Goal: Task Accomplishment & Management: Use online tool/utility

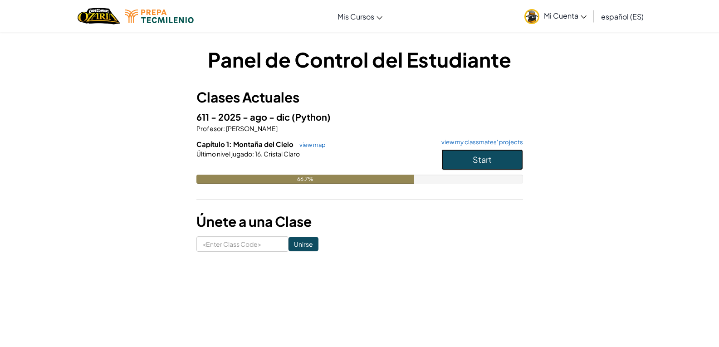
click at [449, 156] on button "Start" at bounding box center [482, 159] width 82 height 21
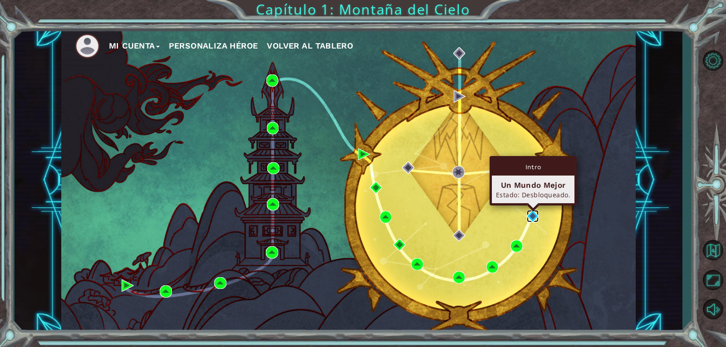
click at [533, 219] on img at bounding box center [533, 216] width 12 height 12
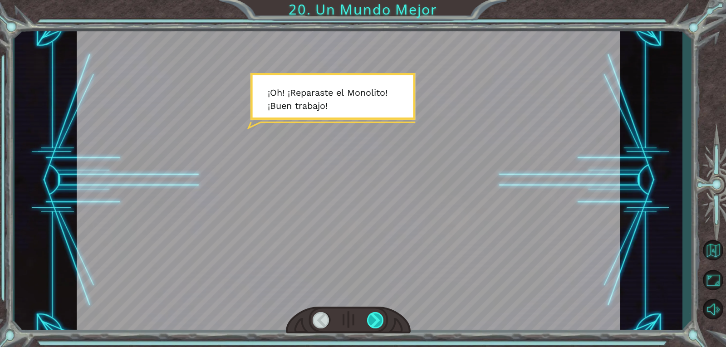
click at [370, 313] on div at bounding box center [375, 320] width 17 height 16
click at [374, 317] on div at bounding box center [375, 320] width 17 height 16
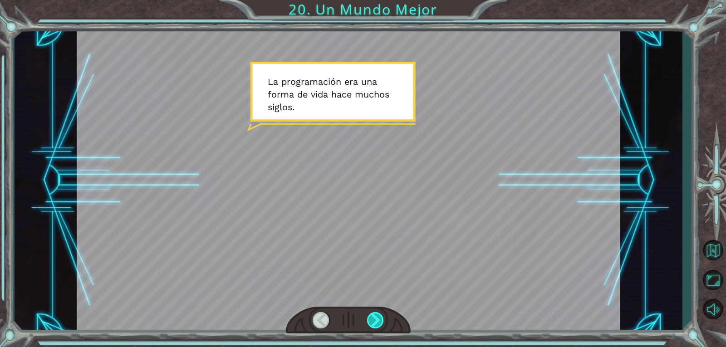
click at [374, 317] on div at bounding box center [375, 320] width 17 height 16
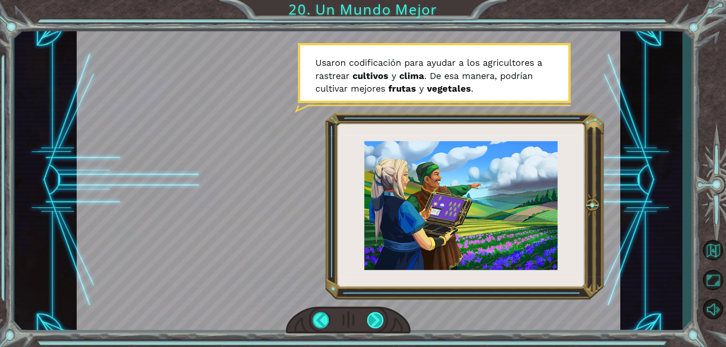
click at [374, 317] on div at bounding box center [375, 320] width 17 height 16
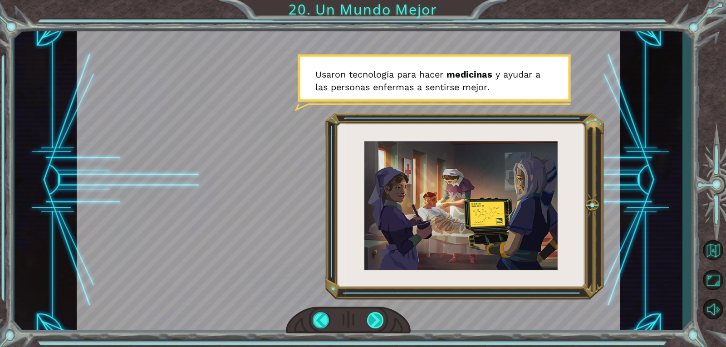
click at [374, 317] on div at bounding box center [375, 320] width 17 height 16
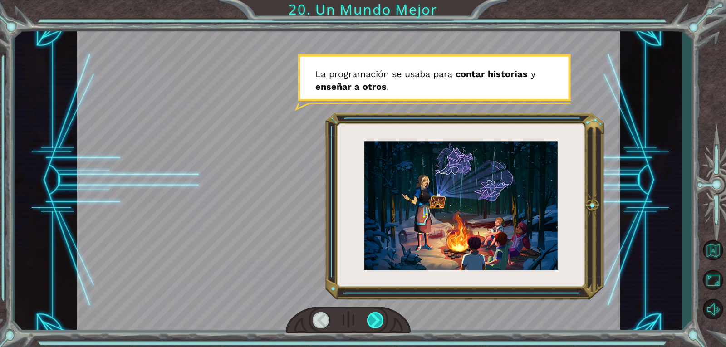
click at [374, 317] on div at bounding box center [375, 320] width 17 height 16
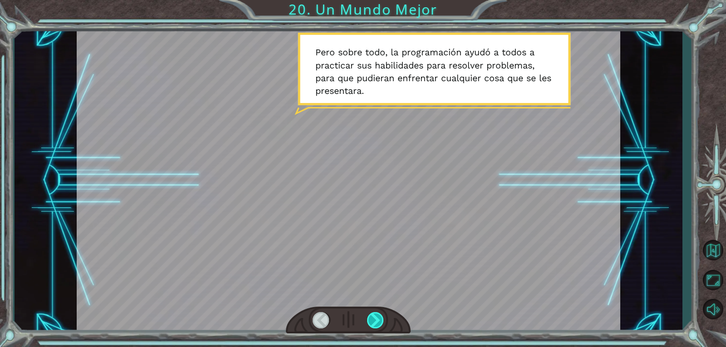
click at [374, 317] on div at bounding box center [375, 320] width 17 height 16
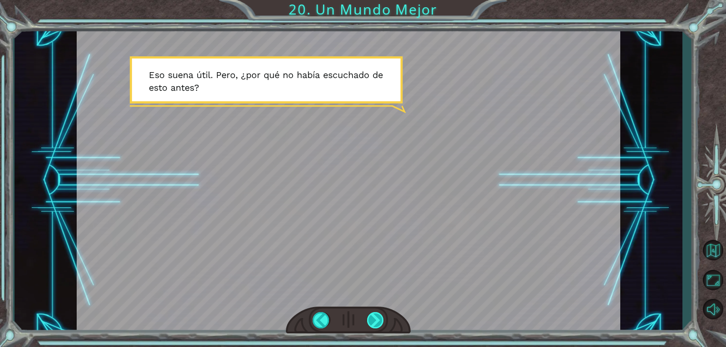
click at [374, 317] on div at bounding box center [375, 320] width 17 height 16
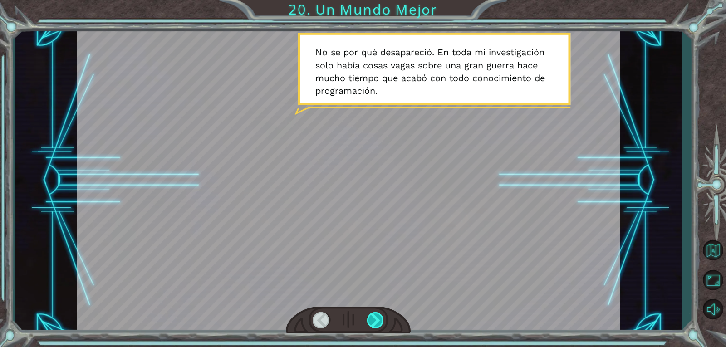
click at [374, 317] on div at bounding box center [375, 320] width 17 height 16
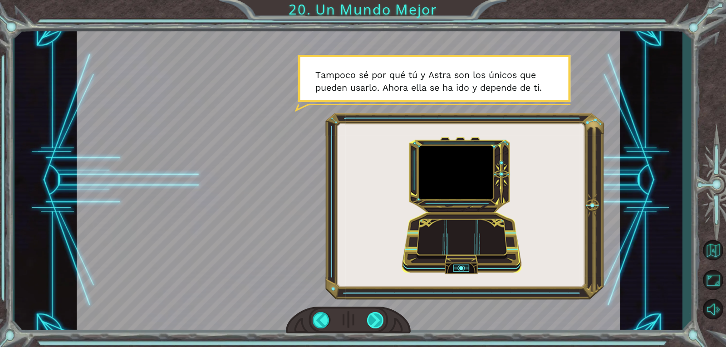
click at [374, 317] on div at bounding box center [375, 320] width 17 height 16
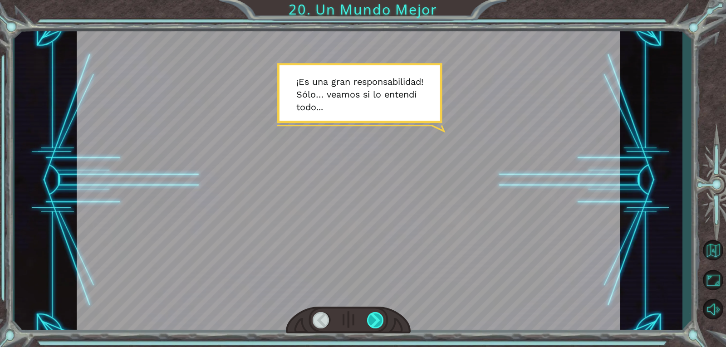
click at [374, 317] on div at bounding box center [375, 320] width 17 height 16
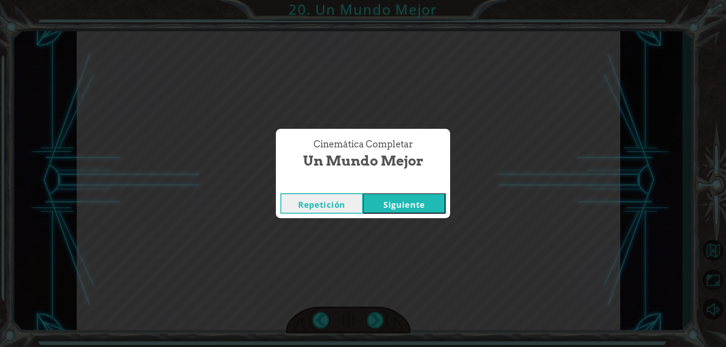
click at [409, 201] on button "Siguiente" at bounding box center [404, 203] width 83 height 20
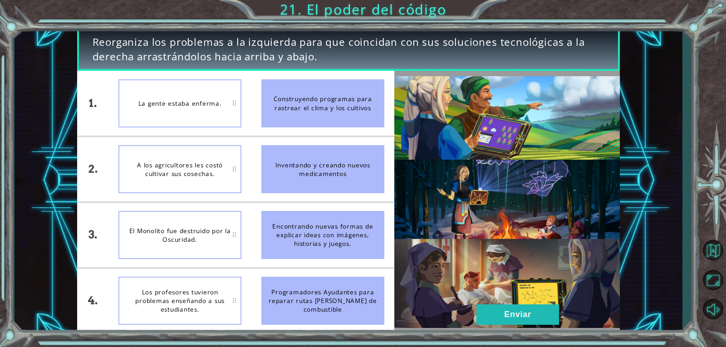
drag, startPoint x: 303, startPoint y: 120, endPoint x: 176, endPoint y: 113, distance: 127.6
click at [176, 113] on div "1. 2. 3. 4. La gente estaba enferma. A los agricultores les costó cultivar sus …" at bounding box center [235, 202] width 317 height 262
click at [225, 118] on div "La gente estaba enferma." at bounding box center [179, 103] width 123 height 48
click at [315, 111] on div "Construyendo programas para rastrear el clima y los cultivos" at bounding box center [322, 103] width 123 height 48
drag, startPoint x: 335, startPoint y: 112, endPoint x: 256, endPoint y: 122, distance: 79.7
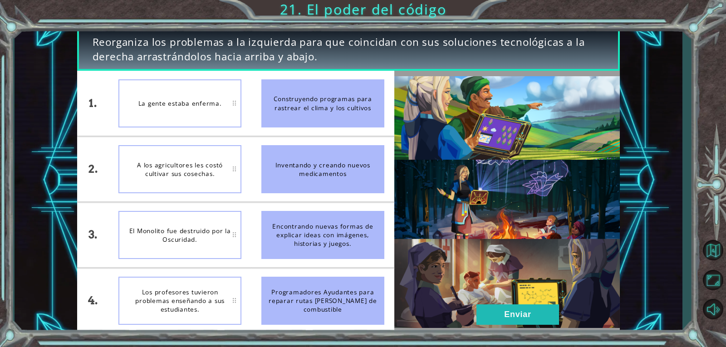
click at [256, 122] on li "Construyendo programas para rastrear el clima y los cultivos" at bounding box center [322, 103] width 143 height 65
drag, startPoint x: 294, startPoint y: 162, endPoint x: 236, endPoint y: 132, distance: 65.9
click at [236, 132] on div "1. 2. 3. 4. La gente estaba enferma. A los agricultores les costó cultivar sus …" at bounding box center [235, 202] width 317 height 262
drag, startPoint x: 333, startPoint y: 249, endPoint x: 273, endPoint y: 243, distance: 60.2
click at [273, 243] on div "Encontrando nuevas formas de explicar ideas con imágenes, historias y juegos." at bounding box center [322, 235] width 123 height 48
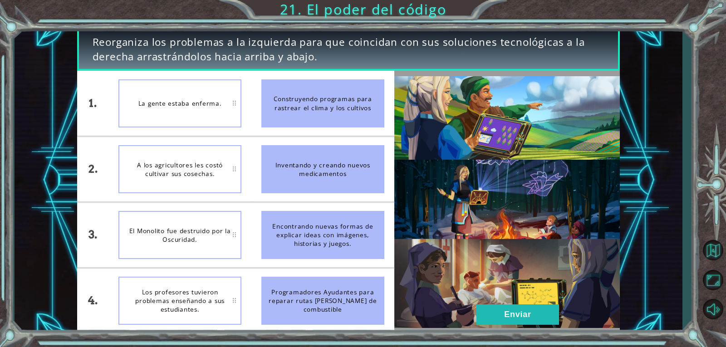
click at [238, 234] on div "El Monolito fue destruido por la Oscuridad." at bounding box center [179, 235] width 123 height 48
click at [318, 313] on div "Programadores Ayudantes para reparar rutas [PERSON_NAME] de combustible" at bounding box center [322, 301] width 123 height 48
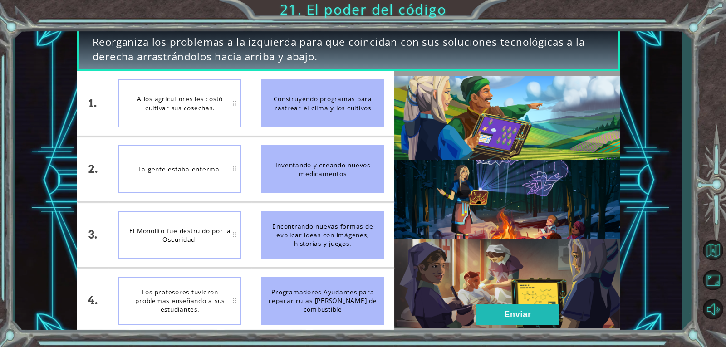
click at [318, 313] on div "Programadores Ayudantes para reparar rutas [PERSON_NAME] de combustible" at bounding box center [322, 301] width 123 height 48
click at [231, 114] on div "A los agricultores les costó cultivar sus cosechas." at bounding box center [179, 103] width 123 height 48
click at [226, 122] on div "A los agricultores les costó cultivar sus cosechas." at bounding box center [179, 103] width 123 height 48
click at [236, 104] on div "A los agricultores les costó cultivar sus cosechas." at bounding box center [179, 103] width 123 height 48
drag, startPoint x: 94, startPoint y: 235, endPoint x: 160, endPoint y: 219, distance: 68.1
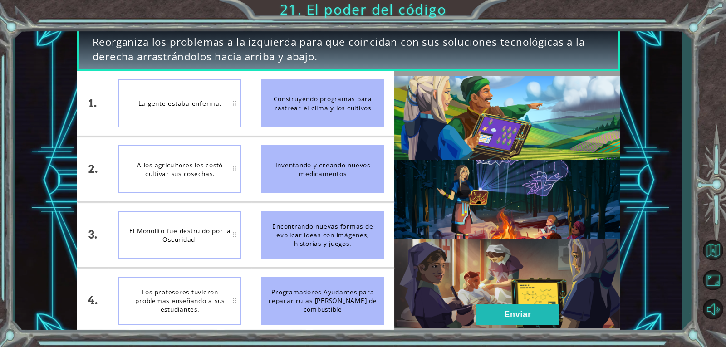
click at [160, 219] on div "1. 2. 3. 4. La gente estaba enferma. A los agricultores les costó cultivar sus …" at bounding box center [235, 202] width 317 height 262
drag, startPoint x: 311, startPoint y: 151, endPoint x: 311, endPoint y: 121, distance: 30.8
click at [311, 124] on ul "Construyendo programas para rastrear el clima y los cultivos Inventando y crean…" at bounding box center [322, 202] width 143 height 262
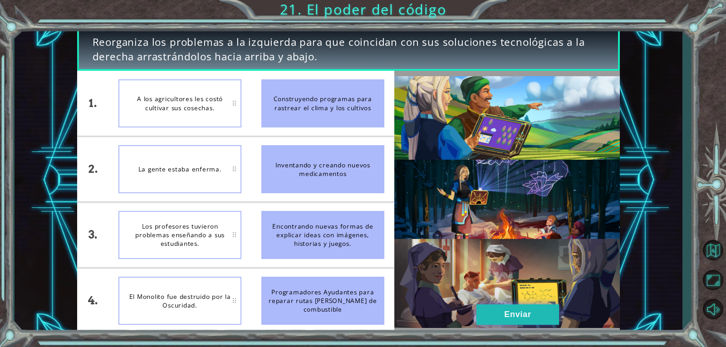
click at [520, 317] on button "Enviar" at bounding box center [517, 314] width 83 height 20
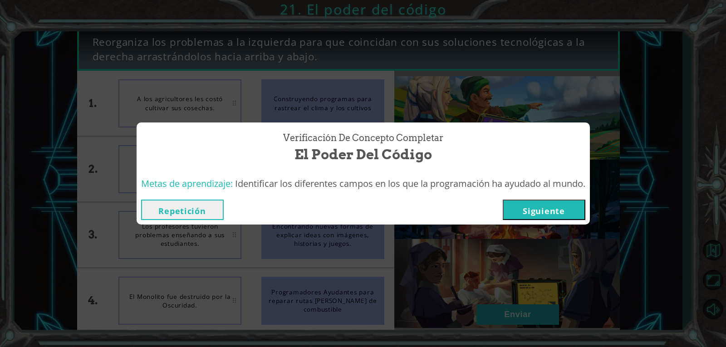
click at [529, 213] on button "Siguiente" at bounding box center [543, 210] width 83 height 20
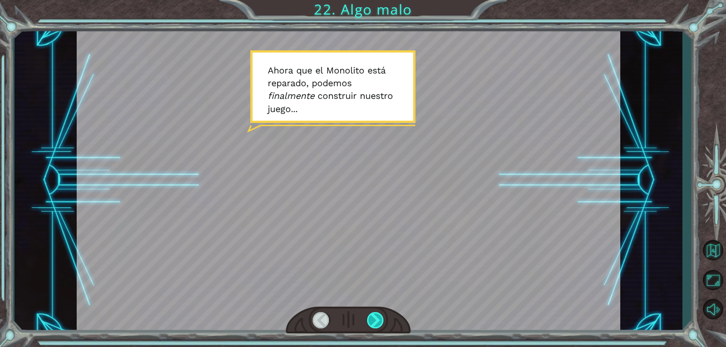
click at [378, 314] on div at bounding box center [375, 320] width 17 height 16
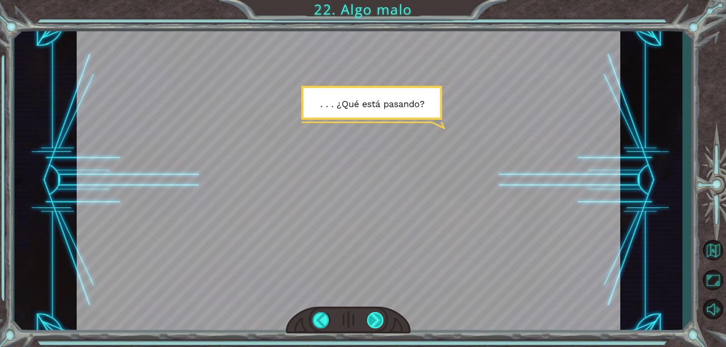
click at [378, 314] on div at bounding box center [375, 320] width 17 height 16
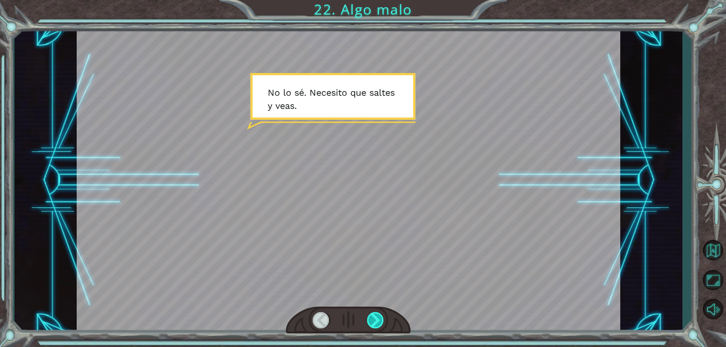
click at [378, 314] on div at bounding box center [375, 320] width 17 height 16
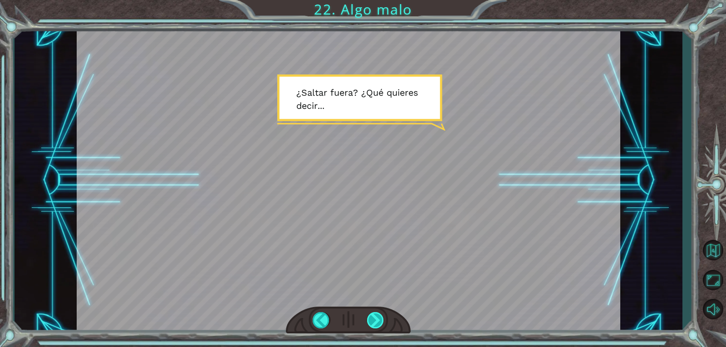
click at [378, 314] on div at bounding box center [375, 320] width 17 height 16
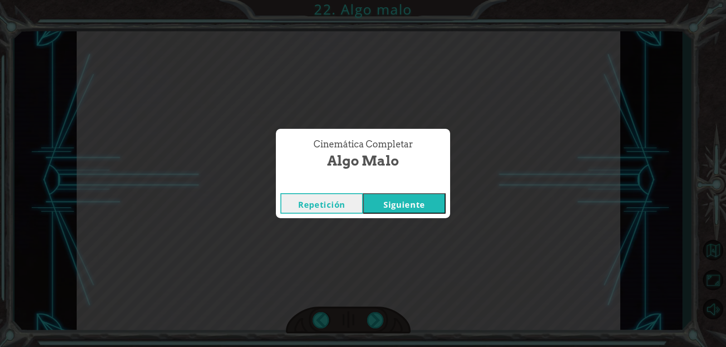
click at [397, 208] on button "Siguiente" at bounding box center [404, 203] width 83 height 20
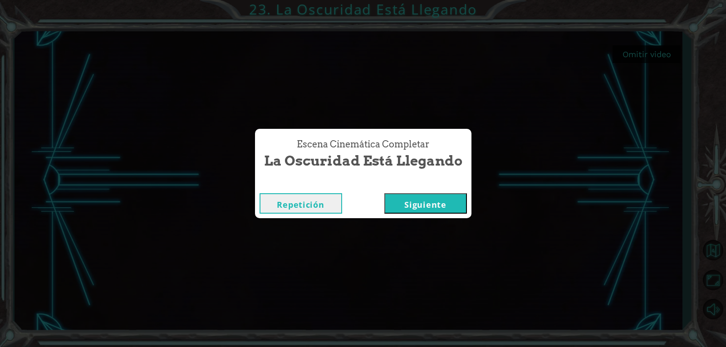
click at [436, 222] on div "Escena Cinemática Completar La Oscuridad Está Llegando Repetición [GEOGRAPHIC_D…" at bounding box center [363, 173] width 726 height 347
click at [286, 208] on button "Repetición" at bounding box center [300, 203] width 83 height 20
click at [448, 199] on button "Siguiente" at bounding box center [425, 203] width 83 height 20
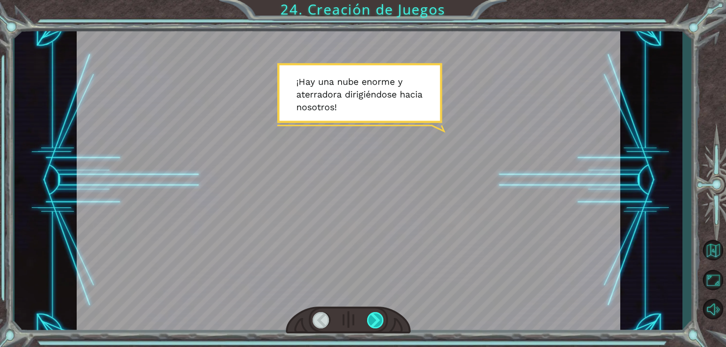
click at [376, 322] on div at bounding box center [375, 320] width 17 height 16
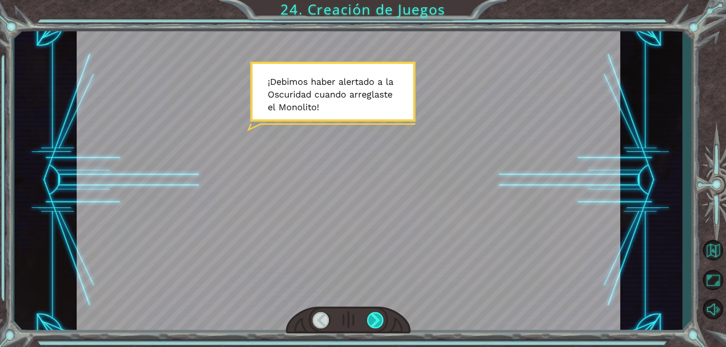
click at [376, 322] on div at bounding box center [375, 320] width 17 height 16
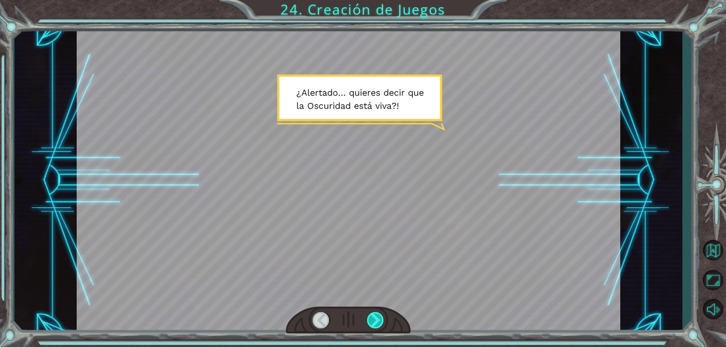
click at [376, 322] on div at bounding box center [375, 320] width 17 height 16
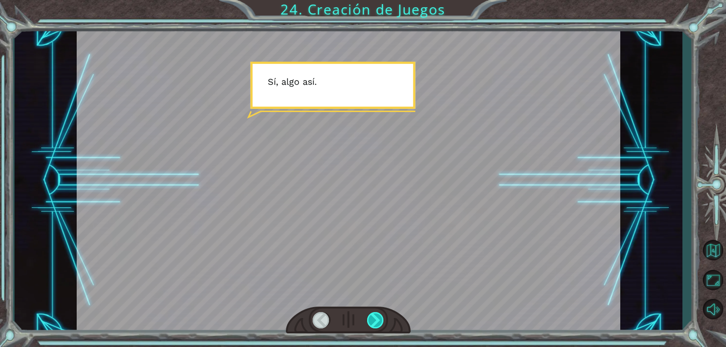
click at [376, 322] on div at bounding box center [375, 320] width 17 height 16
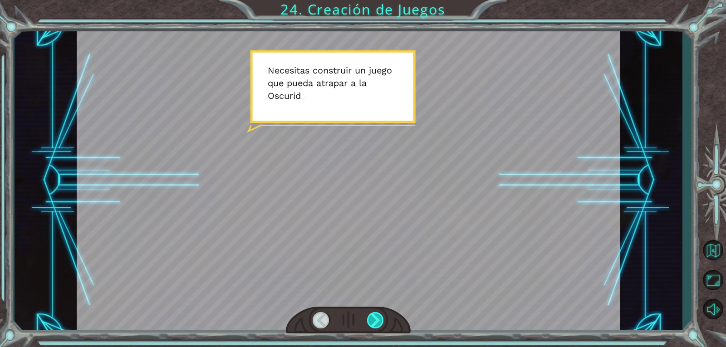
click at [376, 322] on div at bounding box center [375, 320] width 17 height 16
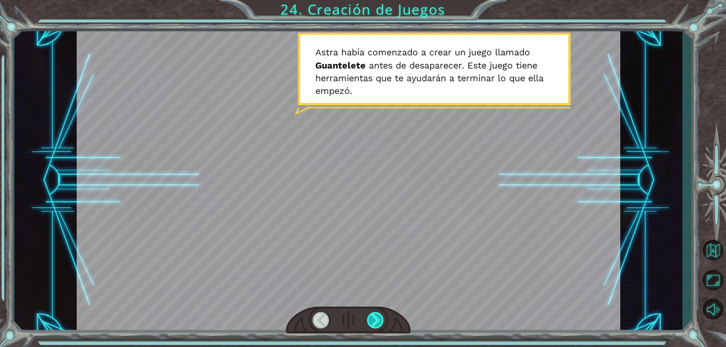
click at [376, 322] on div at bounding box center [375, 320] width 17 height 16
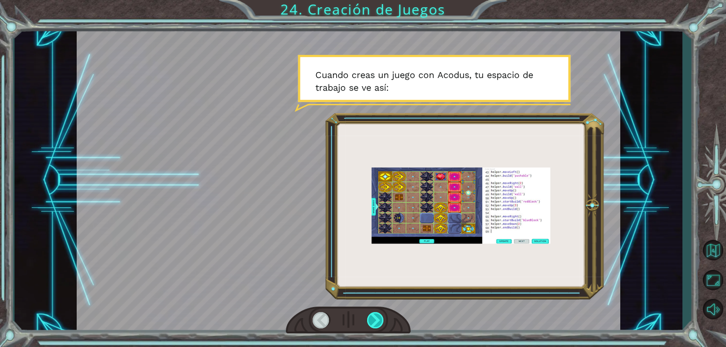
click at [376, 322] on div at bounding box center [375, 320] width 17 height 16
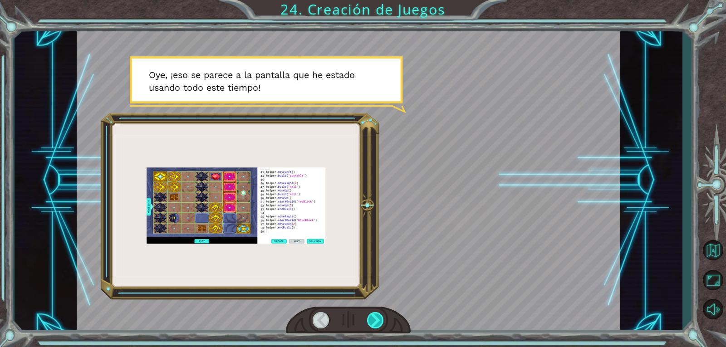
click at [376, 322] on div at bounding box center [375, 320] width 17 height 16
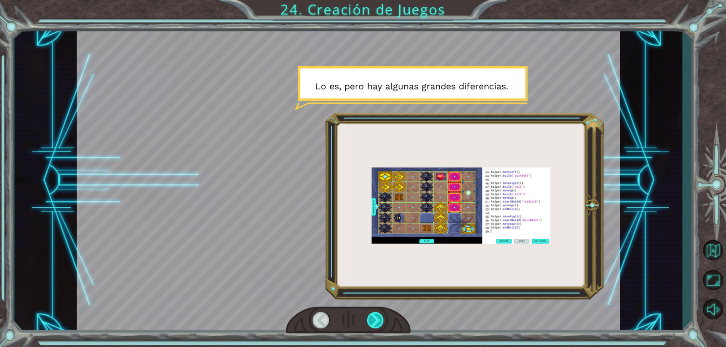
click at [376, 322] on div at bounding box center [375, 320] width 17 height 16
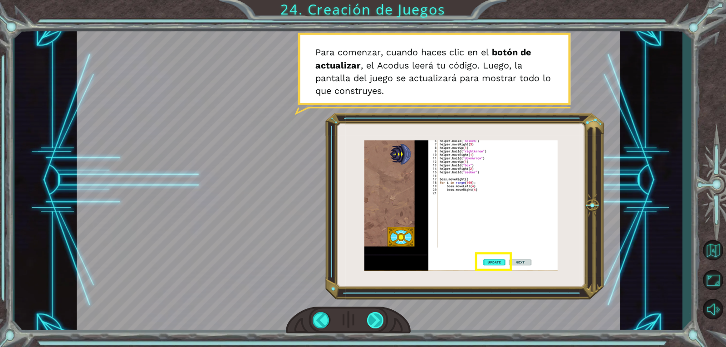
click at [376, 322] on div at bounding box center [375, 320] width 17 height 16
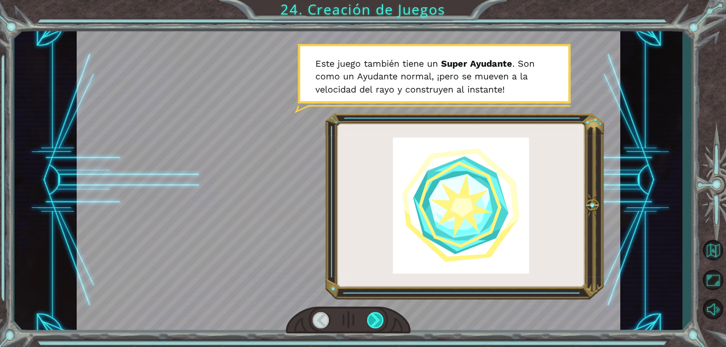
click at [376, 322] on div at bounding box center [375, 320] width 17 height 16
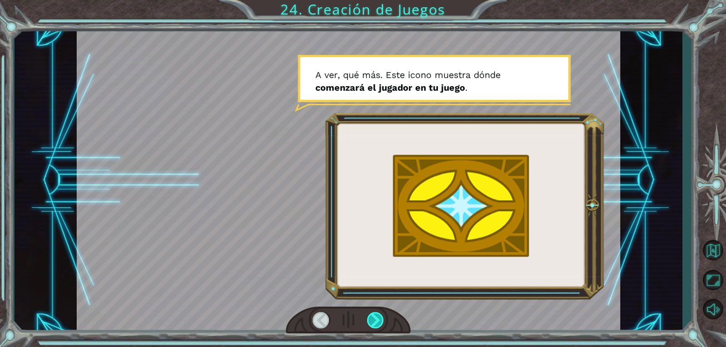
click at [376, 322] on div at bounding box center [375, 320] width 17 height 16
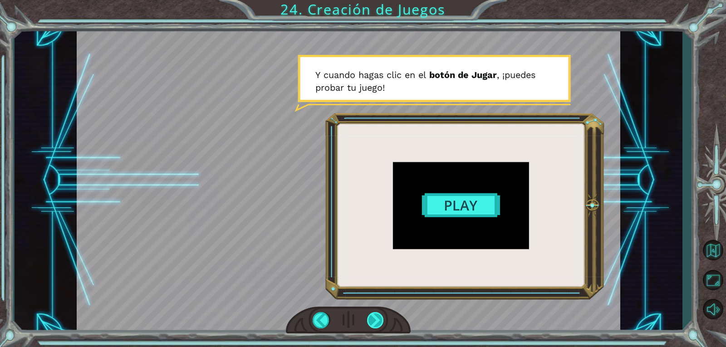
click at [381, 321] on div at bounding box center [375, 320] width 17 height 16
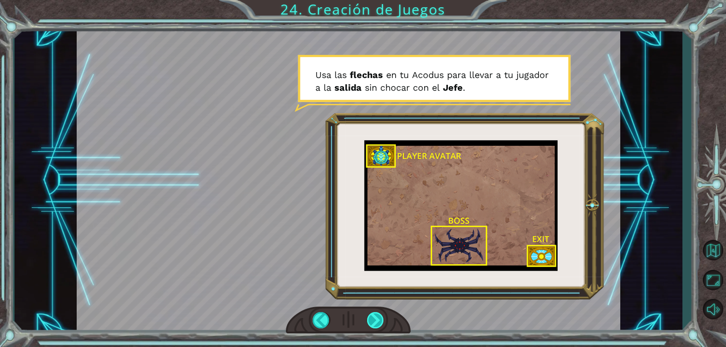
click at [381, 321] on div at bounding box center [375, 320] width 17 height 16
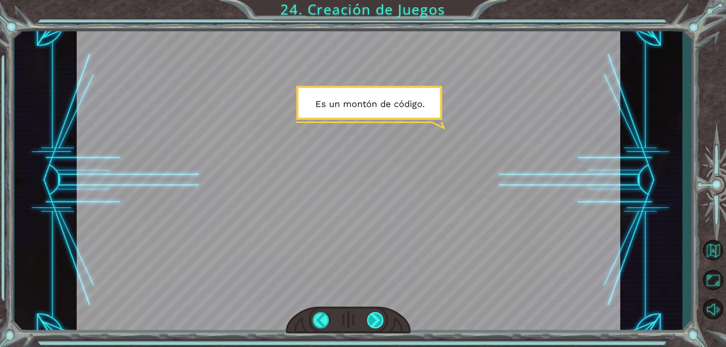
click at [370, 325] on div at bounding box center [375, 320] width 17 height 16
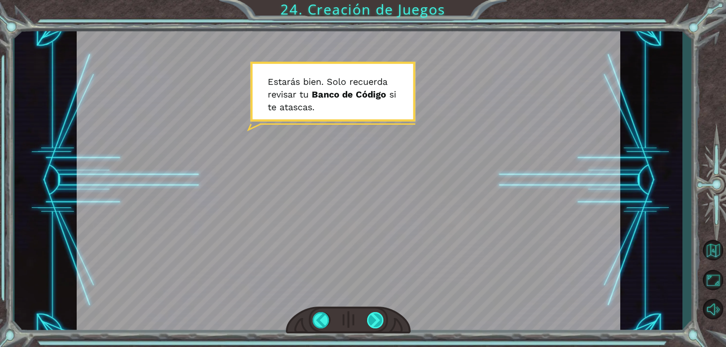
click at [370, 325] on div at bounding box center [375, 320] width 17 height 16
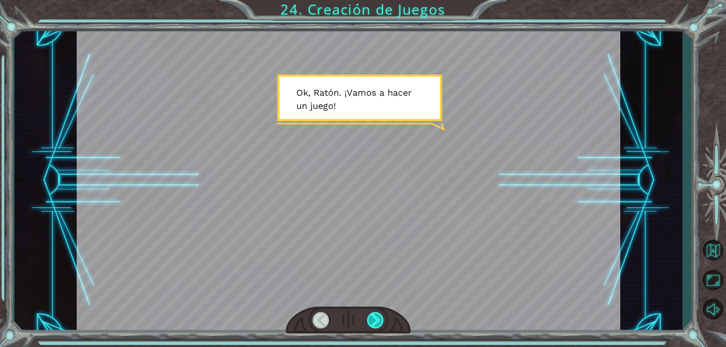
click at [370, 325] on div at bounding box center [375, 320] width 17 height 16
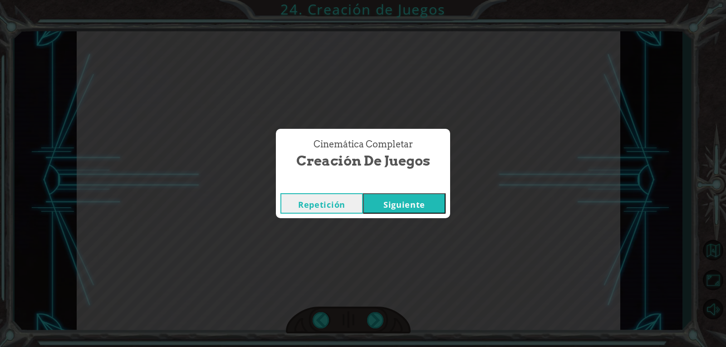
click at [422, 202] on button "Siguiente" at bounding box center [404, 203] width 83 height 20
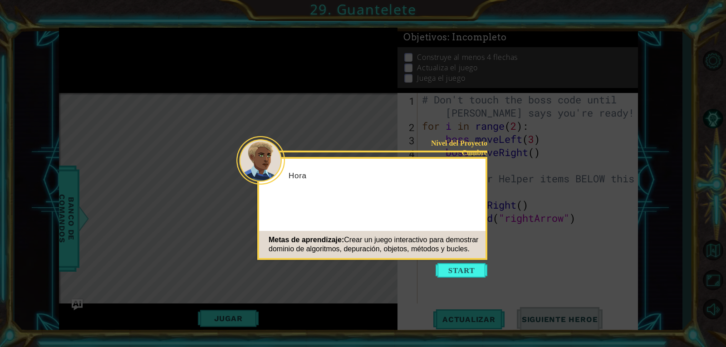
click at [457, 273] on button "Start" at bounding box center [461, 270] width 52 height 15
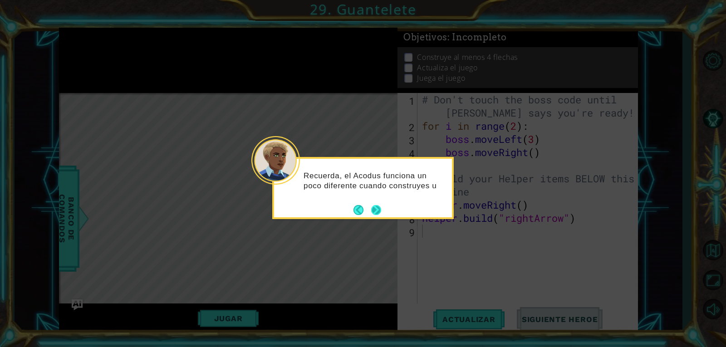
click at [371, 207] on button "Next" at bounding box center [376, 210] width 10 height 10
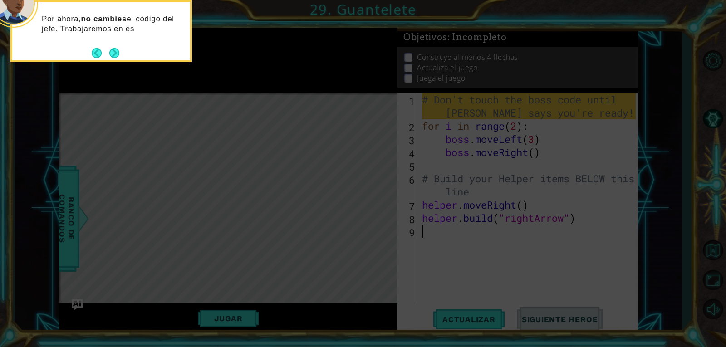
click at [110, 45] on div "Por ahora, no cambies el código del jefe. Trabajaremos en es" at bounding box center [101, 28] width 178 height 46
click at [110, 49] on button "Next" at bounding box center [114, 53] width 10 height 10
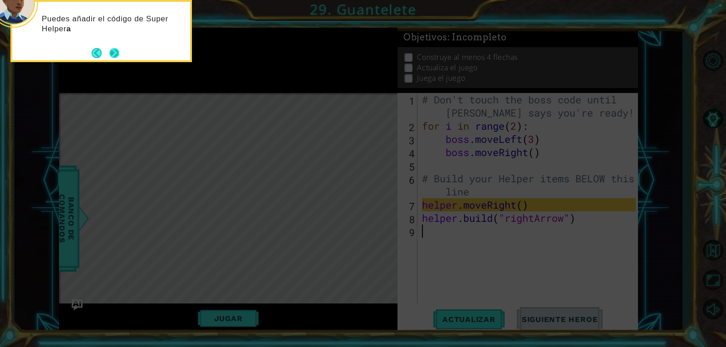
click at [117, 57] on button "Next" at bounding box center [114, 53] width 10 height 10
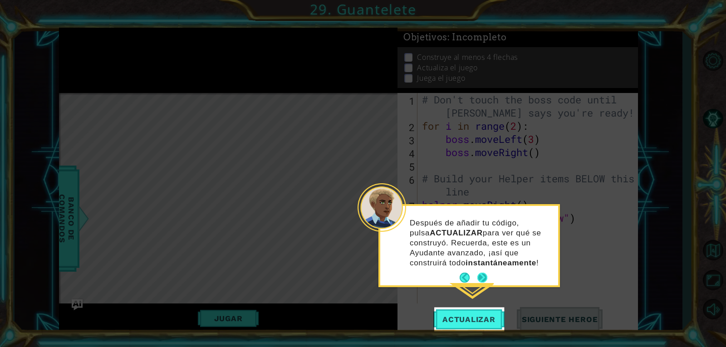
click at [483, 260] on strong "instantáneamente" at bounding box center [500, 262] width 71 height 9
click at [485, 275] on button "Next" at bounding box center [482, 278] width 10 height 10
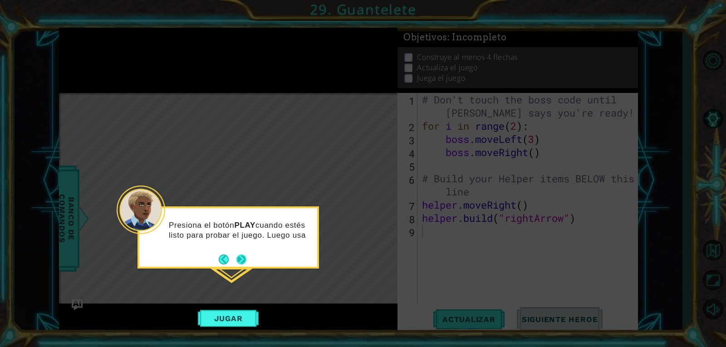
click at [239, 264] on button "Next" at bounding box center [241, 259] width 10 height 10
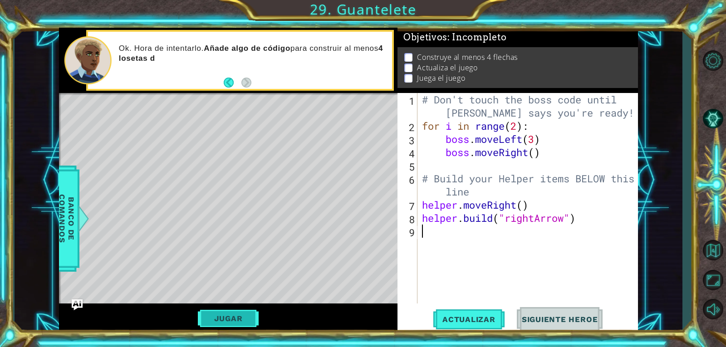
click at [235, 325] on button "Jugar" at bounding box center [228, 318] width 61 height 17
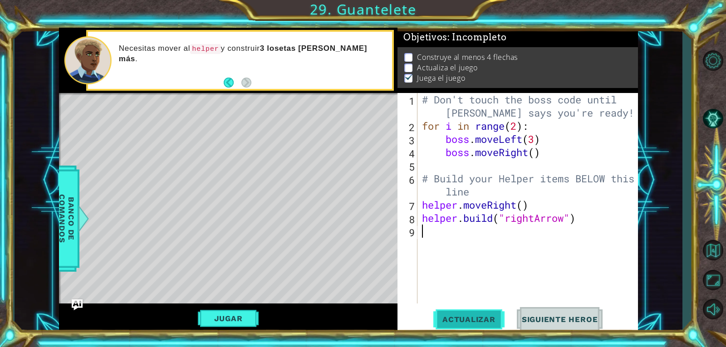
click at [489, 315] on span "Actualizar" at bounding box center [468, 319] width 71 height 9
click at [472, 315] on span "Actualizar" at bounding box center [468, 319] width 71 height 9
click at [204, 315] on button "Jugar" at bounding box center [228, 318] width 61 height 17
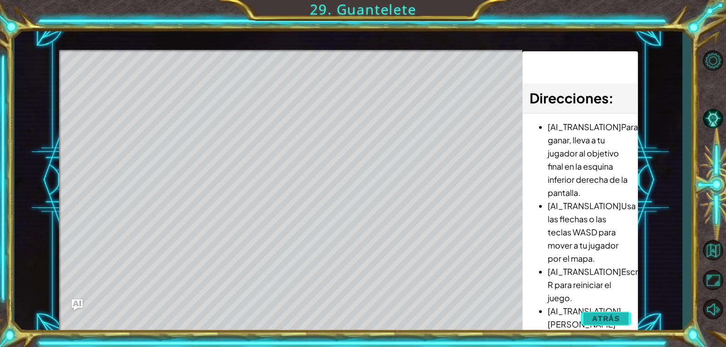
click at [607, 320] on span "Atrás" at bounding box center [606, 318] width 28 height 9
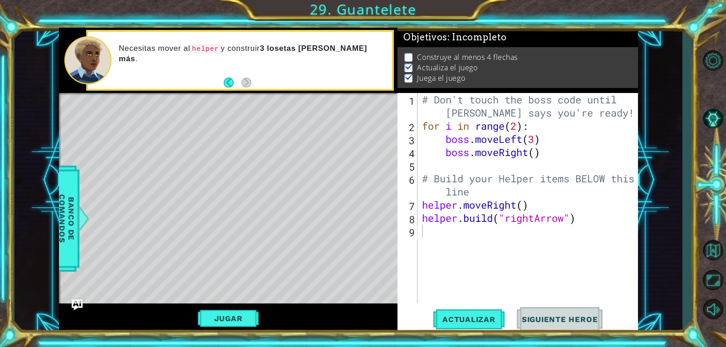
click at [574, 320] on span "Siguiente Heroe" at bounding box center [559, 319] width 94 height 9
click at [442, 315] on span "Actualizar" at bounding box center [468, 319] width 71 height 9
click at [414, 75] on li "Juega el juego" at bounding box center [518, 78] width 229 height 10
click at [408, 67] on li "Actualiza el juego" at bounding box center [518, 68] width 229 height 10
click at [408, 74] on p at bounding box center [408, 78] width 8 height 9
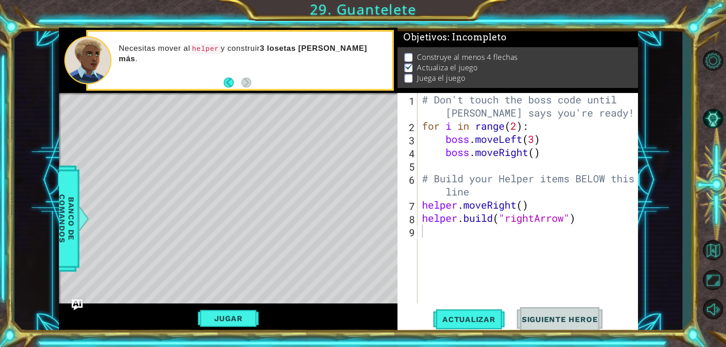
click at [408, 74] on p at bounding box center [408, 78] width 8 height 9
click at [410, 63] on img at bounding box center [408, 66] width 9 height 7
click at [225, 312] on button "Jugar" at bounding box center [228, 318] width 61 height 17
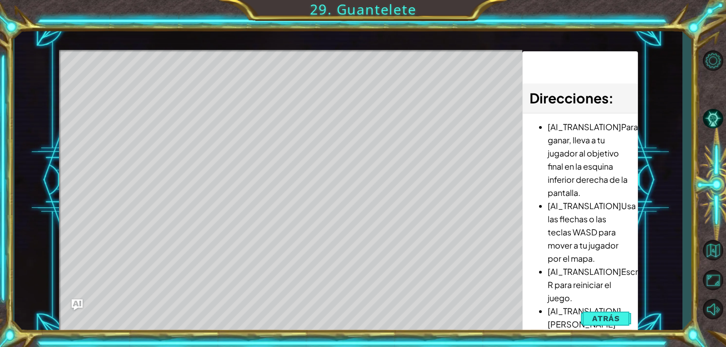
click at [458, 276] on div "Level Map" at bounding box center [268, 183] width 419 height 267
click at [603, 312] on button "Atrás" at bounding box center [605, 318] width 50 height 18
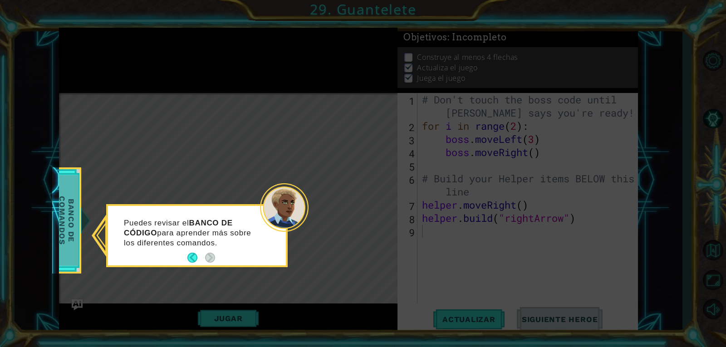
click at [68, 240] on span "Banco de comandos" at bounding box center [67, 220] width 24 height 91
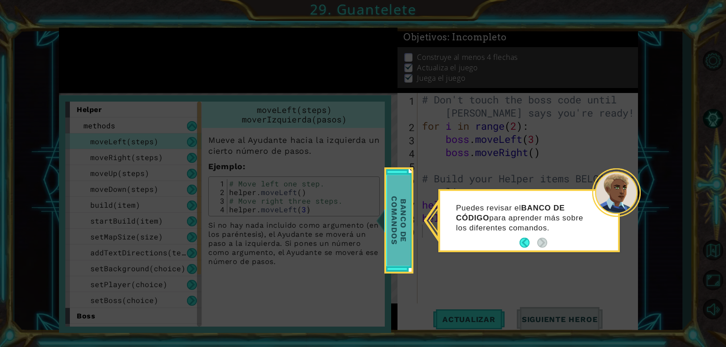
click at [390, 227] on span "Banco de comandos" at bounding box center [399, 220] width 24 height 91
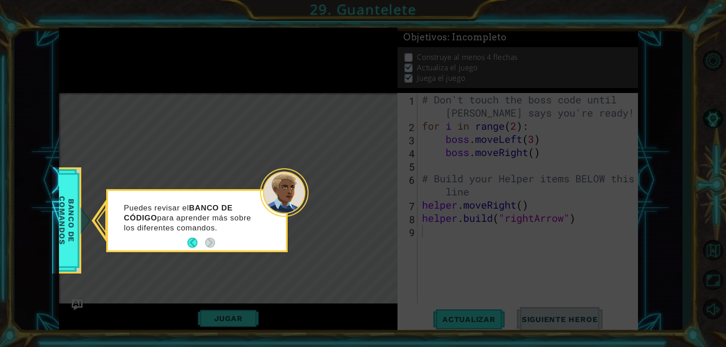
click at [443, 230] on icon at bounding box center [363, 173] width 726 height 347
click at [483, 316] on icon at bounding box center [363, 173] width 726 height 347
click at [485, 302] on icon at bounding box center [363, 173] width 726 height 347
click at [469, 327] on icon at bounding box center [363, 173] width 726 height 347
click at [468, 316] on icon at bounding box center [363, 173] width 726 height 347
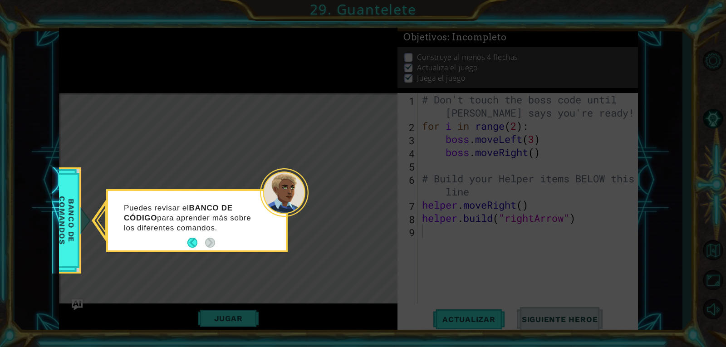
click at [335, 229] on icon at bounding box center [363, 173] width 726 height 347
click at [267, 192] on div at bounding box center [284, 192] width 49 height 49
click at [73, 226] on span "Banco de comandos" at bounding box center [67, 220] width 24 height 91
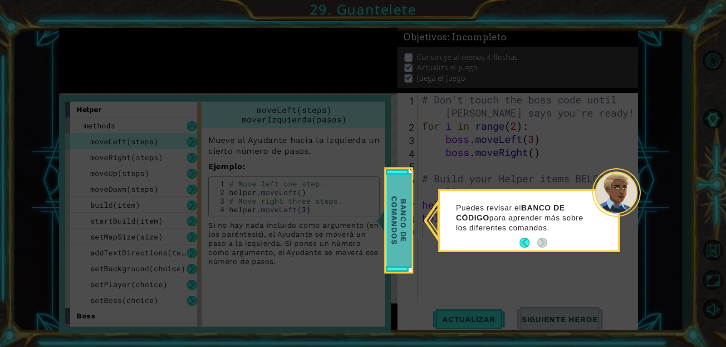
click at [394, 247] on span "Banco de comandos" at bounding box center [399, 220] width 24 height 91
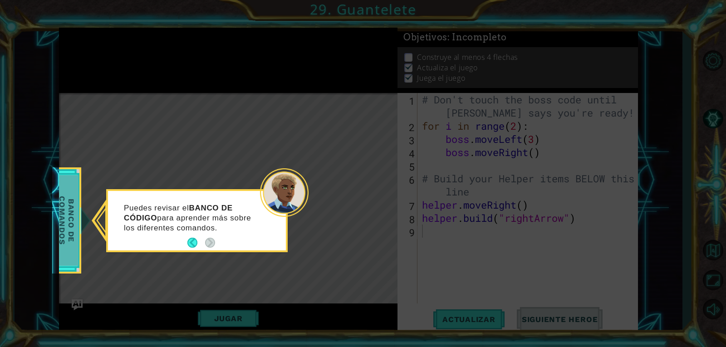
click at [69, 232] on span "Banco de comandos" at bounding box center [67, 220] width 24 height 91
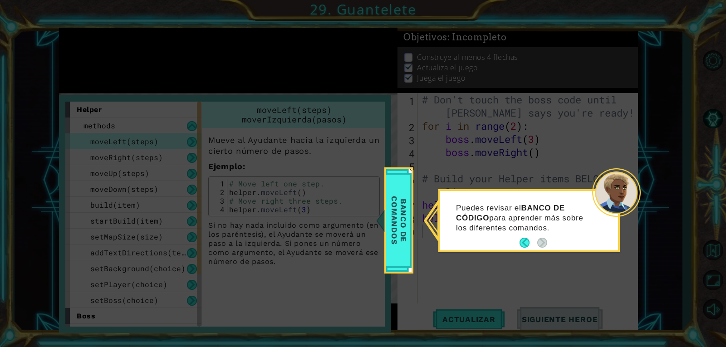
click at [486, 234] on div "Puedes revisar el BANCO DE CÓDIGO para aprender más sobre los diferentes comand…" at bounding box center [529, 223] width 178 height 56
click at [380, 222] on icon at bounding box center [363, 173] width 726 height 347
click at [391, 219] on span "Banco de comandos" at bounding box center [399, 220] width 24 height 91
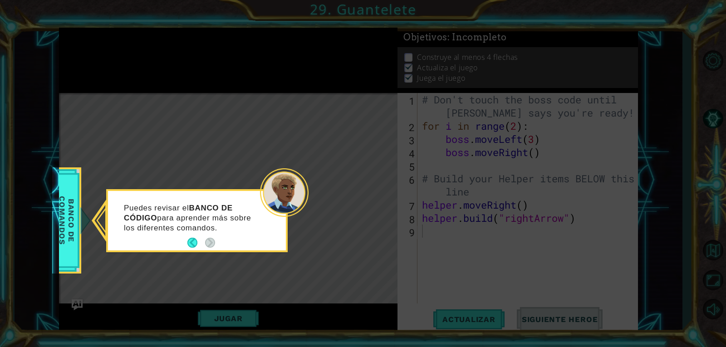
click at [186, 244] on div "Puedes revisar el BANCO DE CÓDIGO para aprender más sobre los diferentes comand…" at bounding box center [197, 223] width 178 height 56
click at [187, 244] on div "Puedes revisar el BANCO DE CÓDIGO para aprender más sobre los diferentes comand…" at bounding box center [197, 220] width 178 height 59
click at [190, 243] on button "Back" at bounding box center [196, 243] width 18 height 10
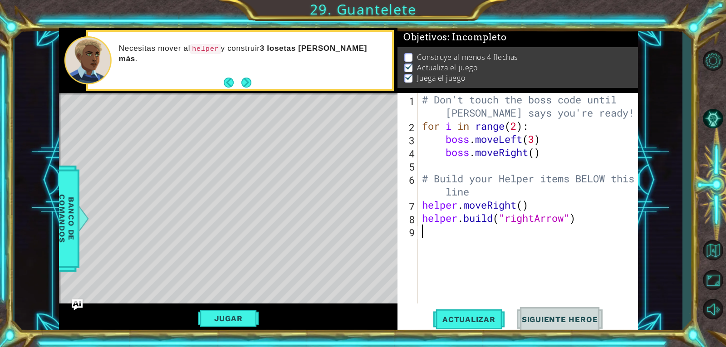
click at [445, 218] on div "# Don't touch the boss code until [PERSON_NAME] says you're ready! for i in ran…" at bounding box center [530, 218] width 220 height 250
type textarea "[DOMAIN_NAME]("rightArrow")"
click at [438, 230] on div "# Don't touch the boss code until [PERSON_NAME] says you're ready! for i in ran…" at bounding box center [530, 218] width 220 height 250
type textarea "h"
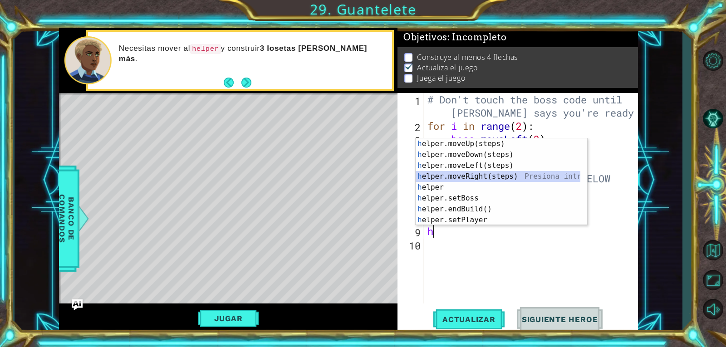
click at [460, 179] on div "h elper.moveUp(steps) Presiona intro h elper.moveDown(steps) Presiona intro h e…" at bounding box center [497, 192] width 165 height 109
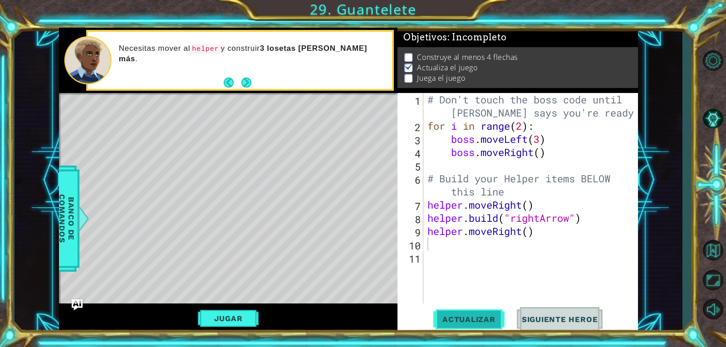
click at [481, 314] on button "Actualizar" at bounding box center [468, 319] width 71 height 24
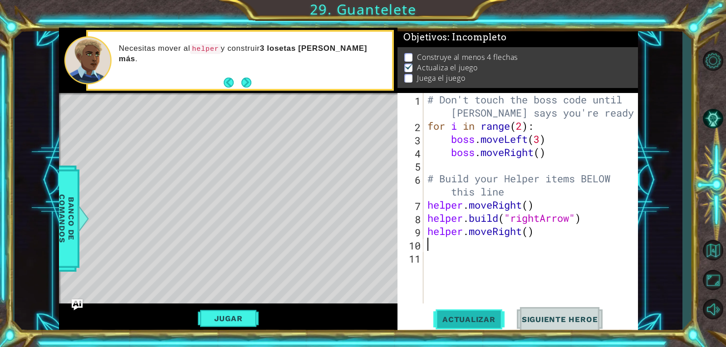
click at [481, 314] on button "Actualizar" at bounding box center [468, 319] width 71 height 24
click at [524, 236] on div "# Don't touch the boss code until [PERSON_NAME] says you're ready! for i in ran…" at bounding box center [532, 218] width 215 height 250
type textarea "helper.moveRight()"
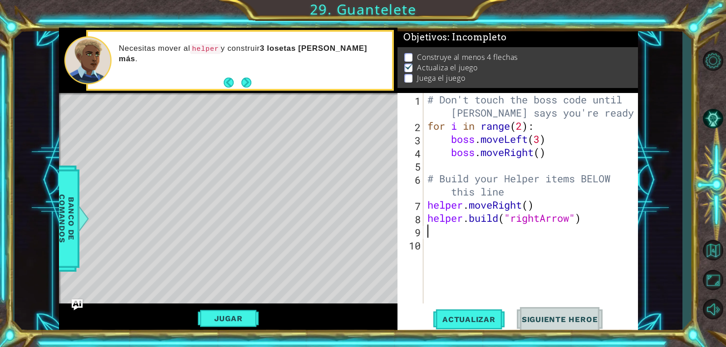
click at [301, 182] on div "Level Map" at bounding box center [268, 226] width 419 height 267
click at [480, 310] on button "Actualizar" at bounding box center [468, 319] width 71 height 24
click at [470, 310] on button "Actualizar" at bounding box center [468, 319] width 71 height 24
click at [234, 317] on button "Jugar" at bounding box center [228, 318] width 61 height 17
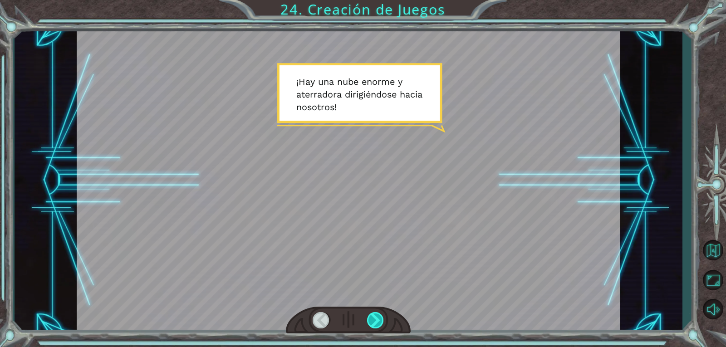
click at [371, 323] on div at bounding box center [375, 320] width 17 height 16
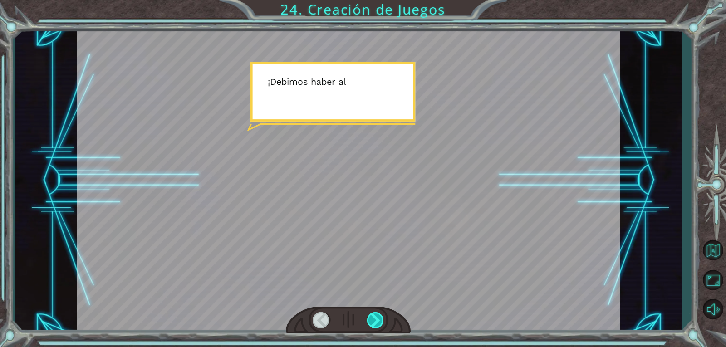
click at [371, 323] on div at bounding box center [375, 320] width 17 height 16
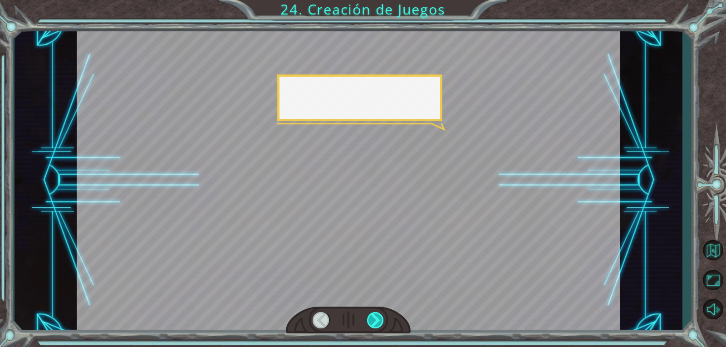
click at [371, 323] on div at bounding box center [375, 320] width 17 height 16
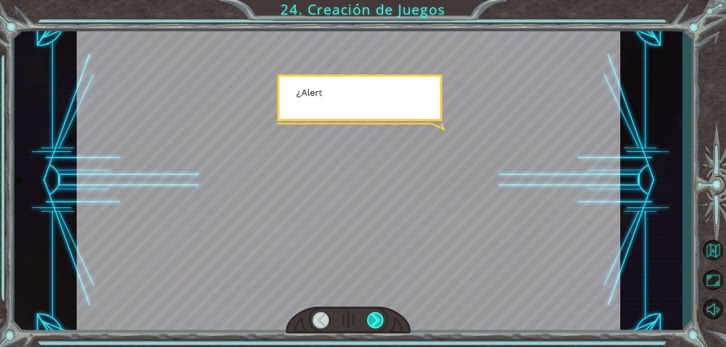
click at [371, 323] on div at bounding box center [375, 320] width 17 height 16
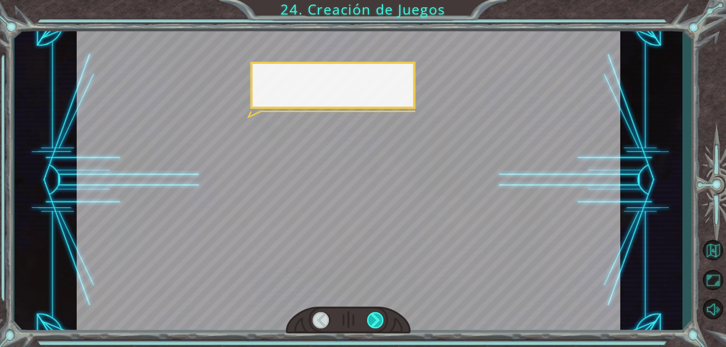
click at [371, 323] on div at bounding box center [375, 320] width 17 height 16
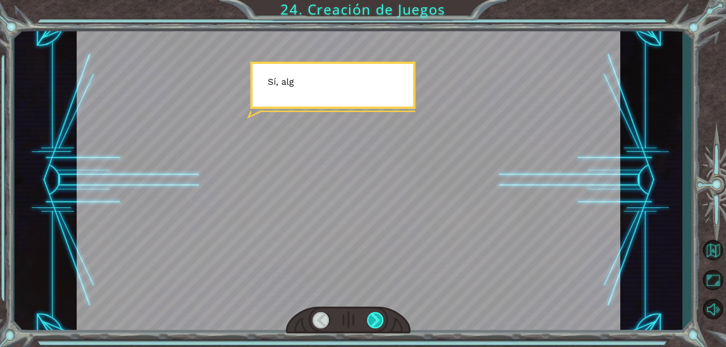
click at [371, 323] on div at bounding box center [375, 320] width 17 height 16
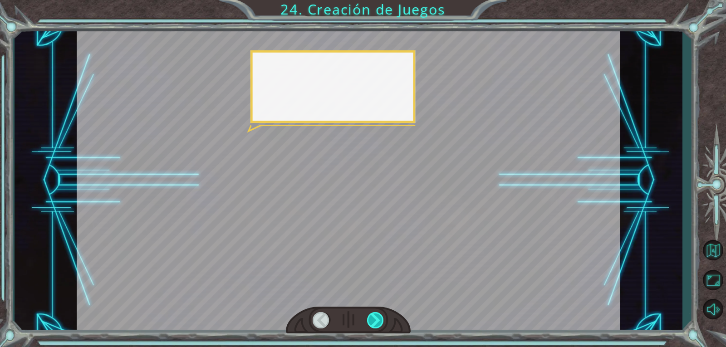
click at [371, 323] on div at bounding box center [375, 320] width 17 height 16
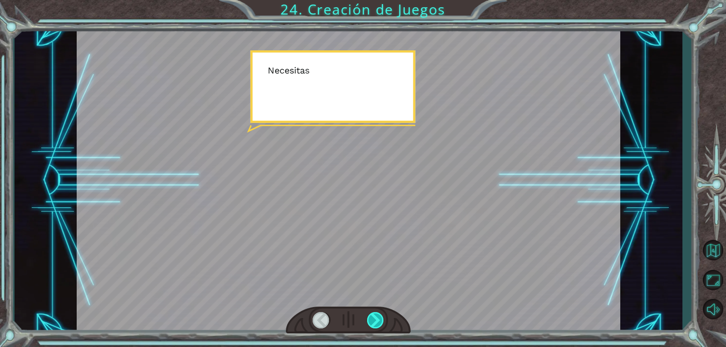
click at [371, 323] on div at bounding box center [375, 320] width 17 height 16
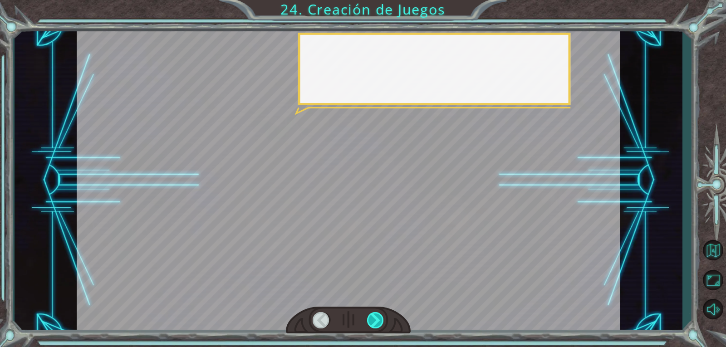
click at [371, 323] on div at bounding box center [375, 320] width 17 height 16
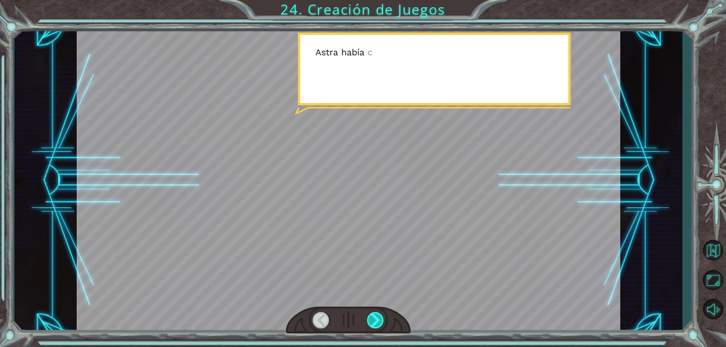
click at [371, 323] on div at bounding box center [375, 320] width 17 height 16
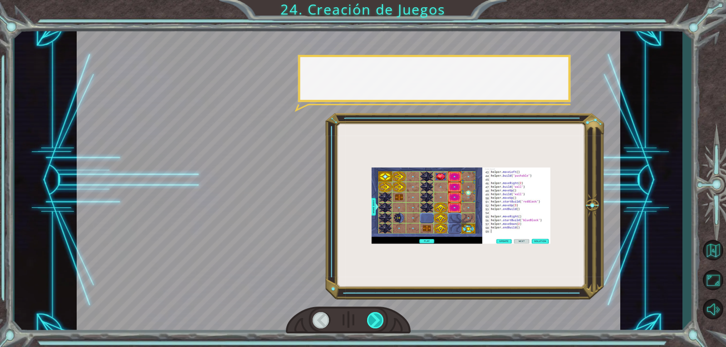
click at [371, 323] on div at bounding box center [375, 320] width 17 height 16
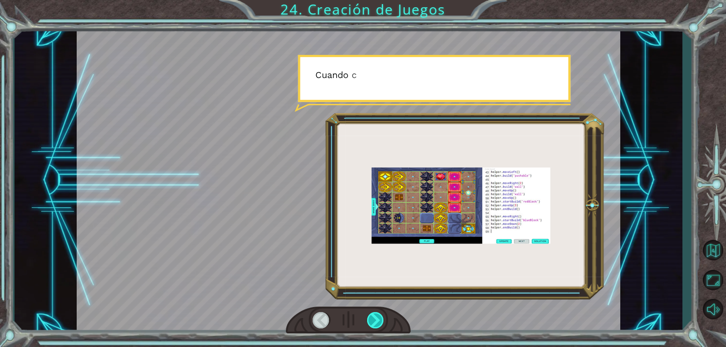
click at [371, 323] on div at bounding box center [375, 320] width 17 height 16
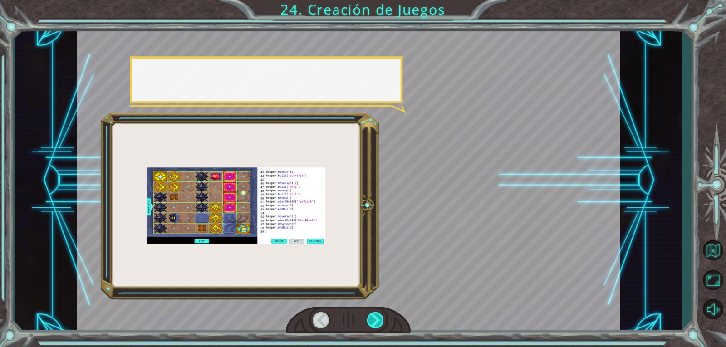
click at [371, 323] on div at bounding box center [375, 320] width 17 height 16
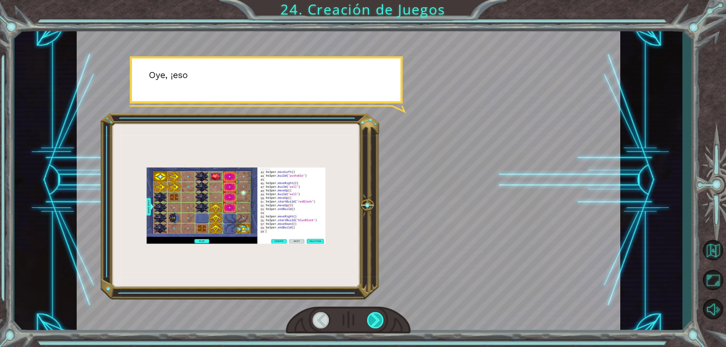
click at [371, 323] on div at bounding box center [375, 320] width 17 height 16
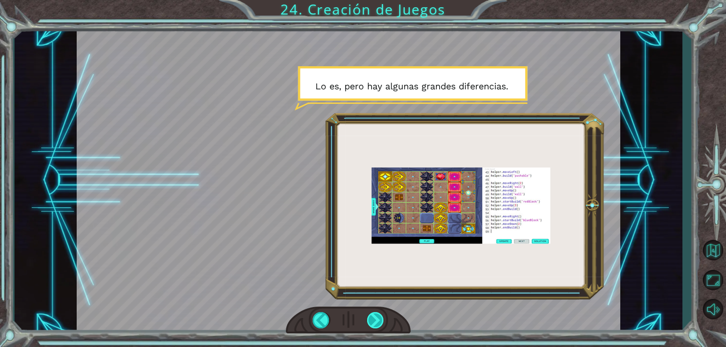
click at [373, 323] on div at bounding box center [375, 320] width 17 height 16
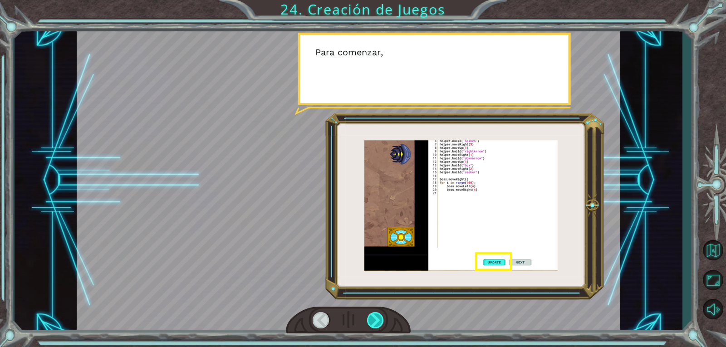
click at [373, 323] on div at bounding box center [375, 320] width 17 height 16
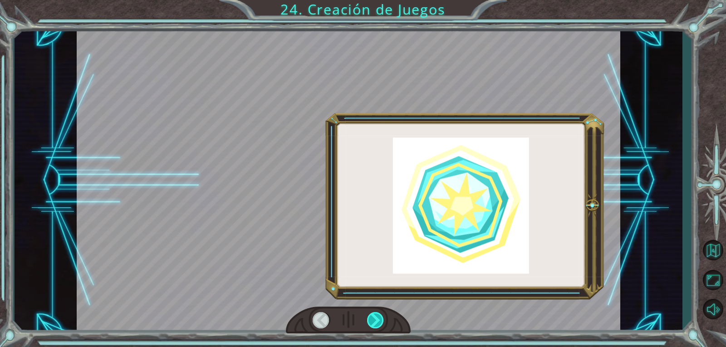
click at [373, 323] on div at bounding box center [375, 320] width 17 height 16
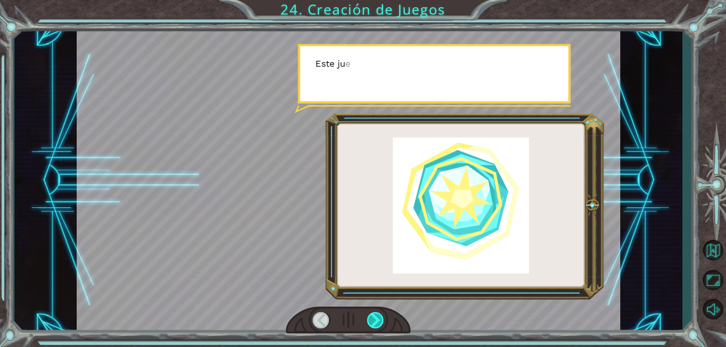
click at [373, 323] on div at bounding box center [375, 320] width 17 height 16
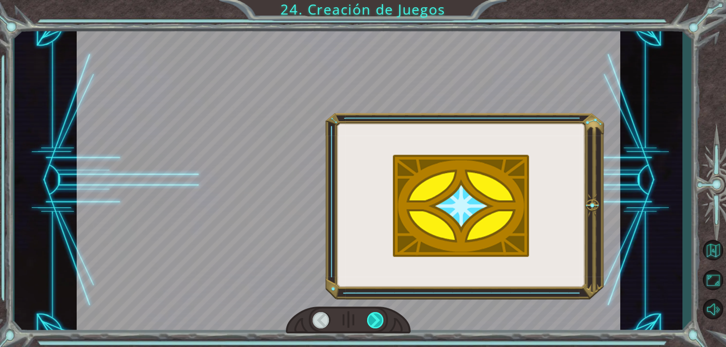
click at [373, 323] on div at bounding box center [375, 320] width 17 height 16
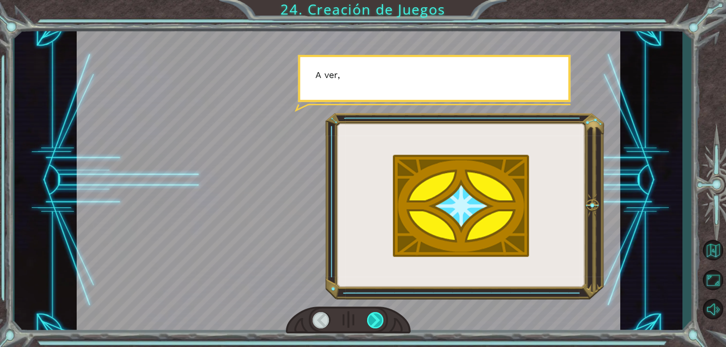
click at [373, 323] on div at bounding box center [375, 320] width 17 height 16
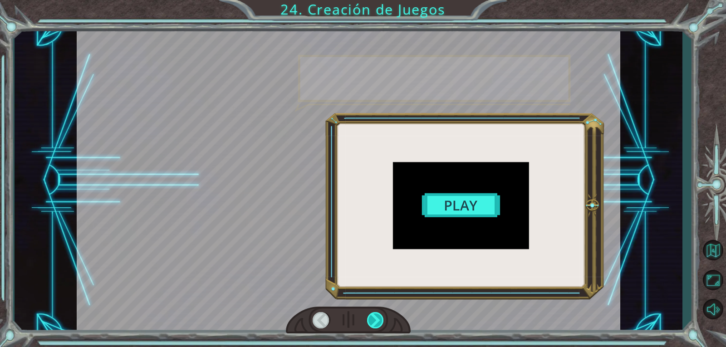
click at [373, 323] on div at bounding box center [375, 320] width 17 height 16
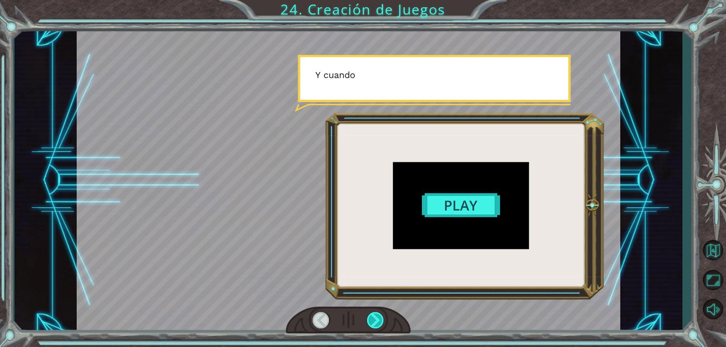
click at [373, 323] on div at bounding box center [375, 320] width 17 height 16
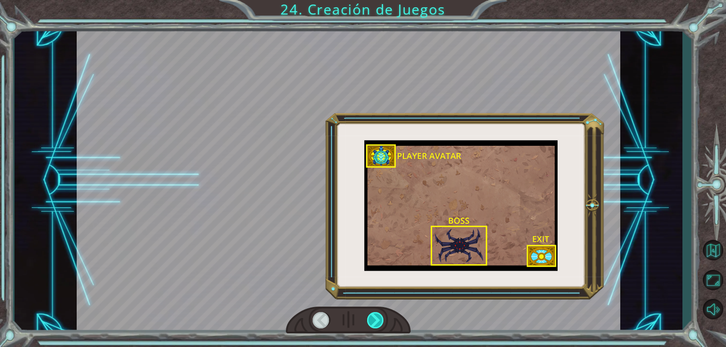
click at [373, 323] on div at bounding box center [375, 320] width 17 height 16
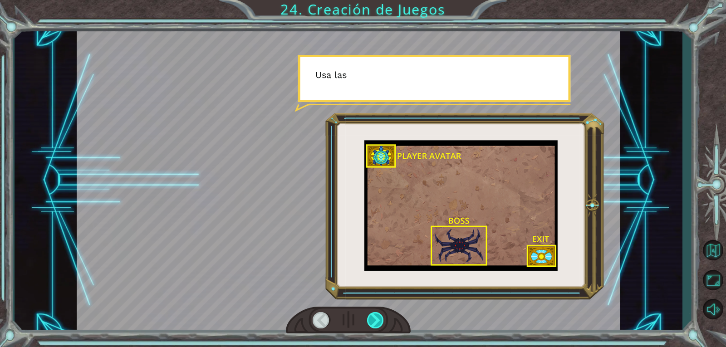
click at [373, 323] on div at bounding box center [375, 320] width 17 height 16
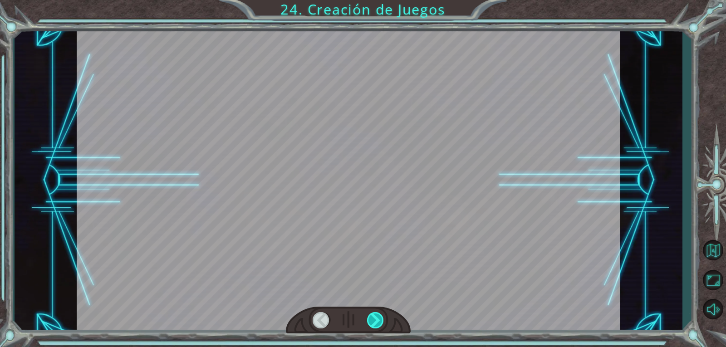
click at [373, 323] on div at bounding box center [375, 320] width 17 height 16
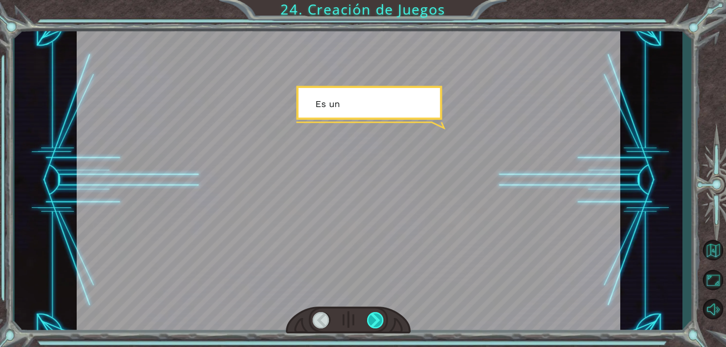
click at [373, 323] on div at bounding box center [375, 320] width 17 height 16
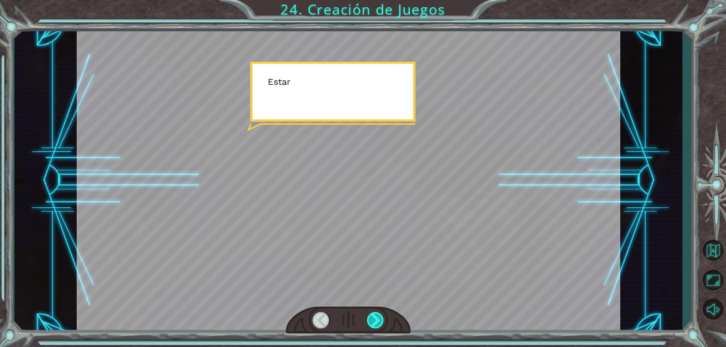
click at [373, 323] on div at bounding box center [375, 320] width 17 height 16
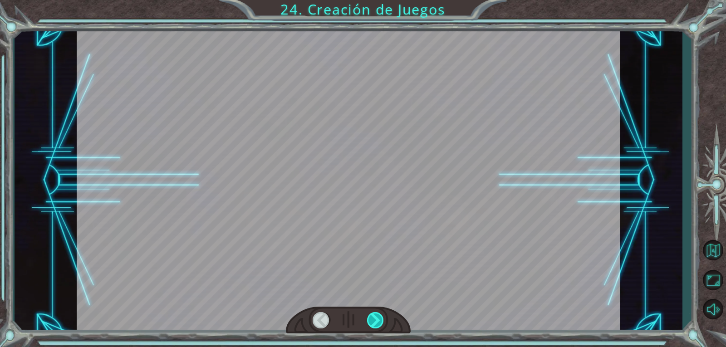
click at [373, 323] on div at bounding box center [375, 320] width 17 height 16
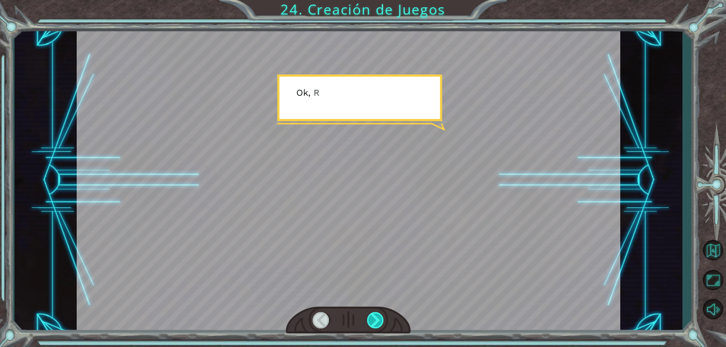
click at [373, 323] on div at bounding box center [375, 320] width 17 height 16
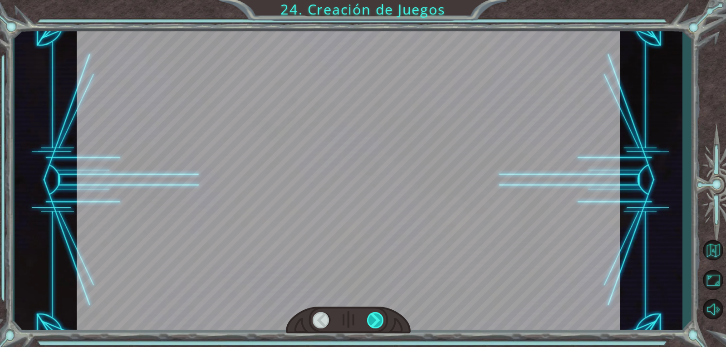
click at [373, 323] on div at bounding box center [375, 320] width 17 height 16
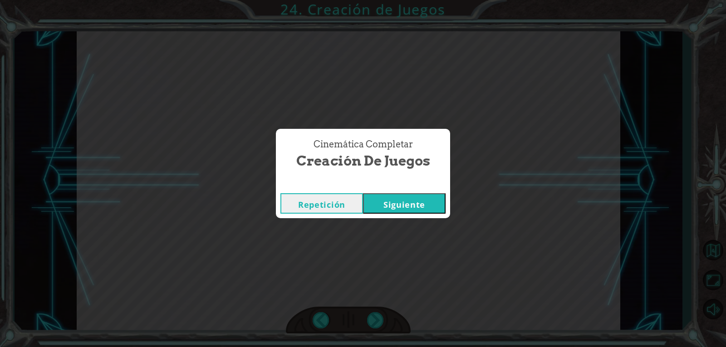
click at [418, 200] on button "Siguiente" at bounding box center [404, 203] width 83 height 20
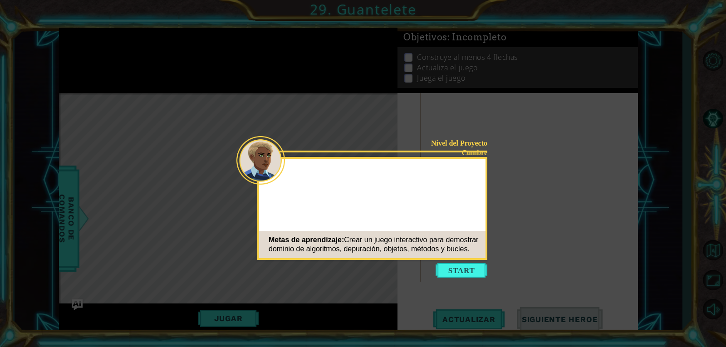
click at [458, 269] on button "Start" at bounding box center [461, 270] width 52 height 15
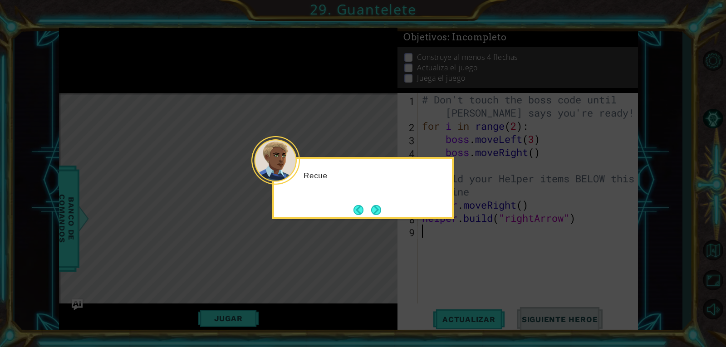
click at [305, 191] on div "Recue" at bounding box center [363, 180] width 178 height 36
click at [371, 213] on button "Next" at bounding box center [376, 210] width 10 height 10
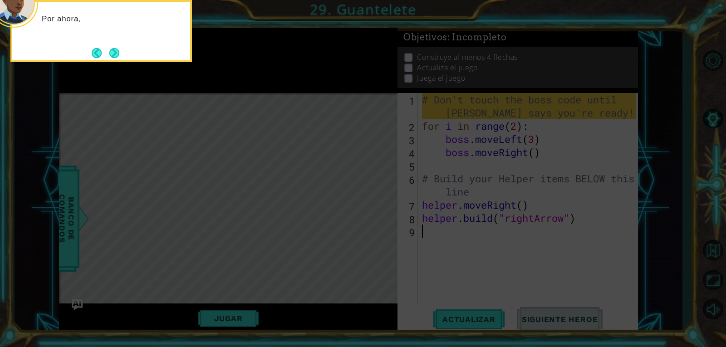
click at [251, 164] on icon at bounding box center [363, 52] width 726 height 590
click at [119, 53] on button "Next" at bounding box center [114, 53] width 10 height 10
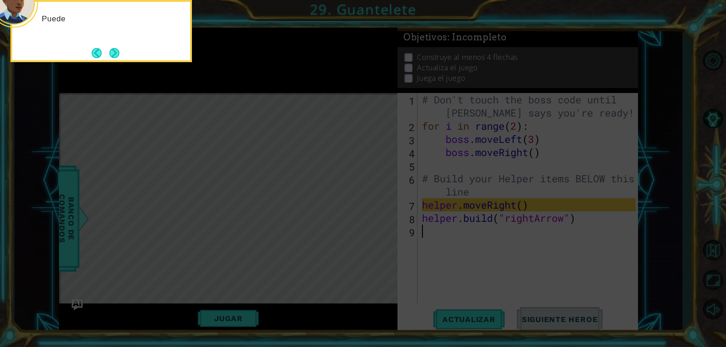
click at [119, 53] on button "Next" at bounding box center [114, 53] width 10 height 10
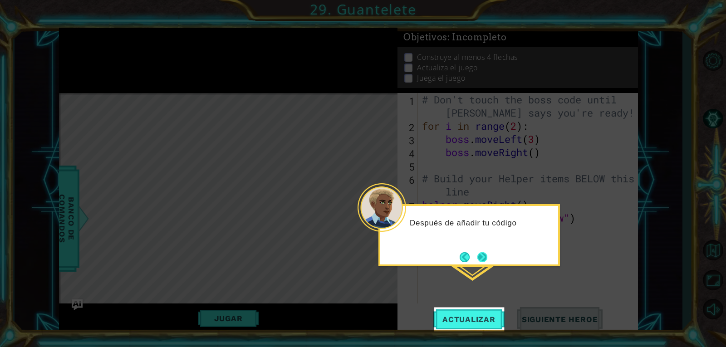
click at [483, 261] on button "Next" at bounding box center [482, 257] width 10 height 10
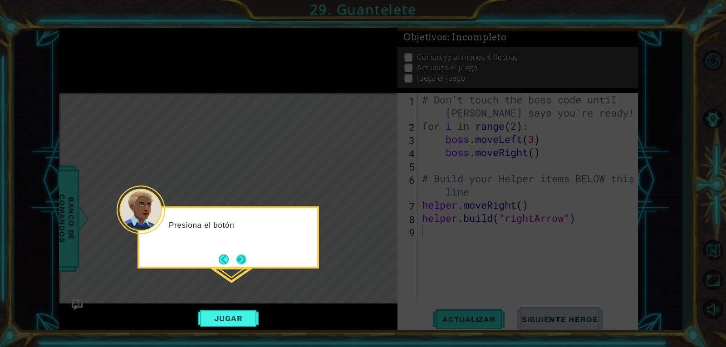
click at [237, 254] on button "Next" at bounding box center [241, 259] width 10 height 10
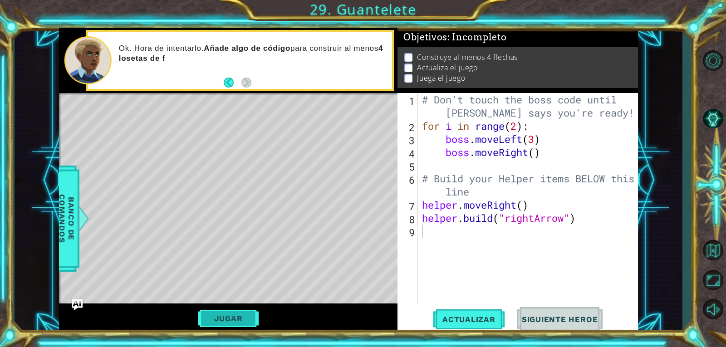
click at [228, 323] on button "Jugar" at bounding box center [228, 318] width 61 height 17
click at [93, 112] on body "1 ההההההההההההההההההההההההההההההההההההההההההההההההההההההההההההההההההההההההההההה…" at bounding box center [363, 173] width 726 height 347
click at [536, 222] on div "# Don't touch the boss code until [PERSON_NAME] says you're ready! for i in ran…" at bounding box center [530, 218] width 220 height 250
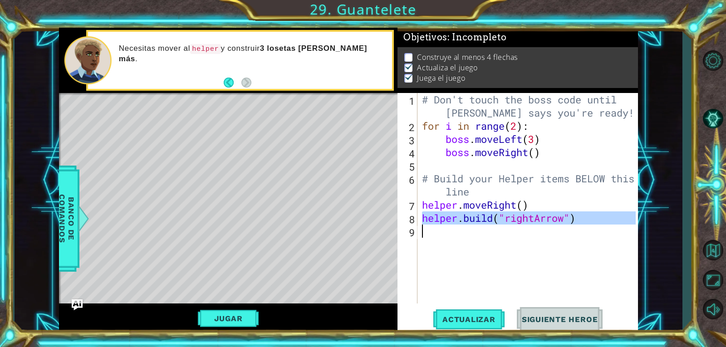
drag, startPoint x: 420, startPoint y: 215, endPoint x: 604, endPoint y: 229, distance: 184.2
click at [604, 229] on div "# Don't touch the boss code until [PERSON_NAME] says you're ready! for i in ran…" at bounding box center [530, 218] width 220 height 250
type textarea "[DOMAIN_NAME]("rightArrow")"
click at [463, 229] on div "# Don't touch the boss code until [PERSON_NAME] says you're ready! for i in ran…" at bounding box center [527, 198] width 215 height 210
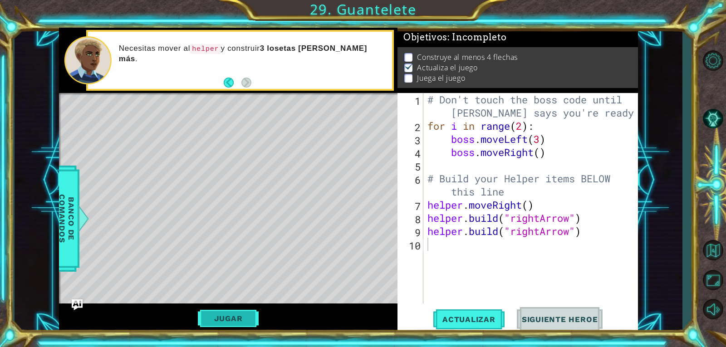
click at [229, 313] on button "Jugar" at bounding box center [228, 318] width 61 height 17
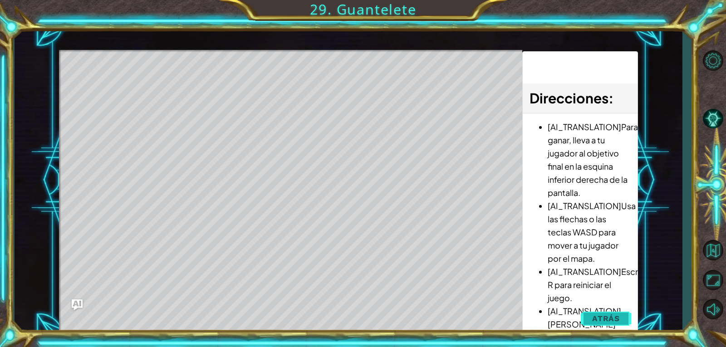
click at [610, 320] on span "Atrás" at bounding box center [606, 318] width 28 height 9
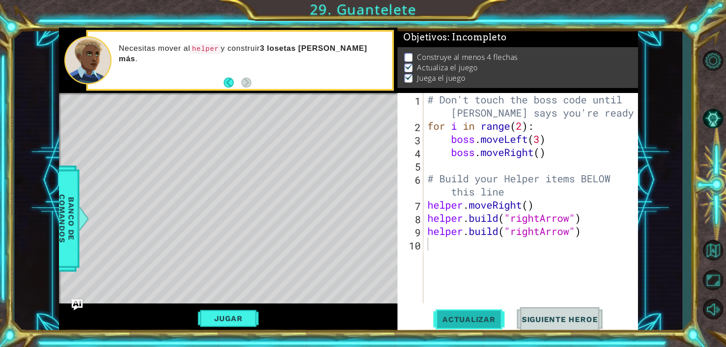
click at [456, 321] on span "Actualizar" at bounding box center [468, 319] width 71 height 9
click at [579, 236] on div "# Don't touch the boss code until [PERSON_NAME] says you're ready! for i in ran…" at bounding box center [532, 218] width 215 height 250
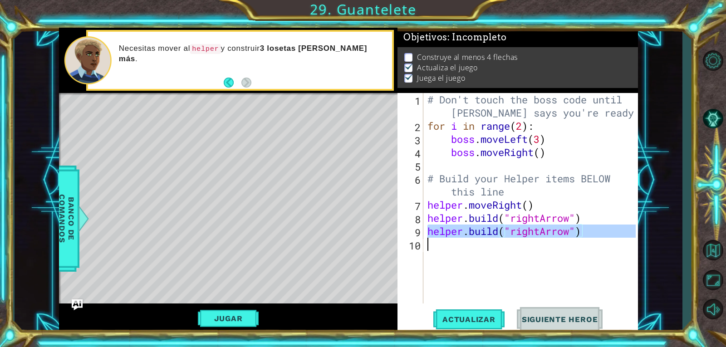
click at [579, 236] on div "# Don't touch the boss code until [PERSON_NAME] says you're ready! for i in ran…" at bounding box center [532, 218] width 215 height 250
type textarea "[DOMAIN_NAME]("rightArrow")"
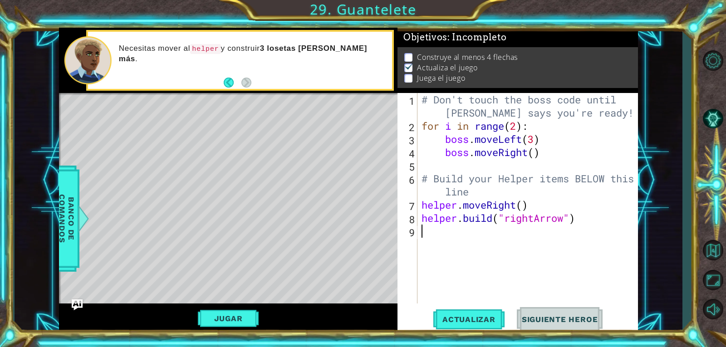
type textarea "h"
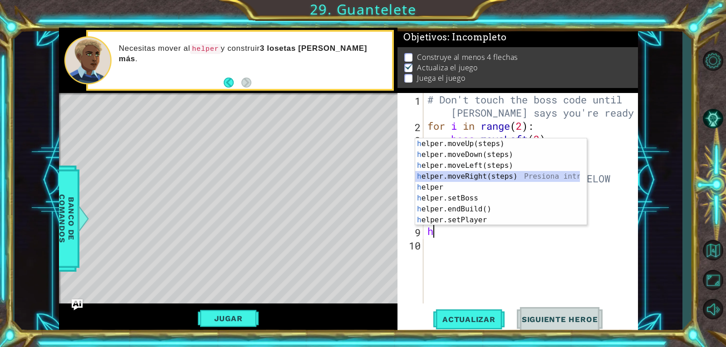
click at [445, 175] on div "h elper.moveUp(steps) Presiona intro h elper.moveDown(steps) Presiona intro h e…" at bounding box center [497, 192] width 165 height 109
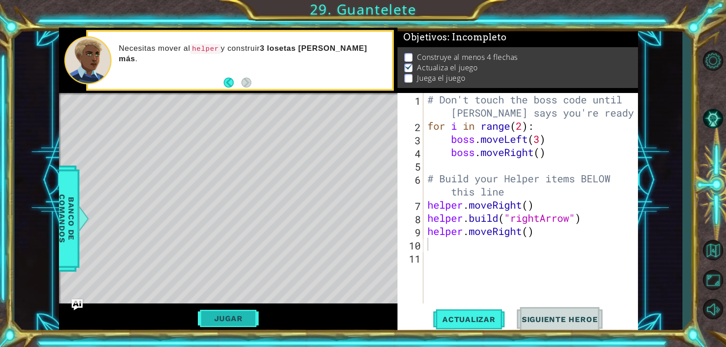
click at [215, 319] on button "Jugar" at bounding box center [228, 318] width 61 height 17
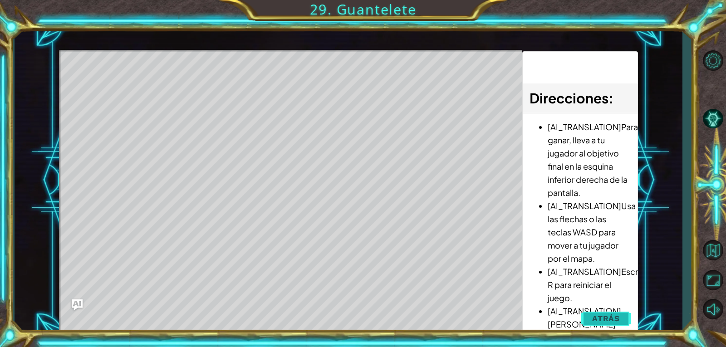
click at [597, 324] on button "Atrás" at bounding box center [605, 318] width 50 height 18
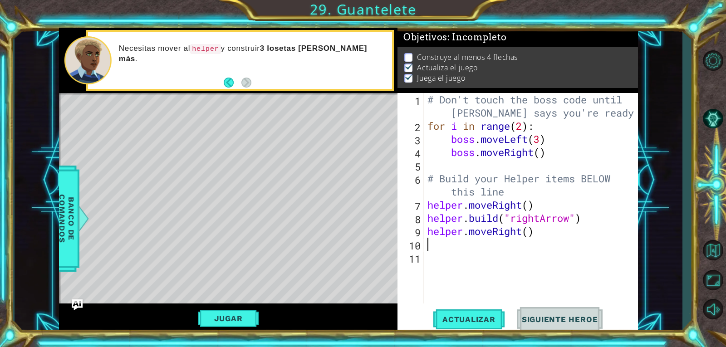
type textarea "h"
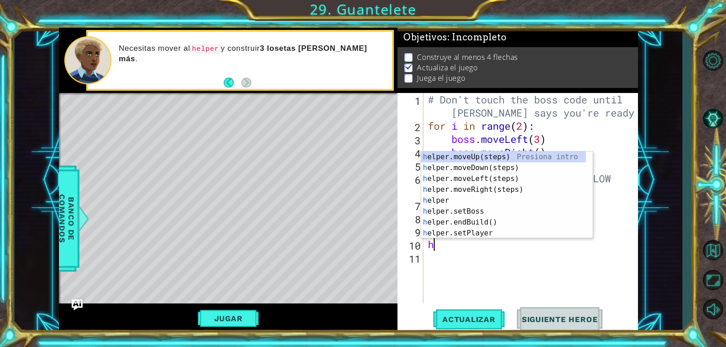
drag, startPoint x: 463, startPoint y: 293, endPoint x: 463, endPoint y: 286, distance: 6.8
click at [463, 292] on div "# Don't touch the boss code until [PERSON_NAME] says you're ready! for i in ran…" at bounding box center [533, 218] width 214 height 250
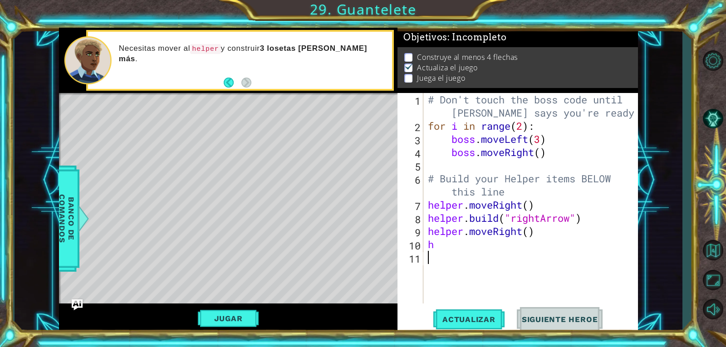
click at [458, 254] on div "# Don't touch the boss code until [PERSON_NAME] says you're ready! for i in ran…" at bounding box center [533, 218] width 214 height 250
click at [458, 247] on div "# Don't touch the boss code until [PERSON_NAME] says you're ready! for i in ran…" at bounding box center [533, 218] width 214 height 250
type textarea "h"
click at [485, 320] on span "Actualizar" at bounding box center [468, 319] width 71 height 9
click at [208, 317] on button "Jugar" at bounding box center [228, 318] width 61 height 17
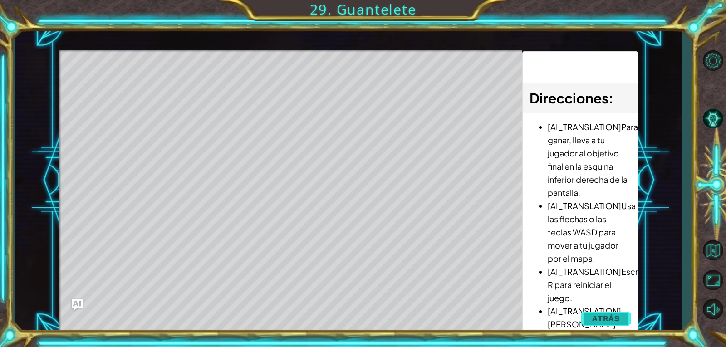
click at [611, 319] on span "Atrás" at bounding box center [606, 318] width 28 height 9
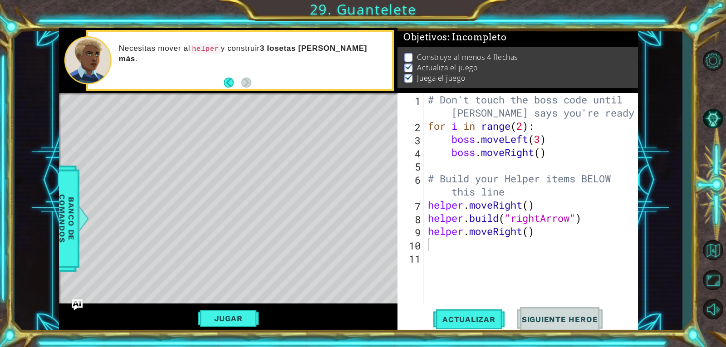
type textarea "helper.moveRight()"
click at [450, 231] on div "# Don't touch the boss code until [PERSON_NAME] says you're ready! for i in ran…" at bounding box center [533, 218] width 214 height 250
click at [451, 242] on div "# Don't touch the boss code until [PERSON_NAME] says you're ready! for i in ran…" at bounding box center [533, 218] width 214 height 250
type textarea "h"
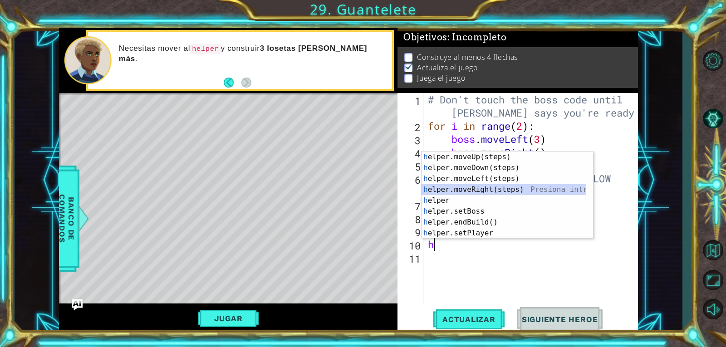
click at [494, 190] on div "h elper.moveUp(steps) Presiona intro h elper.moveDown(steps) Presiona intro h e…" at bounding box center [503, 205] width 165 height 109
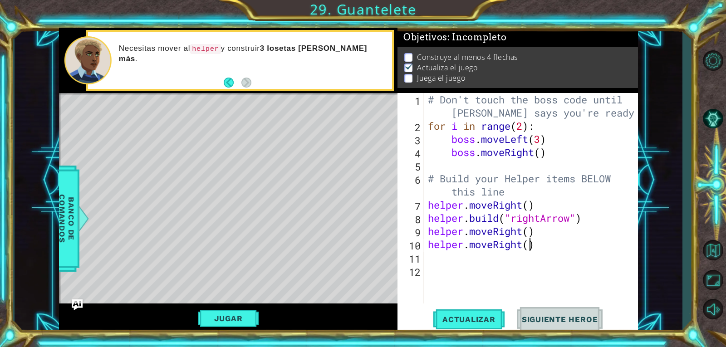
click at [530, 247] on div "# Don't touch the boss code until [PERSON_NAME] says you're ready! for i in ran…" at bounding box center [533, 218] width 214 height 250
type textarea "helper.moveRight()"
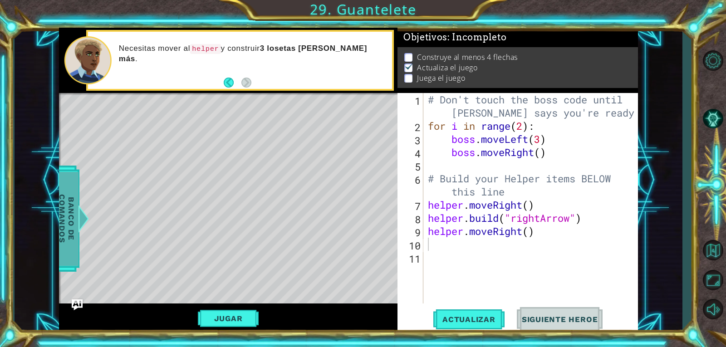
click at [66, 209] on span "Banco de comandos" at bounding box center [67, 219] width 24 height 94
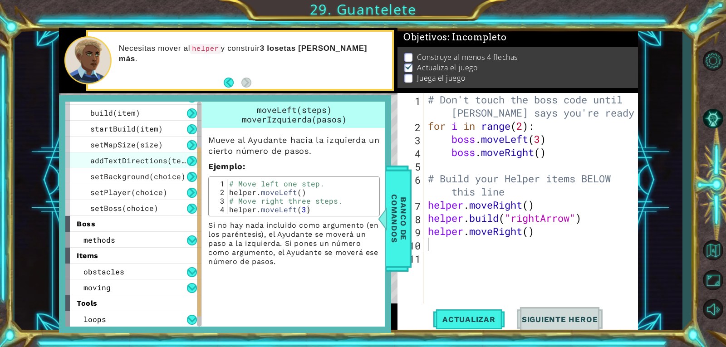
scroll to position [0, 0]
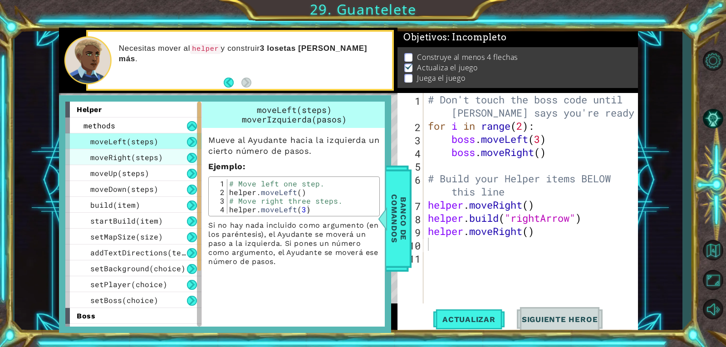
click at [140, 157] on span "moveRight(steps)" at bounding box center [126, 157] width 73 height 10
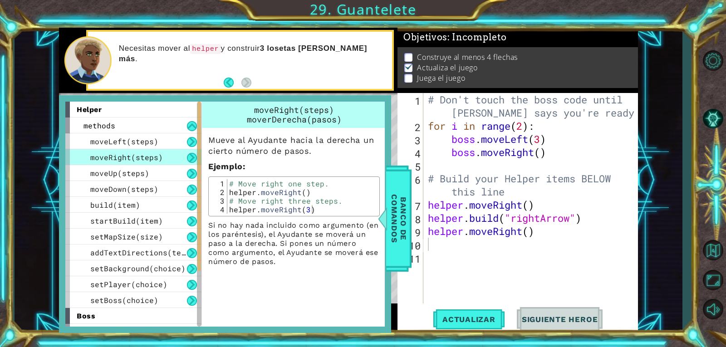
click at [140, 157] on span "moveRight(steps)" at bounding box center [126, 157] width 73 height 10
click at [141, 144] on span "moveLeft(steps)" at bounding box center [124, 142] width 68 height 10
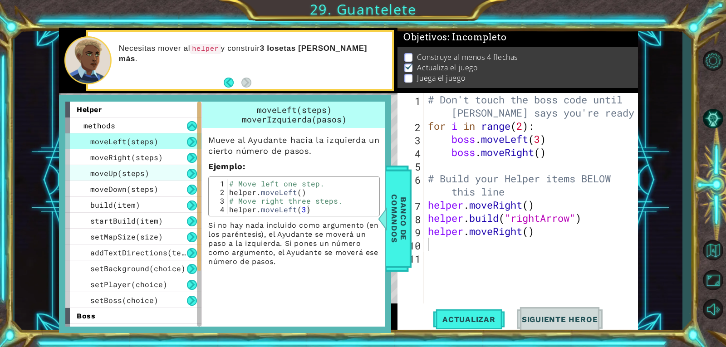
click at [141, 177] on span "moveUp(steps)" at bounding box center [119, 173] width 59 height 10
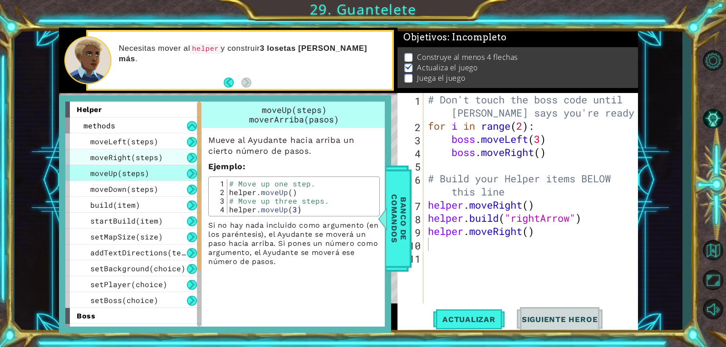
click at [141, 159] on span "moveRight(steps)" at bounding box center [126, 157] width 73 height 10
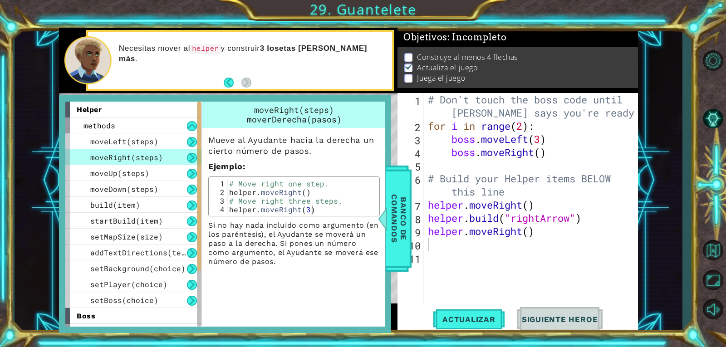
click at [285, 190] on div "# Move right one step. helper . moveRight ( ) # Move right three steps. helper …" at bounding box center [302, 205] width 150 height 52
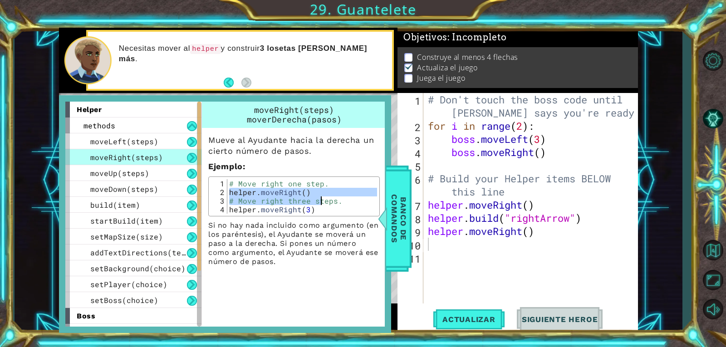
drag, startPoint x: 228, startPoint y: 192, endPoint x: 322, endPoint y: 203, distance: 95.0
click at [322, 203] on div "# Move right one step. helper . moveRight ( ) # Move right three steps. helper …" at bounding box center [302, 205] width 150 height 52
type textarea "helper.moveRight() # Move right three steps."
click at [281, 273] on div "moveRight(steps) moverDerecha(pasos) Mueve al Ayudante hacia la derecha un cier…" at bounding box center [294, 214] width 187 height 225
click at [283, 271] on div "moveRight(steps) moverDerecha(pasos) Mueve al Ayudante hacia la derecha un cier…" at bounding box center [294, 214] width 187 height 225
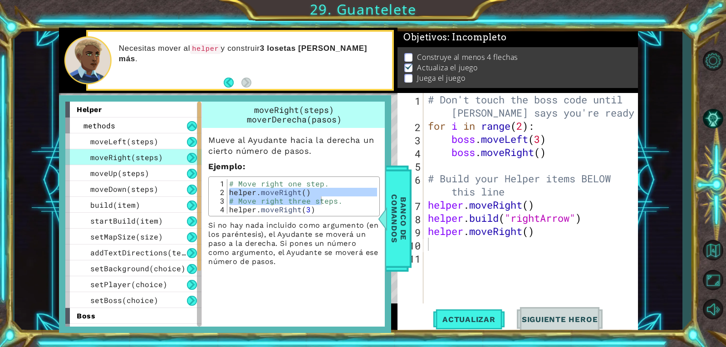
click at [285, 271] on div "moveRight(steps) moverDerecha(pasos) Mueve al Ayudante hacia la derecha un cier…" at bounding box center [294, 214] width 187 height 225
click at [285, 269] on div "moveRight(steps) moverDerecha(pasos) Mueve al Ayudante hacia la derecha un cier…" at bounding box center [294, 186] width 184 height 169
click at [285, 267] on div "moveRight(steps) moverDerecha(pasos) Mueve al Ayudante hacia la derecha un cier…" at bounding box center [294, 186] width 184 height 169
click at [288, 260] on p "Si no hay nada incluido como argumento (en los paréntesis), el Ayudante se move…" at bounding box center [293, 243] width 171 height 45
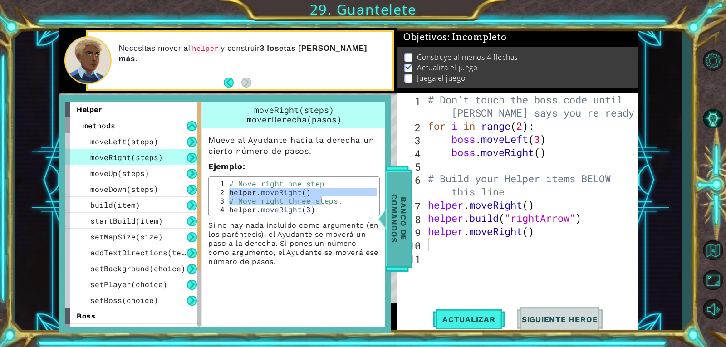
click at [396, 209] on span "Banco de comandos" at bounding box center [399, 219] width 24 height 94
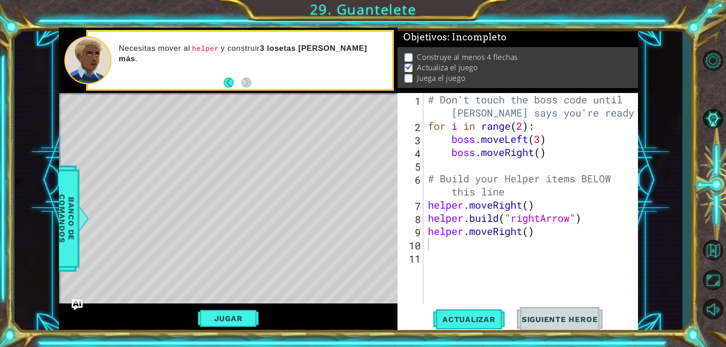
click at [445, 239] on div "# Don't touch the boss code until [PERSON_NAME] says you're ready! for i in ran…" at bounding box center [533, 218] width 214 height 250
type textarea "h"
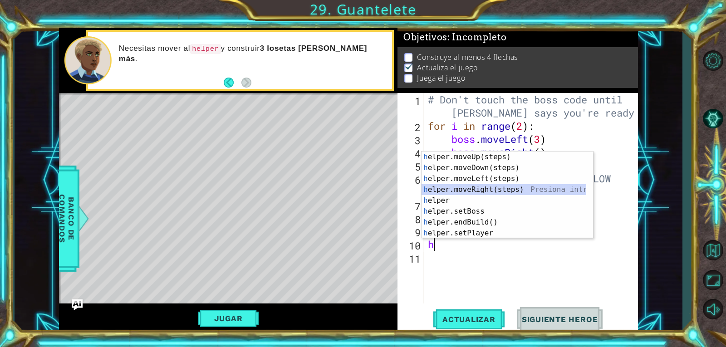
click at [484, 190] on div "h elper.moveUp(steps) Presiona intro h elper.moveDown(steps) Presiona intro h e…" at bounding box center [503, 205] width 165 height 109
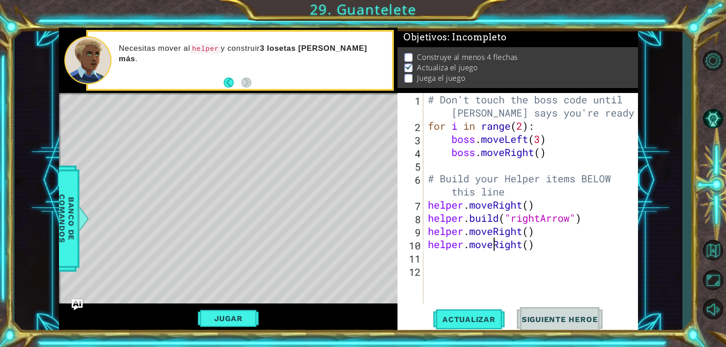
click at [492, 244] on div "# Don't touch the boss code until [PERSON_NAME] says you're ready! for i in ran…" at bounding box center [533, 218] width 214 height 250
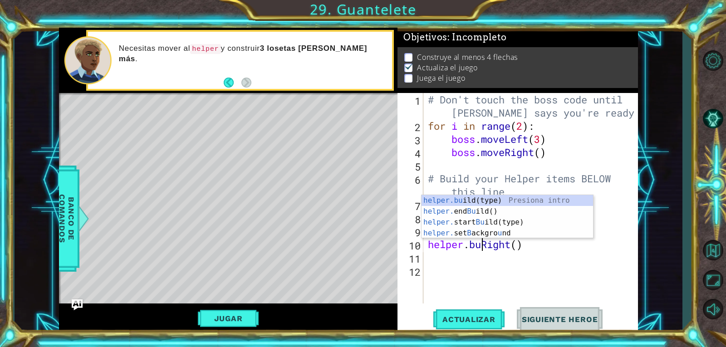
scroll to position [0, 3]
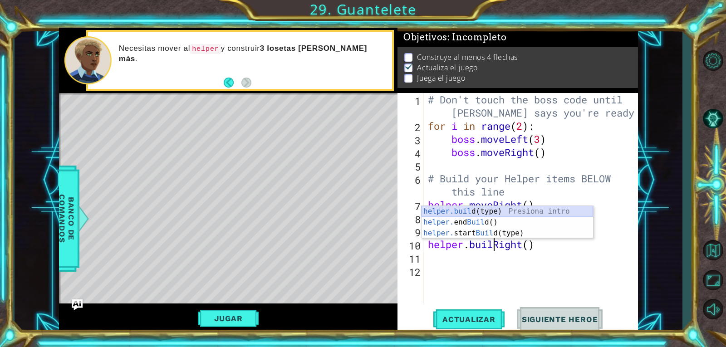
click at [503, 210] on div "helper.buil d(type) Presiona intro helper. end Buil d() Presiona intro helper. …" at bounding box center [506, 233] width 171 height 54
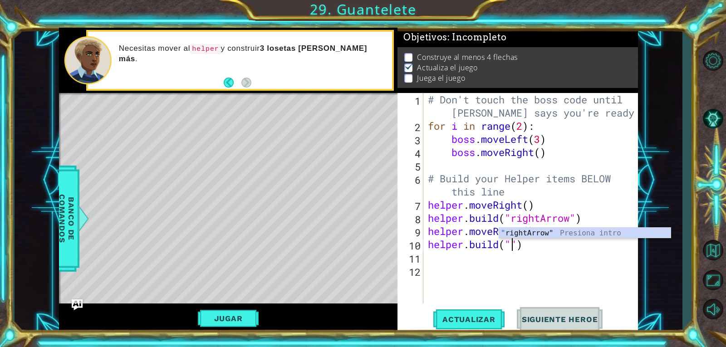
scroll to position [0, 4]
click at [560, 230] on div ""ri ghtArrow" Presiona intro" at bounding box center [584, 244] width 171 height 33
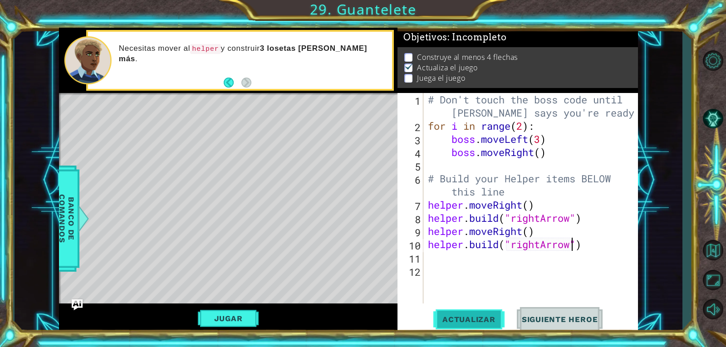
type textarea "[DOMAIN_NAME]("rightArrow")"
click at [468, 319] on span "Actualizar" at bounding box center [468, 319] width 71 height 9
click at [459, 259] on div "# Don't touch the boss code until [PERSON_NAME] says you're ready! for i in ran…" at bounding box center [533, 218] width 214 height 250
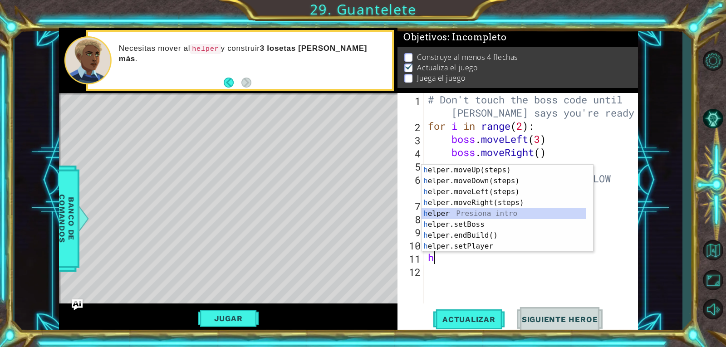
click at [476, 209] on div "h elper.moveUp(steps) Presiona intro h elper.moveDown(steps) Presiona intro h e…" at bounding box center [506, 219] width 171 height 109
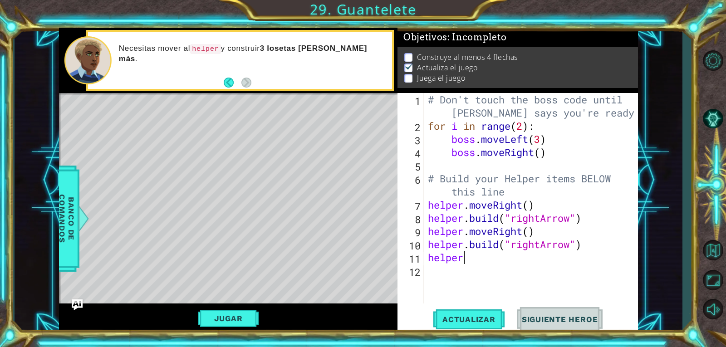
scroll to position [0, 1]
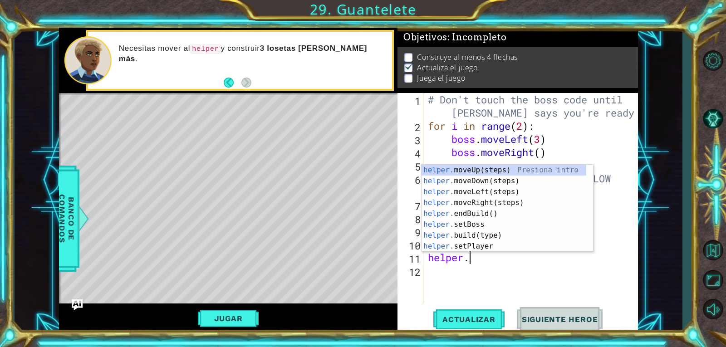
type textarea "helper.m"
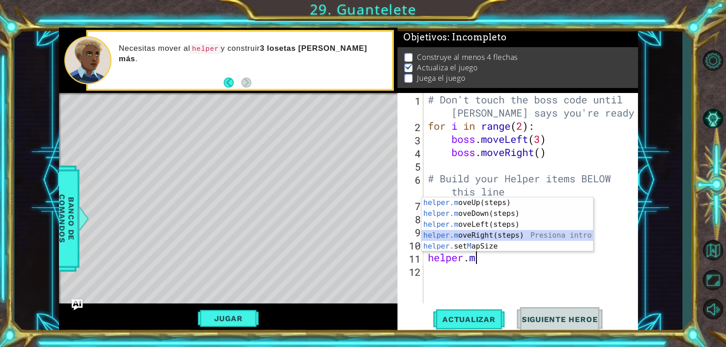
click at [481, 235] on div "helper.m oveUp(steps) Presiona intro helper.m oveDown(steps) Presiona intro hel…" at bounding box center [506, 235] width 171 height 76
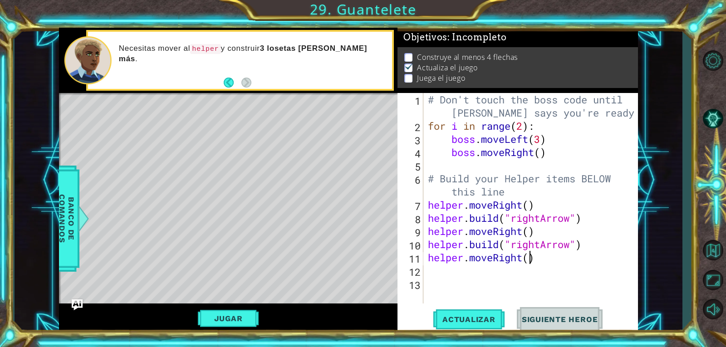
click at [527, 260] on div "# Don't touch the boss code until [PERSON_NAME] says you're ready! for i in ran…" at bounding box center [533, 218] width 214 height 250
type textarea "helper.moveRight()"
click at [487, 275] on div "# Don't touch the boss code until [PERSON_NAME] says you're ready! for i in ran…" at bounding box center [533, 218] width 214 height 250
type textarea "h"
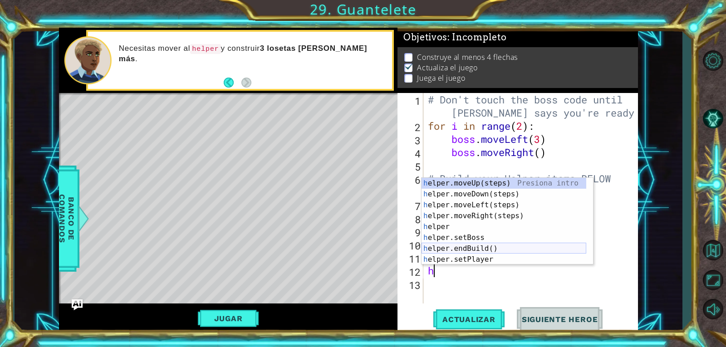
click at [477, 244] on div "h elper.moveUp(steps) Presiona intro h elper.moveDown(steps) Presiona intro h e…" at bounding box center [503, 232] width 165 height 109
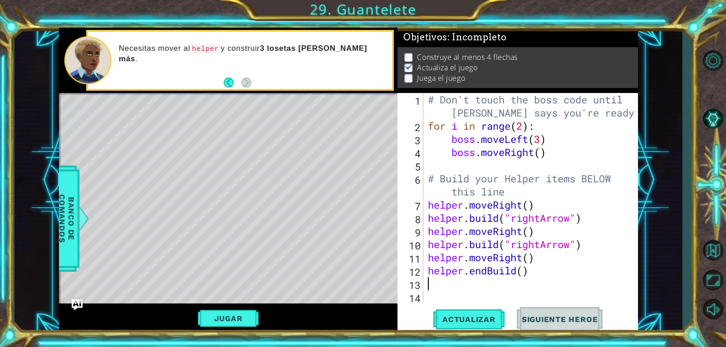
click at [488, 270] on div "# Don't touch the boss code until [PERSON_NAME] says you're ready! for i in ran…" at bounding box center [533, 218] width 214 height 250
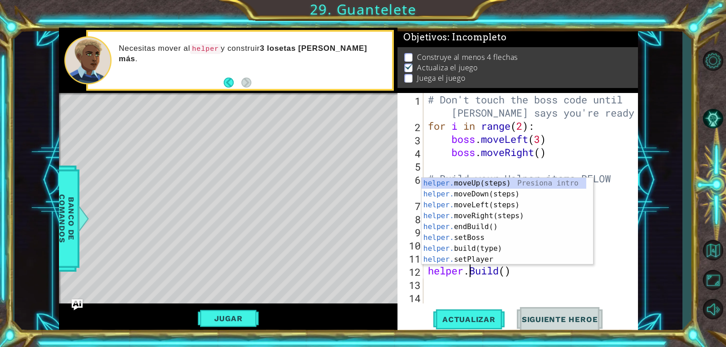
click at [474, 269] on div "# Don't touch the boss code until [PERSON_NAME] says you're ready! for i in ran…" at bounding box center [533, 218] width 214 height 250
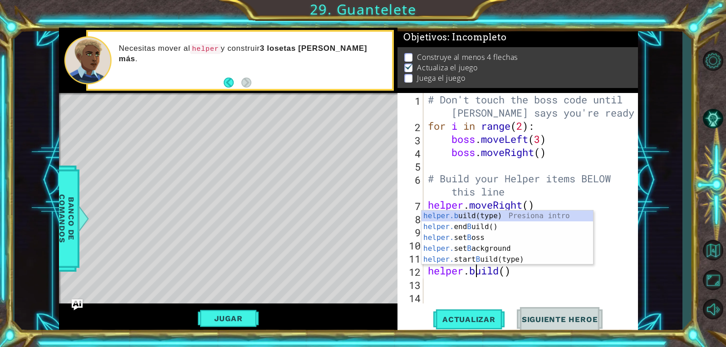
scroll to position [0, 2]
click at [470, 210] on div "helper.b uild(type) Presiona intro helper. end B uild() Presiona intro helper. …" at bounding box center [506, 248] width 171 height 76
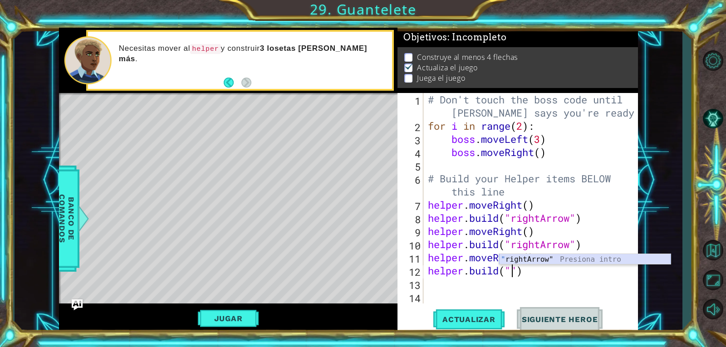
click at [514, 258] on div "" rightArrow" Presiona intro" at bounding box center [584, 270] width 171 height 33
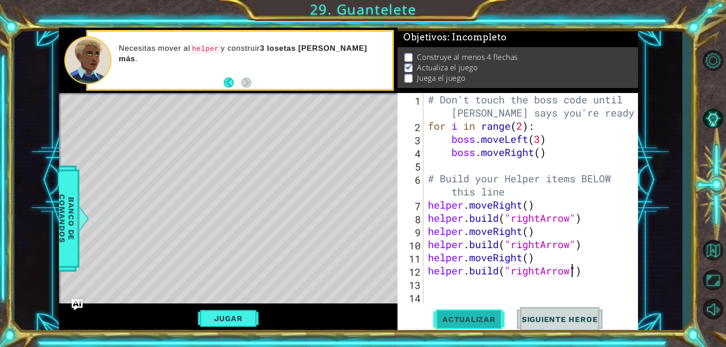
type textarea "[DOMAIN_NAME]("rightArrow")"
click at [478, 321] on span "Actualizar" at bounding box center [468, 319] width 71 height 9
click at [225, 317] on button "Jugar" at bounding box center [228, 318] width 61 height 17
click at [462, 288] on div "# Don't touch the boss code until [PERSON_NAME] says you're ready! for i in ran…" at bounding box center [533, 218] width 214 height 250
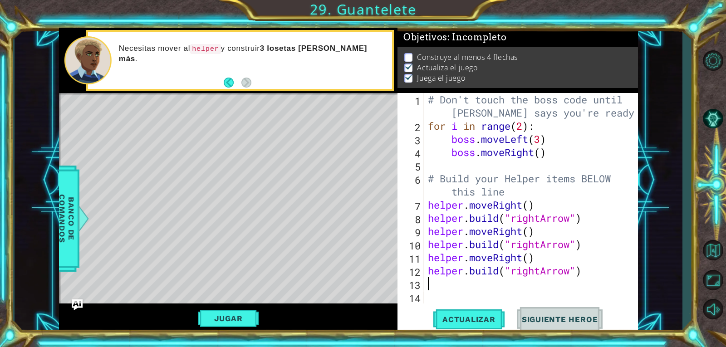
type textarea "h"
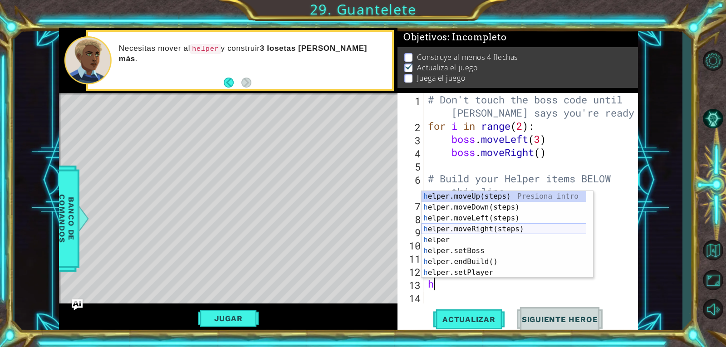
click at [488, 228] on div "h elper.moveUp(steps) Presiona intro h elper.moveDown(steps) Presiona intro h e…" at bounding box center [506, 245] width 171 height 109
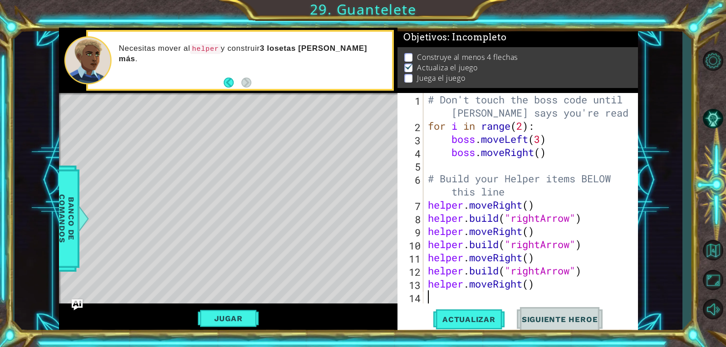
scroll to position [13, 0]
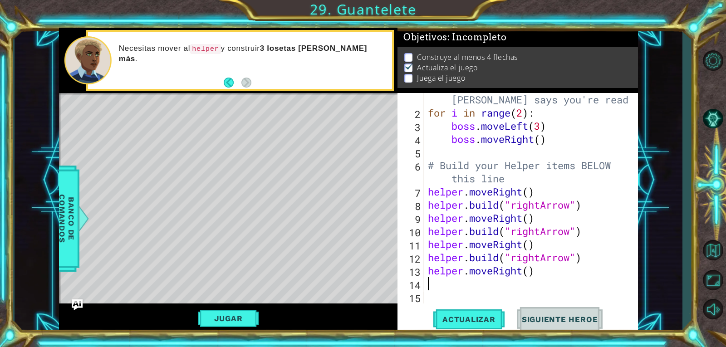
type textarea "h"
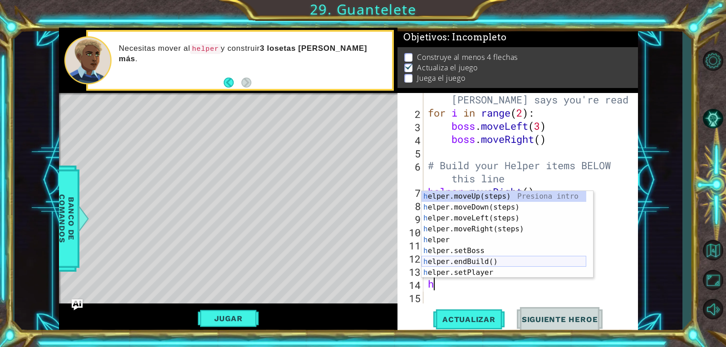
click at [492, 260] on div "h elper.moveUp(steps) Presiona intro h elper.moveDown(steps) Presiona intro h e…" at bounding box center [503, 245] width 165 height 109
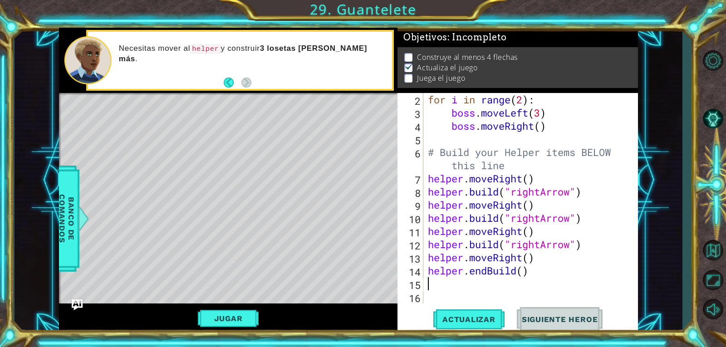
scroll to position [26, 0]
click at [487, 270] on div "for i in range ( 2 ) : boss . moveLeft ( 3 ) boss . moveRight ( ) # Build your …" at bounding box center [529, 211] width 207 height 237
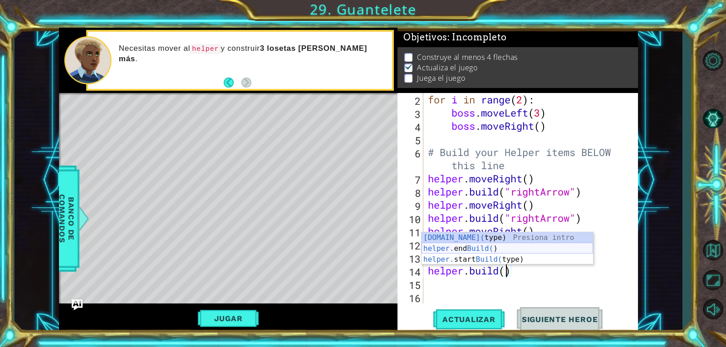
scroll to position [0, 4]
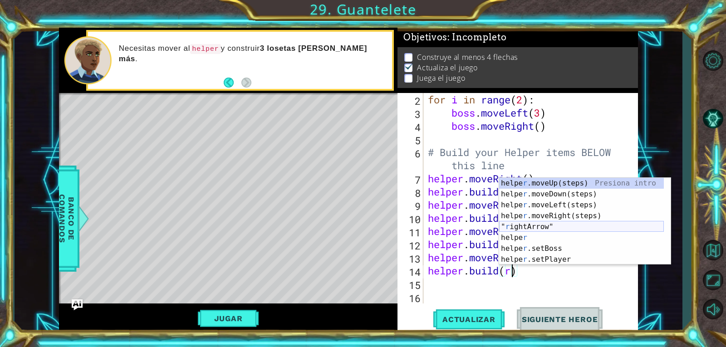
click at [546, 229] on div "helpe [PERSON_NAME]moveUp(steps) Presiona intro helpe r .moveDown(steps) Presio…" at bounding box center [581, 232] width 165 height 109
type textarea "[DOMAIN_NAME]("rightArrow)"
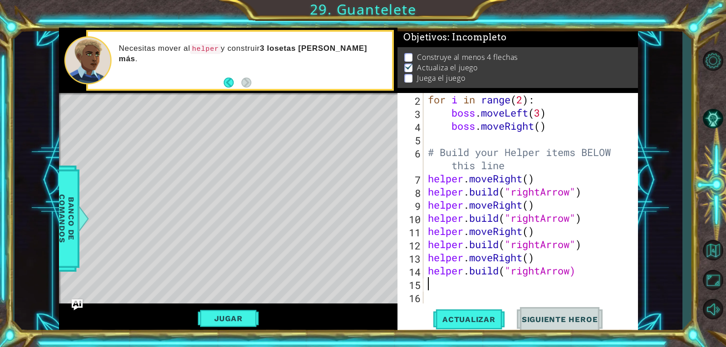
click at [560, 285] on div "for i in range ( 2 ) : boss . moveLeft ( 3 ) boss . moveRight ( ) # Build your …" at bounding box center [529, 211] width 207 height 237
click at [585, 270] on div "for i in range ( 2 ) : boss . moveLeft ( 3 ) boss . moveRight ( ) # Build your …" at bounding box center [529, 211] width 207 height 237
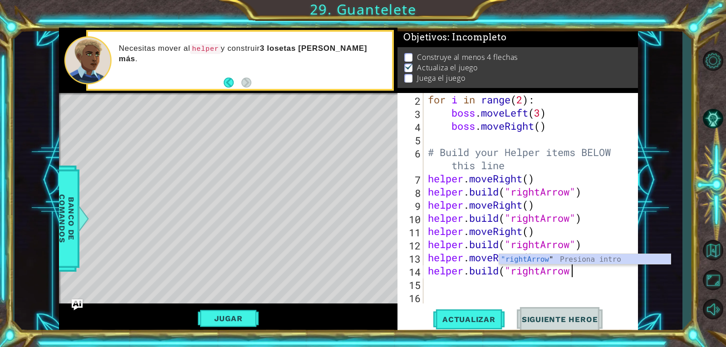
scroll to position [0, 6]
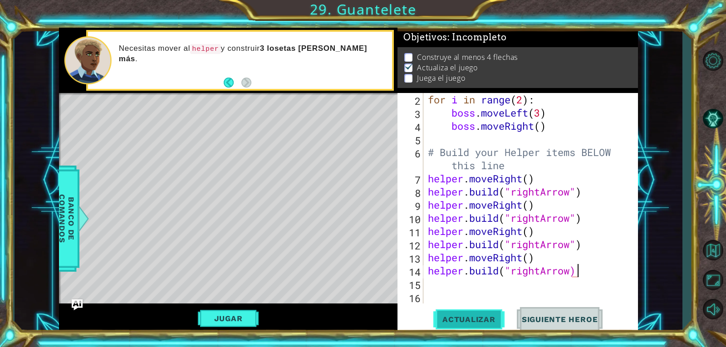
click at [478, 311] on button "Actualizar" at bounding box center [468, 319] width 71 height 24
type textarea "[DOMAIN_NAME]("rightArrow")"
click at [484, 318] on span "Actualizar" at bounding box center [468, 319] width 71 height 9
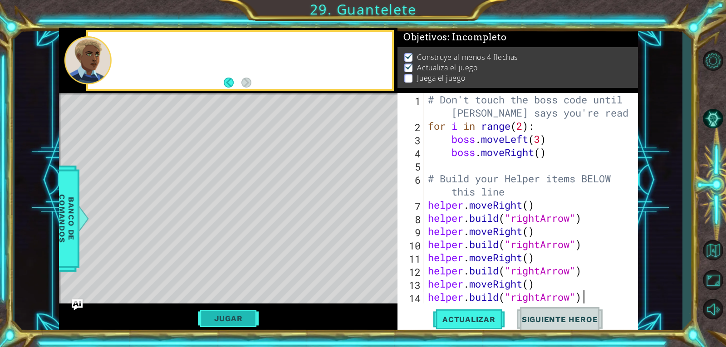
scroll to position [0, 0]
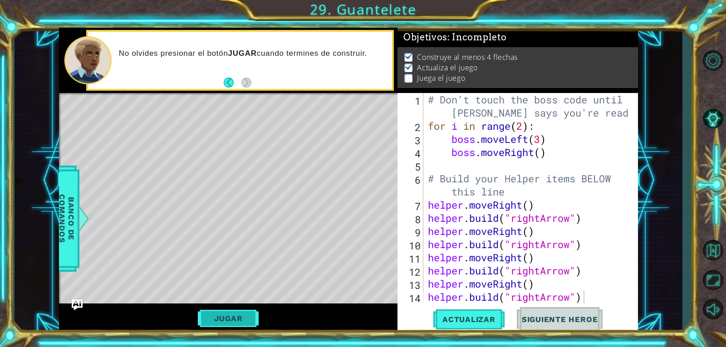
click at [231, 320] on button "Jugar" at bounding box center [228, 318] width 61 height 17
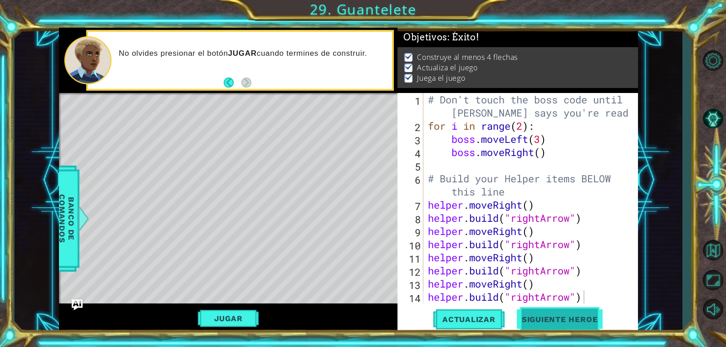
click at [541, 309] on button "Siguiente Heroe" at bounding box center [559, 319] width 94 height 24
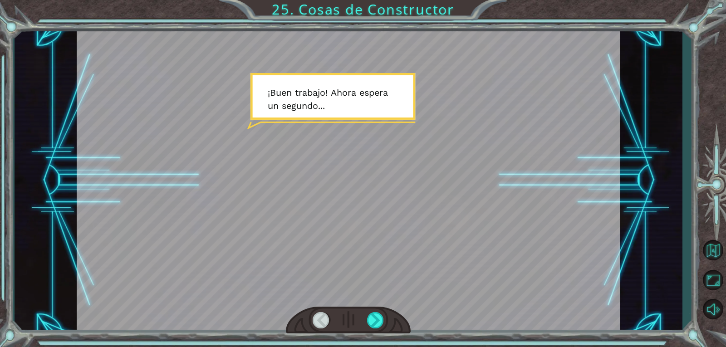
click at [366, 321] on div at bounding box center [348, 321] width 125 height 28
click at [367, 321] on div at bounding box center [375, 320] width 17 height 16
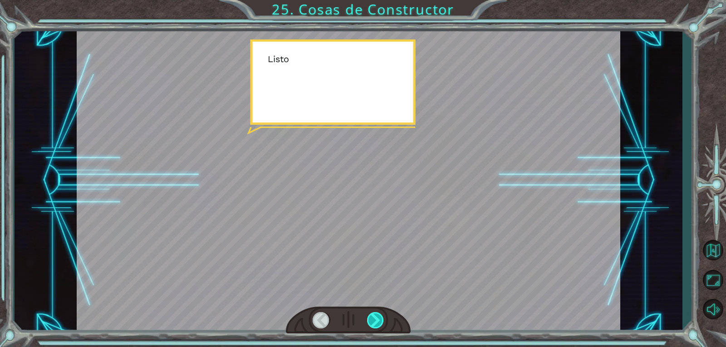
click at [367, 321] on div at bounding box center [375, 320] width 17 height 16
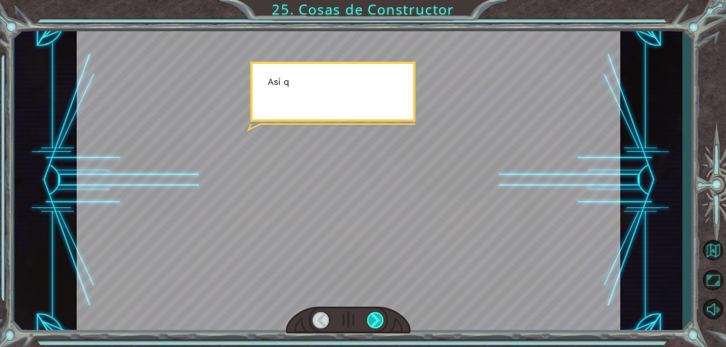
click at [367, 321] on div at bounding box center [375, 320] width 17 height 16
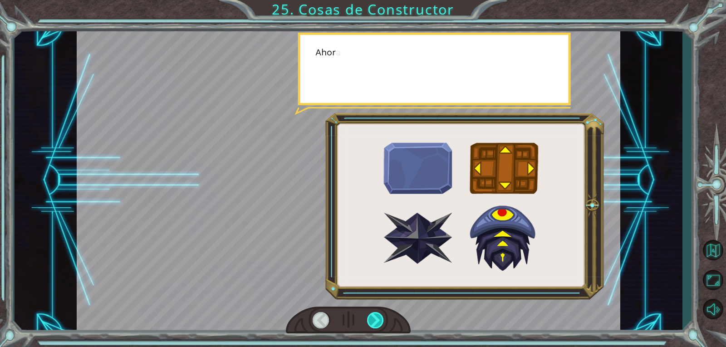
click at [376, 318] on div at bounding box center [375, 320] width 17 height 16
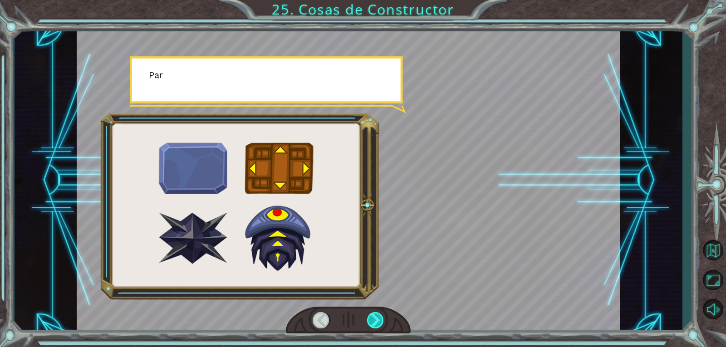
click at [376, 318] on div at bounding box center [375, 320] width 17 height 16
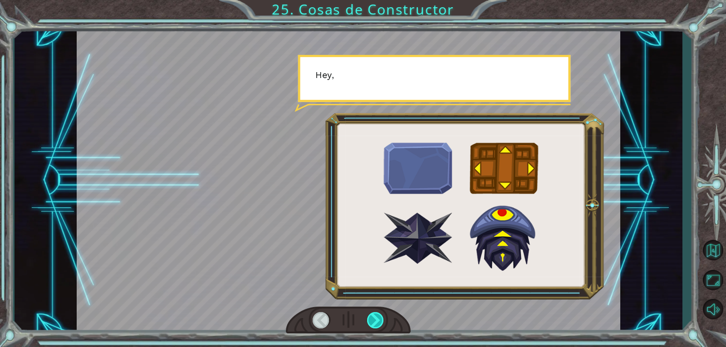
click at [376, 318] on div at bounding box center [375, 320] width 17 height 16
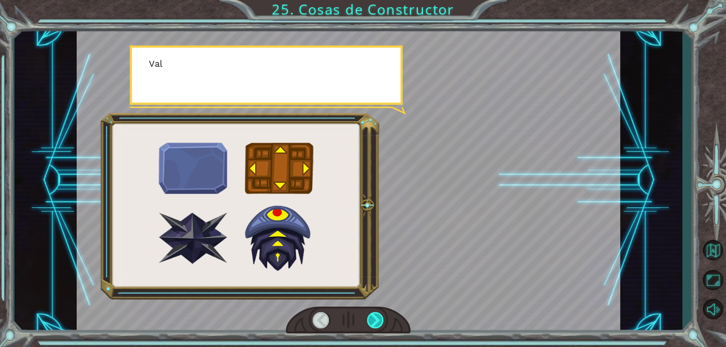
click at [376, 318] on div at bounding box center [375, 320] width 17 height 16
click at [375, 318] on div at bounding box center [375, 320] width 17 height 16
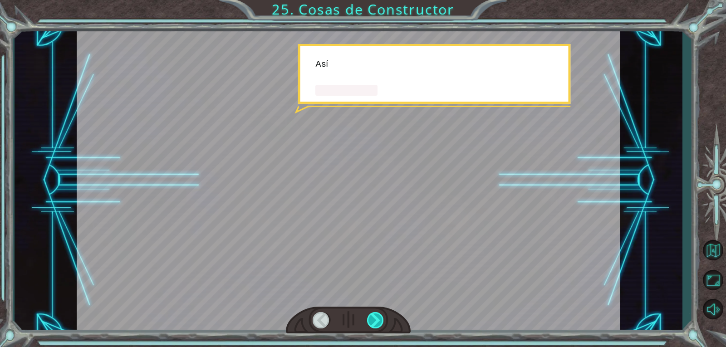
click at [375, 318] on div at bounding box center [375, 320] width 17 height 16
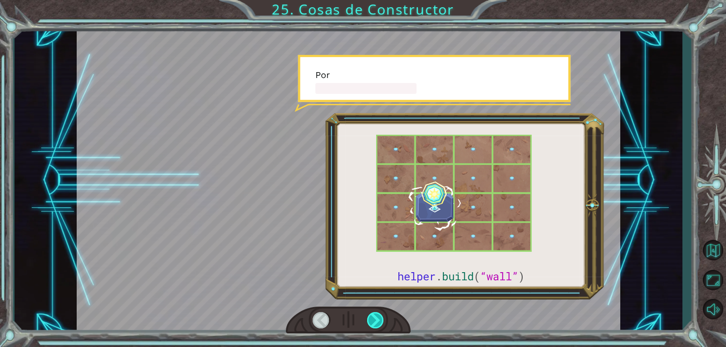
click at [375, 318] on div at bounding box center [375, 320] width 17 height 16
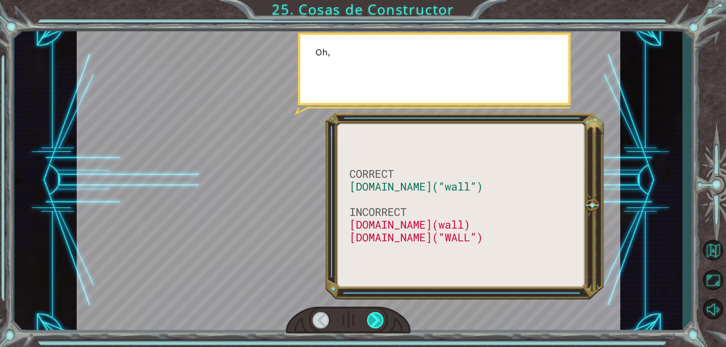
click at [375, 318] on div at bounding box center [375, 320] width 17 height 16
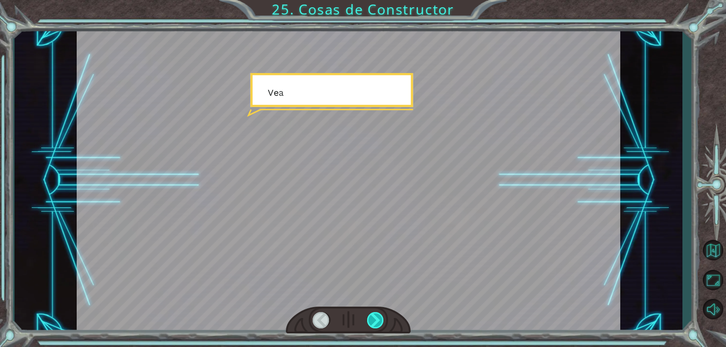
click at [375, 318] on div at bounding box center [375, 320] width 17 height 16
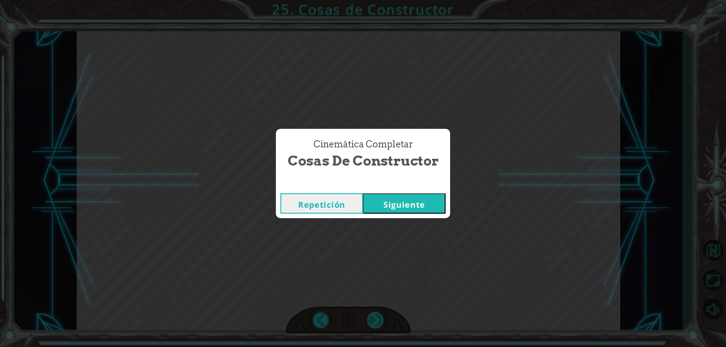
click at [375, 318] on div "Cinemática Completar Cosas de Constructor Repetición [GEOGRAPHIC_DATA]" at bounding box center [363, 173] width 726 height 347
click at [417, 219] on div "Cinemática Completar Cosas de Constructor Repetición [GEOGRAPHIC_DATA]" at bounding box center [363, 173] width 726 height 347
click at [421, 215] on div "Repetición [GEOGRAPHIC_DATA]" at bounding box center [363, 203] width 174 height 29
click at [423, 204] on button "Siguiente" at bounding box center [404, 203] width 83 height 20
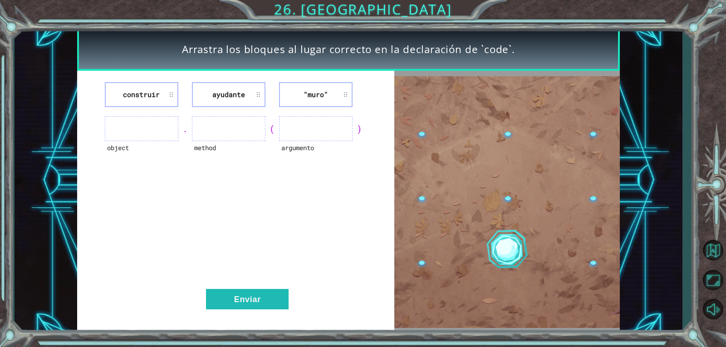
click at [143, 130] on ul at bounding box center [141, 128] width 73 height 25
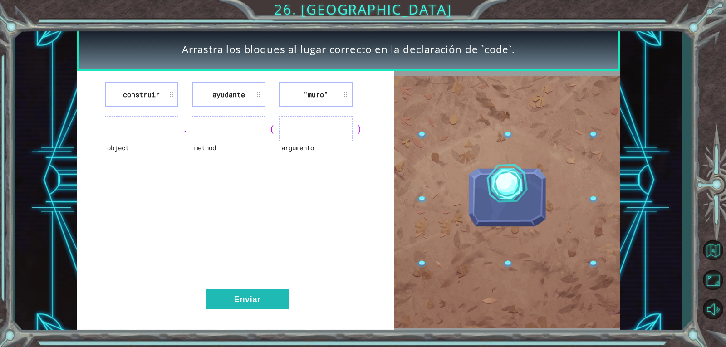
click at [171, 173] on div "construir ayudante "[PERSON_NAME]" object . method ( argumento ) Enviar" at bounding box center [235, 202] width 317 height 262
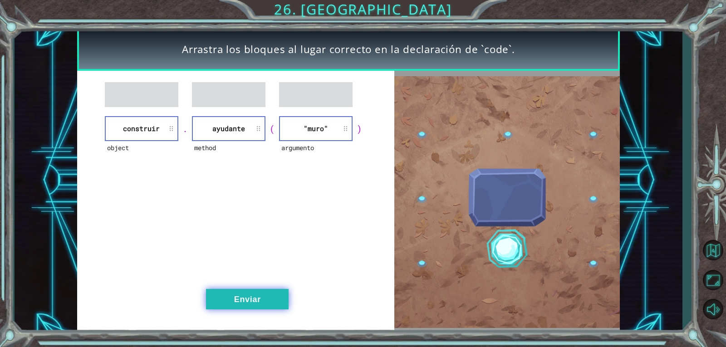
click at [253, 293] on button "Enviar" at bounding box center [247, 299] width 83 height 20
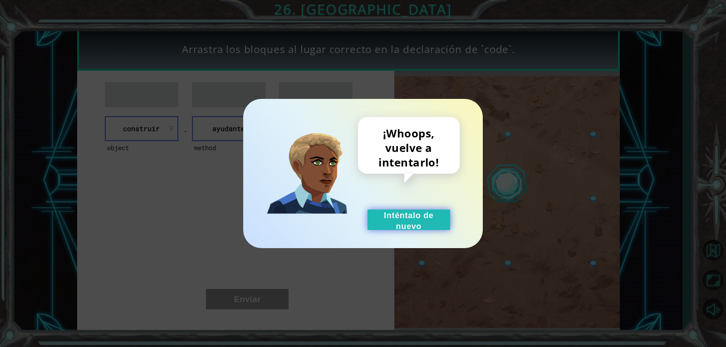
click at [387, 215] on button "Inténtalo de nuevo" at bounding box center [408, 220] width 83 height 20
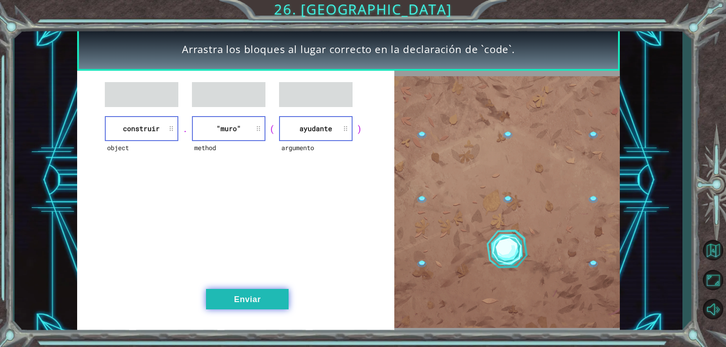
click at [224, 294] on button "Enviar" at bounding box center [247, 299] width 83 height 20
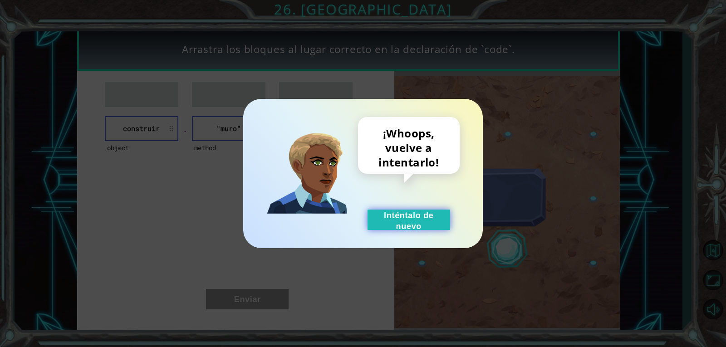
click at [395, 221] on button "Inténtalo de nuevo" at bounding box center [408, 220] width 83 height 20
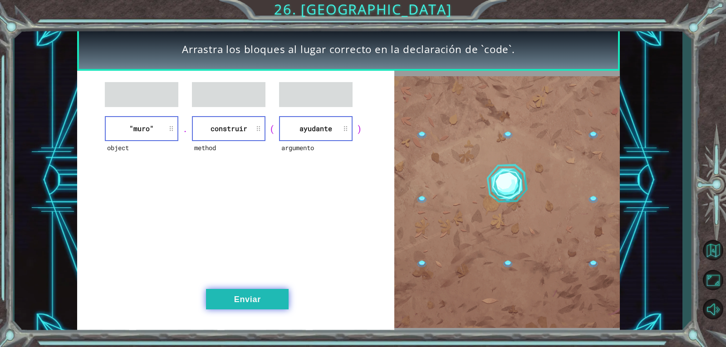
click at [269, 292] on button "Enviar" at bounding box center [247, 299] width 83 height 20
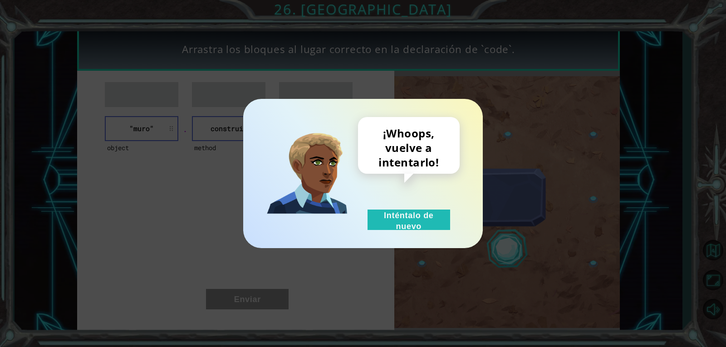
click at [392, 234] on div "¡Whoops, vuelve a intentarlo! Inténtalo de nuevo" at bounding box center [362, 173] width 239 height 149
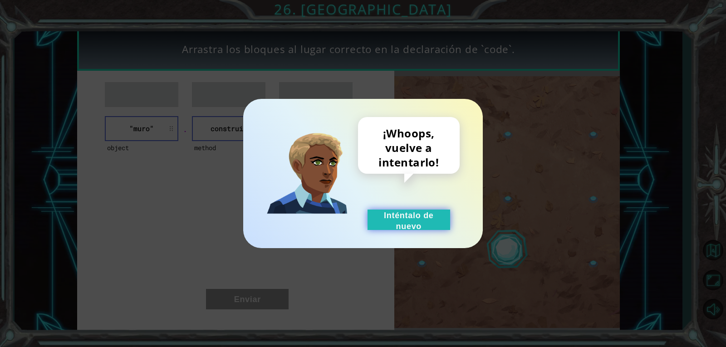
click at [386, 226] on button "Inténtalo de nuevo" at bounding box center [408, 220] width 83 height 20
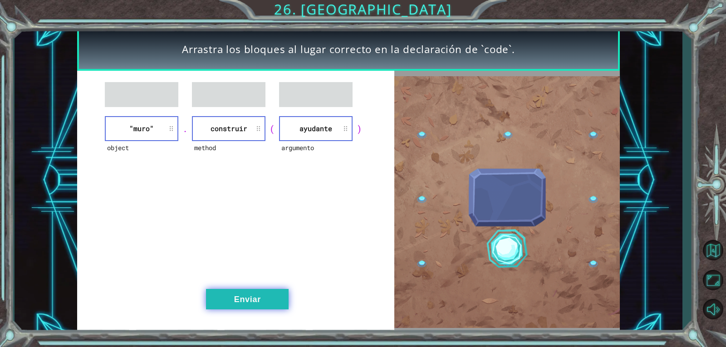
click at [249, 300] on button "Enviar" at bounding box center [247, 299] width 83 height 20
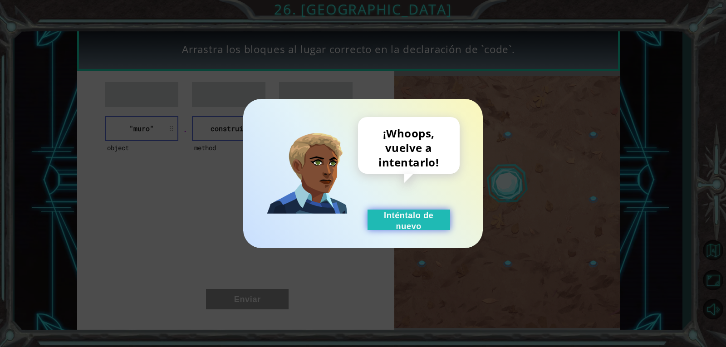
click at [417, 215] on button "Inténtalo de nuevo" at bounding box center [408, 220] width 83 height 20
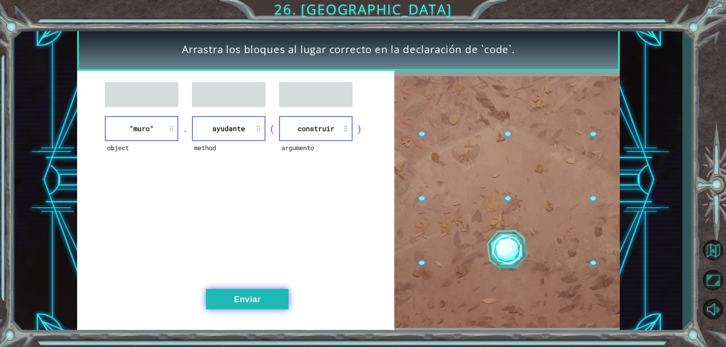
click at [270, 299] on button "Enviar" at bounding box center [247, 299] width 83 height 20
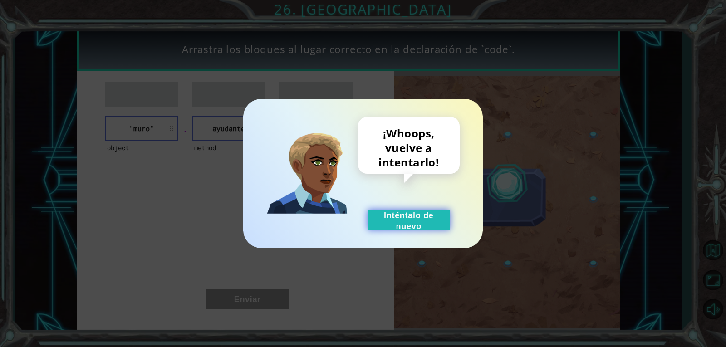
click at [401, 229] on button "Inténtalo de nuevo" at bounding box center [408, 220] width 83 height 20
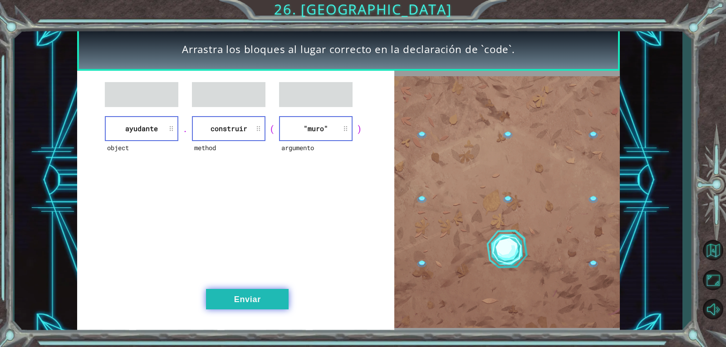
click at [242, 289] on button "Enviar" at bounding box center [247, 299] width 83 height 20
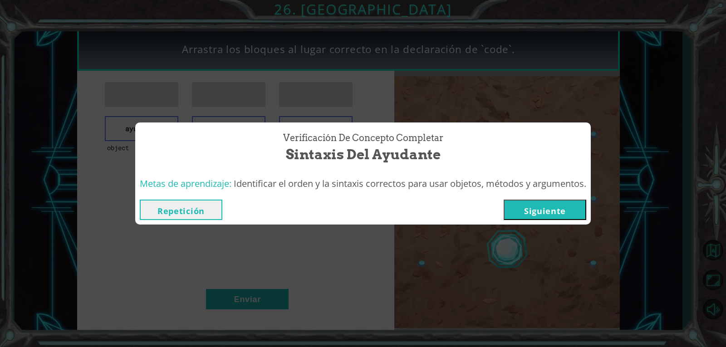
click at [553, 212] on button "Siguiente" at bounding box center [544, 210] width 83 height 20
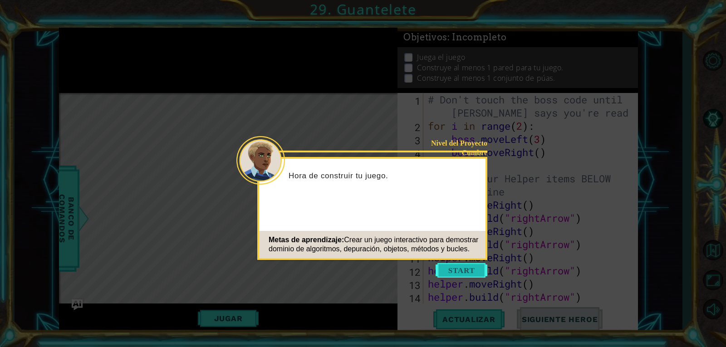
click at [460, 266] on button "Start" at bounding box center [461, 270] width 52 height 15
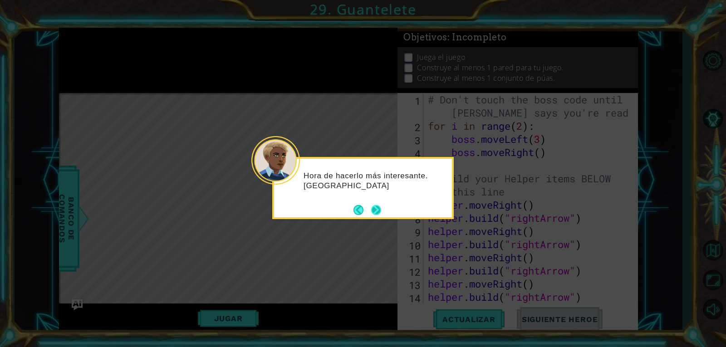
click at [376, 206] on button "Next" at bounding box center [376, 210] width 10 height 10
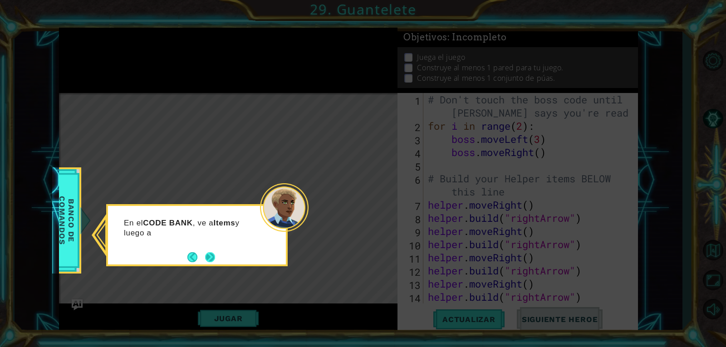
click at [207, 260] on button "Next" at bounding box center [210, 257] width 10 height 10
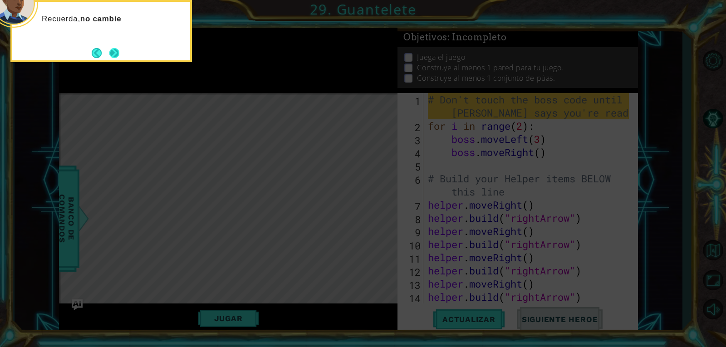
click at [111, 50] on button "Next" at bounding box center [114, 53] width 10 height 10
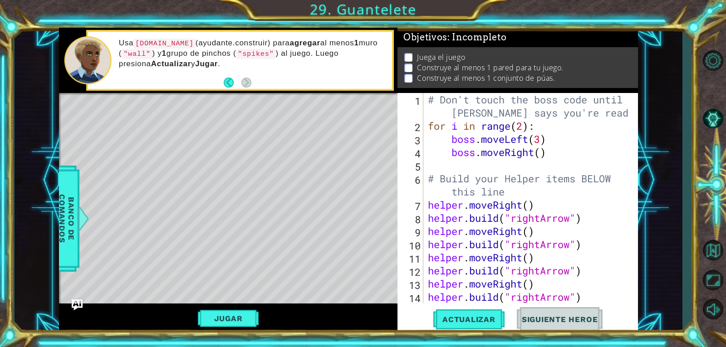
scroll to position [26, 0]
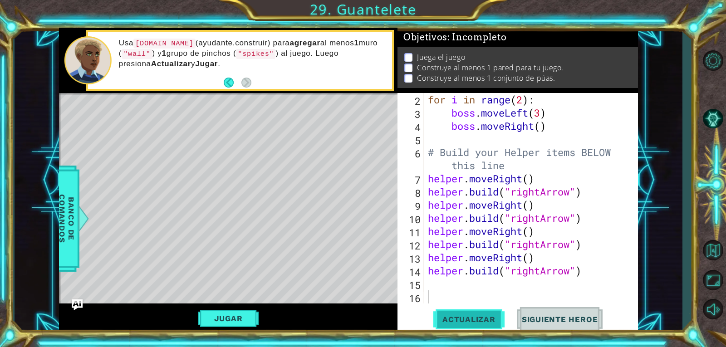
click at [488, 322] on span "Actualizar" at bounding box center [468, 319] width 71 height 9
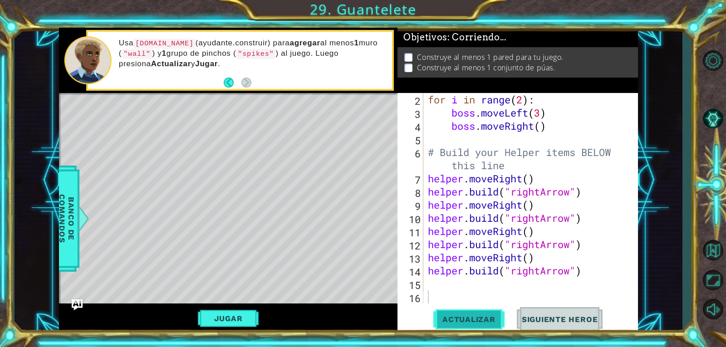
click at [488, 322] on span "Actualizar" at bounding box center [468, 319] width 71 height 9
click at [218, 318] on button "Jugar" at bounding box center [228, 318] width 61 height 17
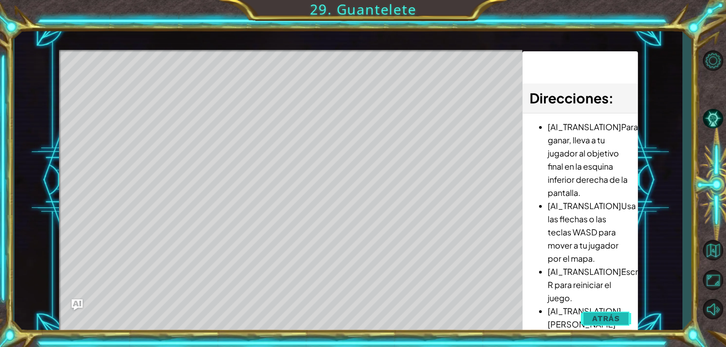
click at [614, 317] on span "Atrás" at bounding box center [606, 318] width 28 height 9
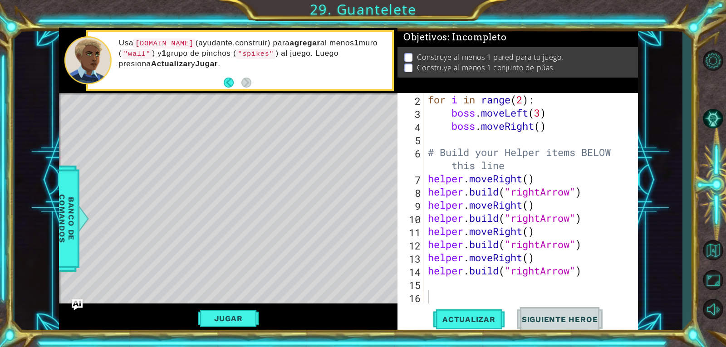
click at [435, 284] on div "for i in range ( 2 ) : boss . moveLeft ( 3 ) boss . moveRight ( ) # Build your …" at bounding box center [529, 211] width 207 height 237
type textarea "h"
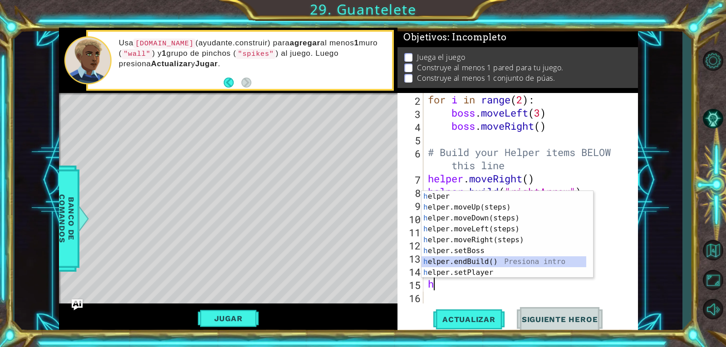
click at [483, 260] on div "h elper Presiona intro h elper.moveUp(steps) Presiona intro h elper.moveDown(st…" at bounding box center [503, 245] width 165 height 109
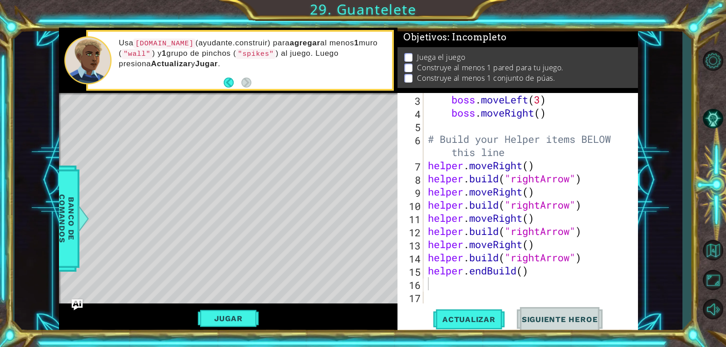
click at [503, 272] on div "boss . moveLeft ( 3 ) boss . moveRight ( ) # Build your Helper items BELOW this…" at bounding box center [529, 211] width 207 height 237
click at [504, 271] on div "boss . moveLeft ( 3 ) boss . moveRight ( ) # Build your Helper items BELOW this…" at bounding box center [527, 198] width 203 height 210
click at [504, 271] on div "boss . moveLeft ( 3 ) boss . moveRight ( ) # Build your Helper items BELOW this…" at bounding box center [529, 211] width 207 height 237
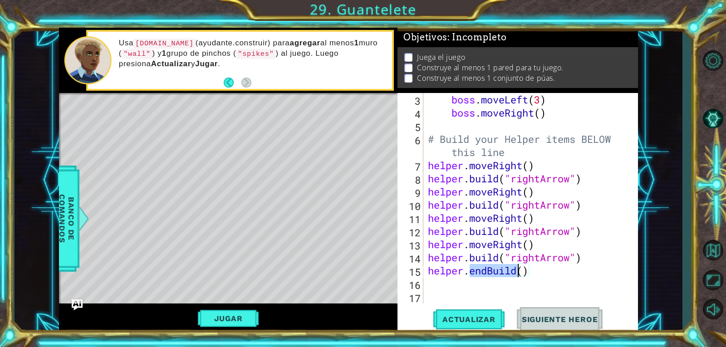
type textarea "helper.endBuild()"
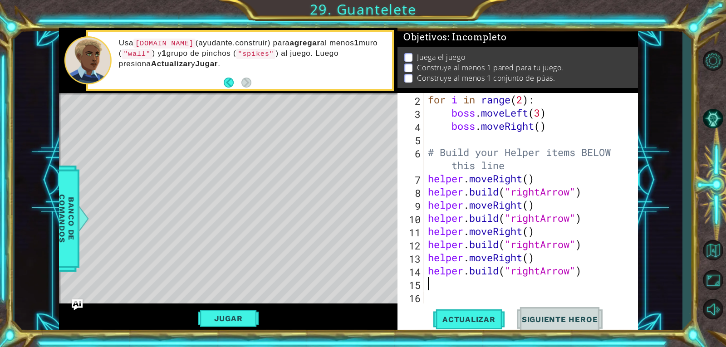
scroll to position [26, 0]
click at [77, 219] on span "Banco de comandos" at bounding box center [67, 219] width 24 height 94
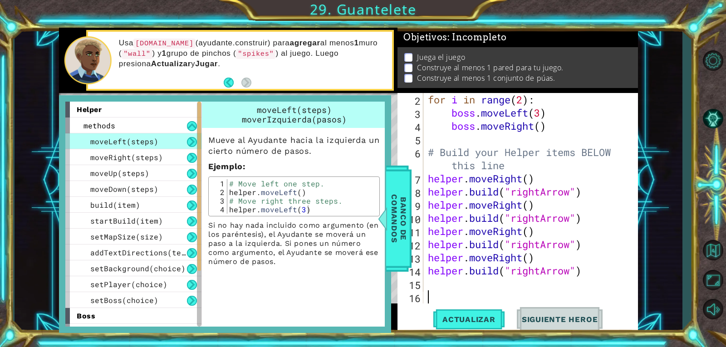
click at [470, 291] on div "for i in range ( 2 ) : boss . moveLeft ( 3 ) boss . moveRight ( ) # Build your …" at bounding box center [529, 211] width 207 height 237
click at [469, 287] on div "for i in range ( 2 ) : boss . moveLeft ( 3 ) boss . moveRight ( ) # Build your …" at bounding box center [529, 211] width 207 height 237
click at [395, 221] on span "Banco de comandos" at bounding box center [399, 219] width 24 height 94
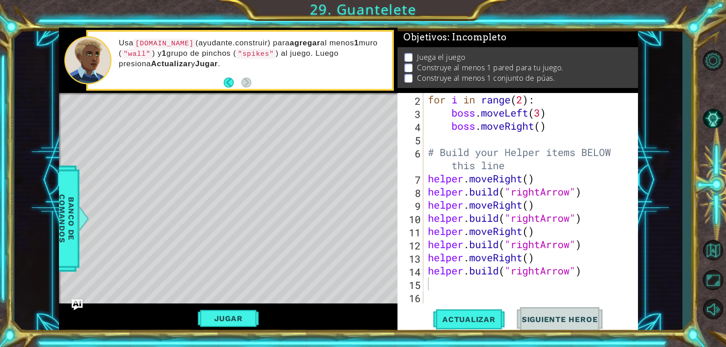
click at [433, 281] on div "for i in range ( 2 ) : boss . moveLeft ( 3 ) boss . moveRight ( ) # Build your …" at bounding box center [529, 211] width 207 height 237
type textarea "h"
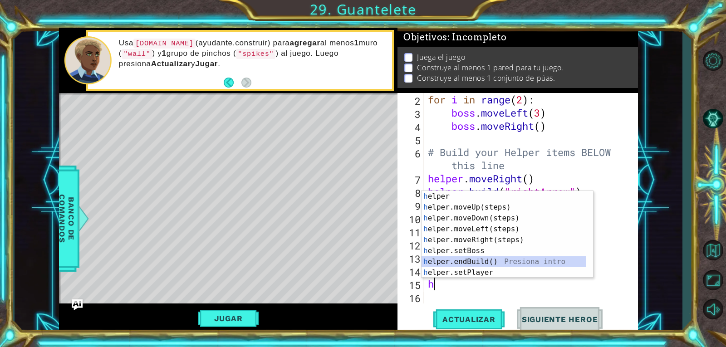
click at [494, 257] on div "h elper Presiona intro h elper.moveUp(steps) Presiona intro h elper.moveDown(st…" at bounding box center [503, 245] width 165 height 109
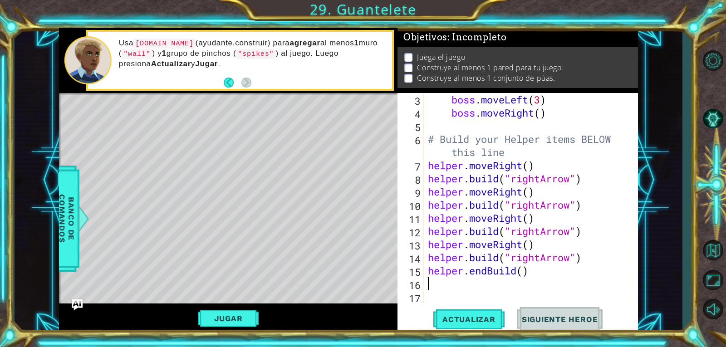
scroll to position [39, 0]
click at [488, 269] on div "boss . moveLeft ( 3 ) boss . moveRight ( ) # Build your Helper items BELOW this…" at bounding box center [529, 211] width 207 height 237
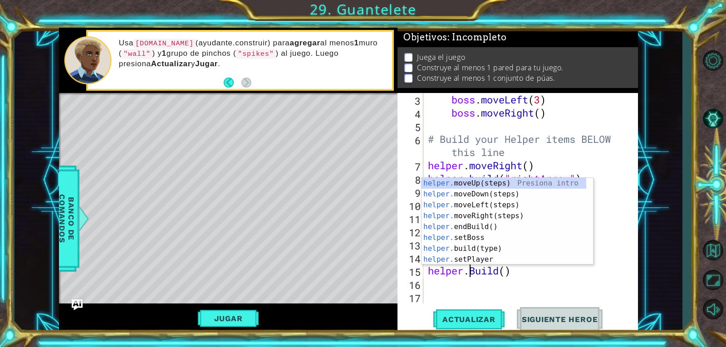
click at [506, 268] on div "boss . moveLeft ( 3 ) boss . moveRight ( ) # Build your Helper items BELOW this…" at bounding box center [529, 211] width 207 height 237
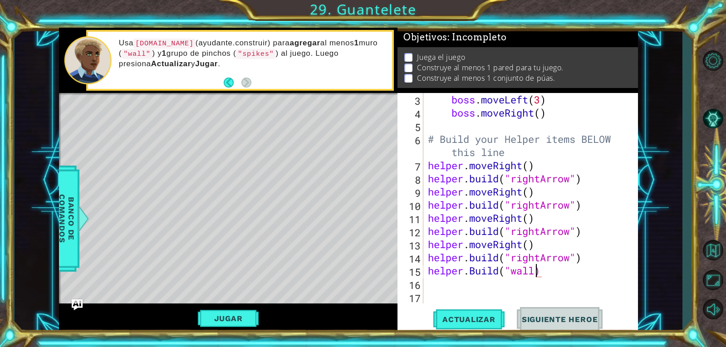
scroll to position [0, 5]
click at [468, 322] on span "Actualizar" at bounding box center [468, 319] width 71 height 9
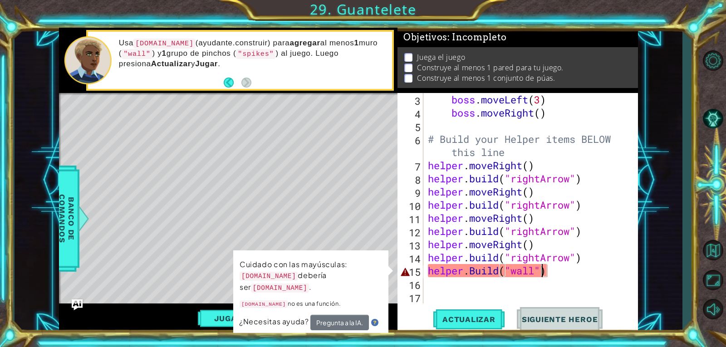
click at [477, 272] on div "boss . moveLeft ( 3 ) boss . moveRight ( ) # Build your Helper items BELOW this…" at bounding box center [529, 211] width 207 height 237
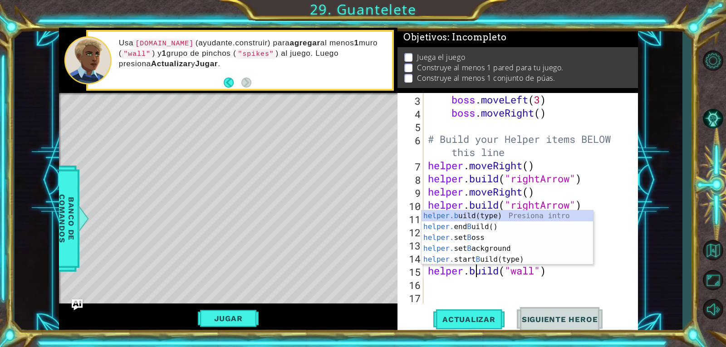
scroll to position [0, 2]
type textarea "[DOMAIN_NAME]("wall")"
click at [463, 321] on span "Actualizar" at bounding box center [468, 319] width 71 height 9
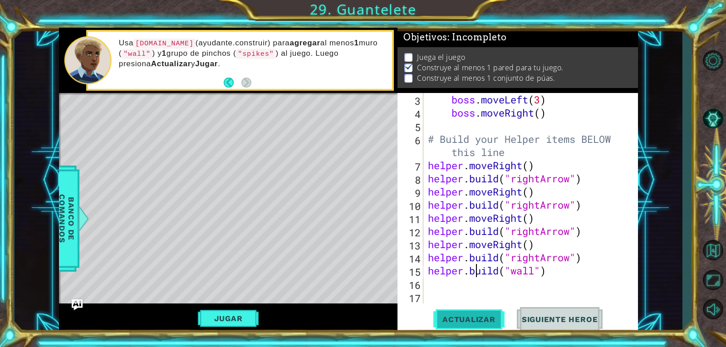
scroll to position [4, 0]
click at [434, 285] on div "boss . moveLeft ( 3 ) boss . moveRight ( ) # Build your Helper items BELOW this…" at bounding box center [529, 211] width 207 height 237
type textarea "h"
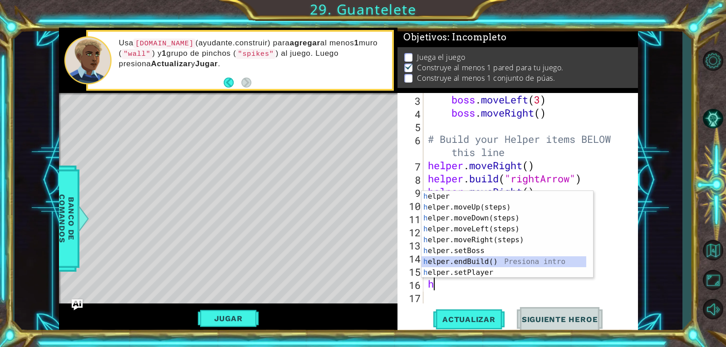
click at [462, 260] on div "h elper Presiona intro h elper.moveUp(steps) Presiona intro h elper.moveDown(st…" at bounding box center [503, 245] width 165 height 109
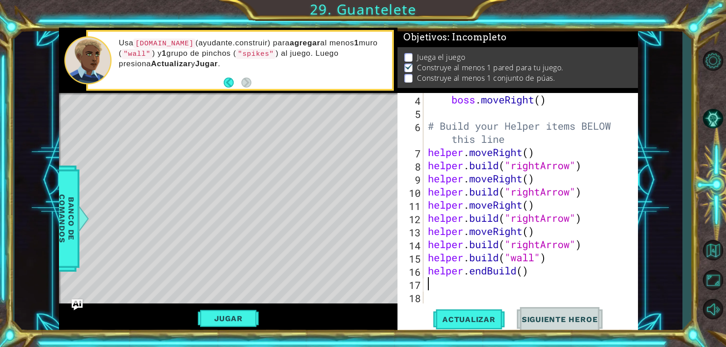
click at [492, 269] on div "boss . moveRight ( ) # Build your Helper items BELOW this line helper . moveRig…" at bounding box center [529, 211] width 207 height 237
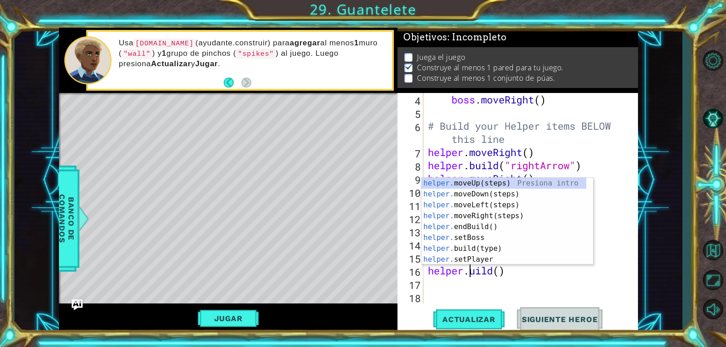
scroll to position [0, 2]
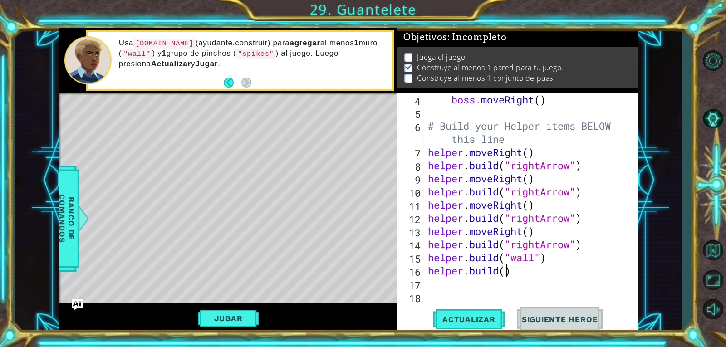
click at [504, 270] on div "boss . moveRight ( ) # Build your Helper items BELOW this line helper . moveRig…" at bounding box center [529, 211] width 207 height 237
type textarea "[DOMAIN_NAME]("spikes")"
click at [480, 318] on span "Actualizar" at bounding box center [468, 319] width 71 height 9
click at [447, 283] on div "boss . moveRight ( ) # Build your Helper items BELOW this line helper . moveRig…" at bounding box center [529, 211] width 207 height 237
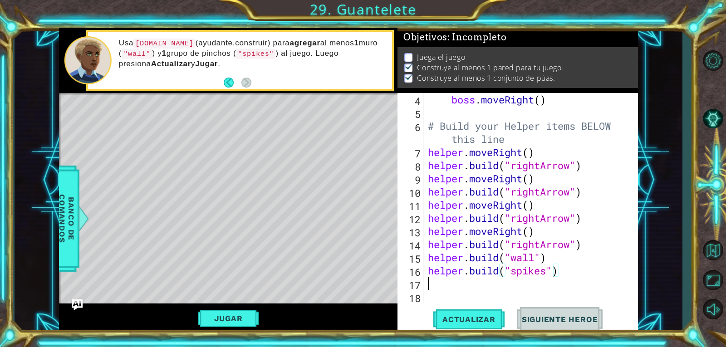
scroll to position [0, 0]
type textarea "h"
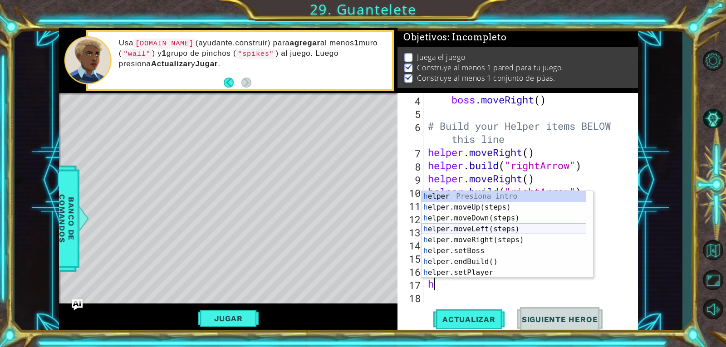
click at [532, 226] on div "h elper Presiona intro h elper.moveUp(steps) Presiona intro h elper.moveDown(st…" at bounding box center [506, 245] width 171 height 109
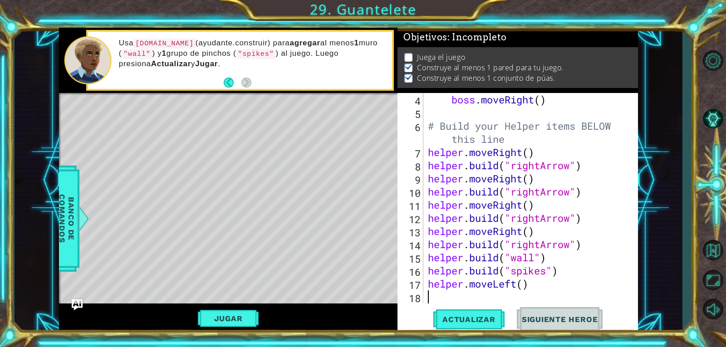
scroll to position [66, 0]
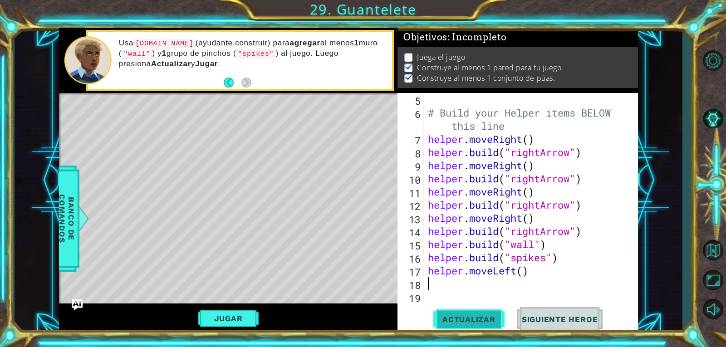
click at [478, 315] on span "Actualizar" at bounding box center [468, 319] width 71 height 9
click at [213, 319] on button "Jugar" at bounding box center [228, 318] width 61 height 17
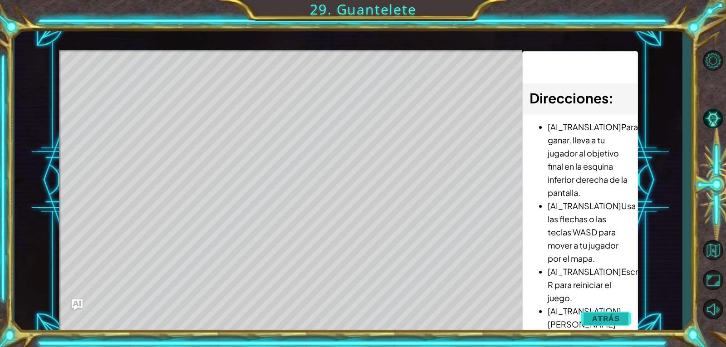
click at [591, 315] on button "Atrás" at bounding box center [605, 318] width 50 height 18
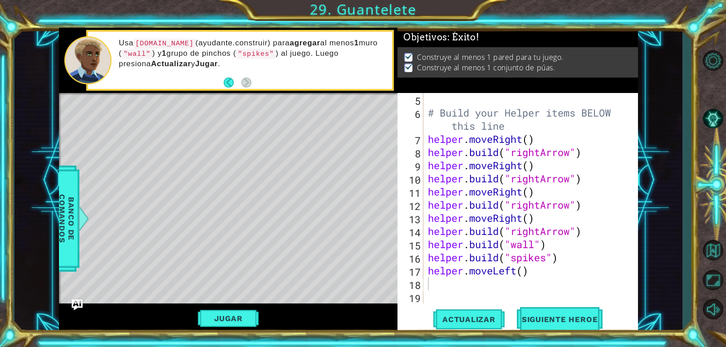
click at [514, 272] on div "# Build your Helper items BELOW this line helper . moveRight ( ) helper . build…" at bounding box center [529, 211] width 207 height 237
click at [517, 272] on div "# Build your Helper items BELOW this line helper . moveRight ( ) helper . build…" at bounding box center [529, 211] width 207 height 237
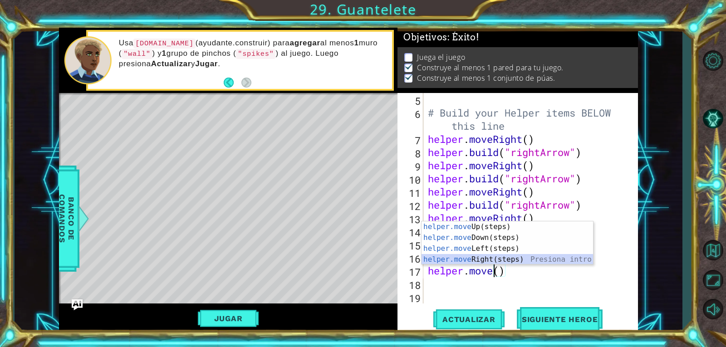
click at [486, 254] on div "helper.move Up(steps) Presiona intro helper.move Down(steps) Presiona intro hel…" at bounding box center [506, 253] width 171 height 65
type textarea "helper.moveRight"
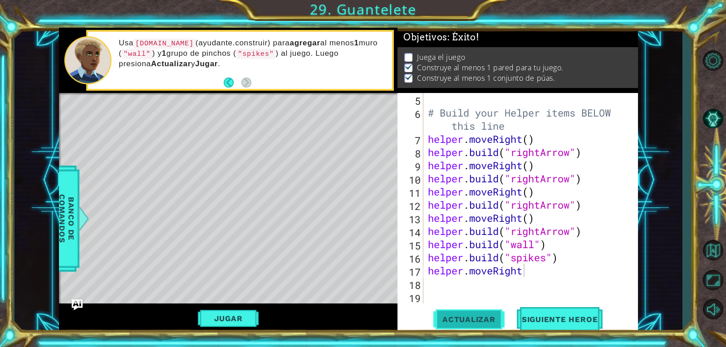
click at [464, 315] on span "Actualizar" at bounding box center [468, 319] width 71 height 9
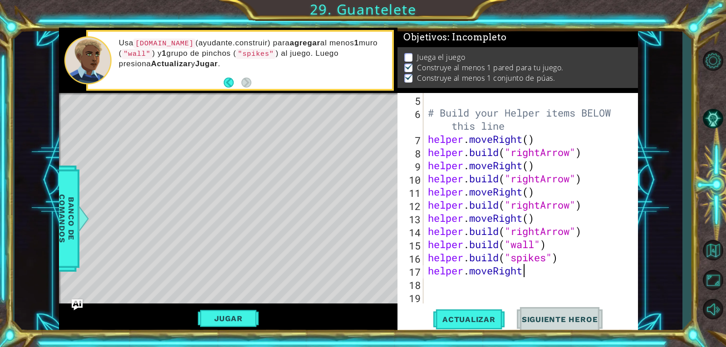
click at [543, 277] on div "# Build your Helper items BELOW this line helper . moveRight ( ) helper . build…" at bounding box center [529, 211] width 207 height 237
click at [535, 271] on div "# Build your Helper items BELOW this line helper . moveRight ( ) helper . build…" at bounding box center [529, 211] width 207 height 237
type textarea "helper.moveRight()"
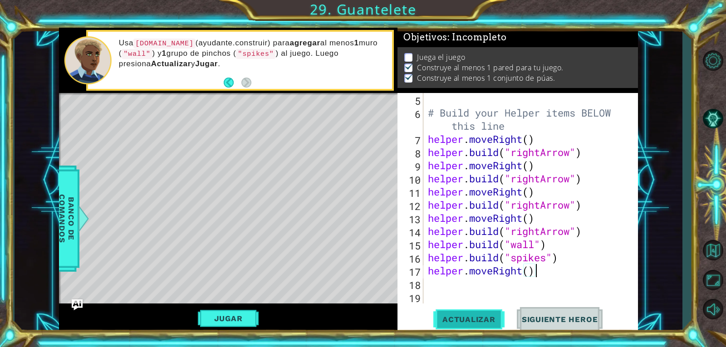
click at [482, 318] on span "Actualizar" at bounding box center [468, 319] width 71 height 9
click at [458, 287] on div "# Build your Helper items BELOW this line helper . moveRight ( ) helper . build…" at bounding box center [529, 211] width 207 height 237
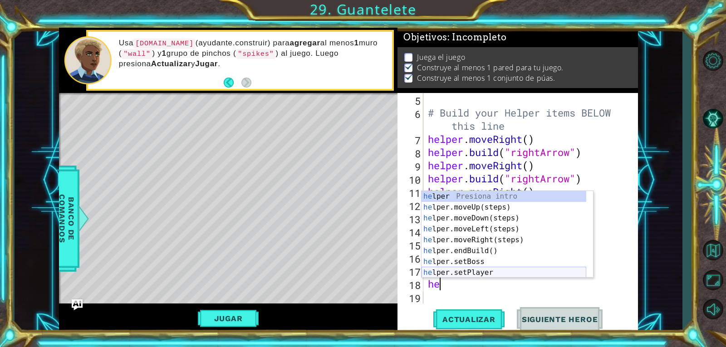
click at [461, 269] on div "he lper Presiona intro he lper.moveUp(steps) Presiona intro he lper.moveDown(st…" at bounding box center [503, 245] width 165 height 109
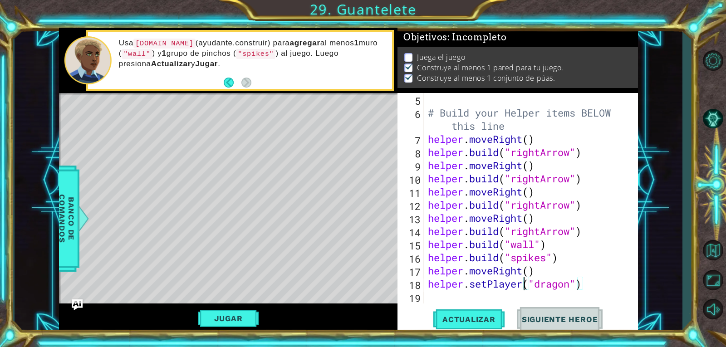
click at [521, 286] on div "# Build your Helper items BELOW this line helper . moveRight ( ) helper . build…" at bounding box center [529, 211] width 207 height 237
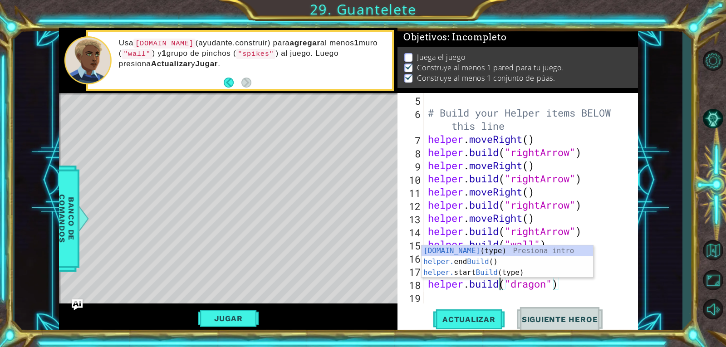
scroll to position [0, 3]
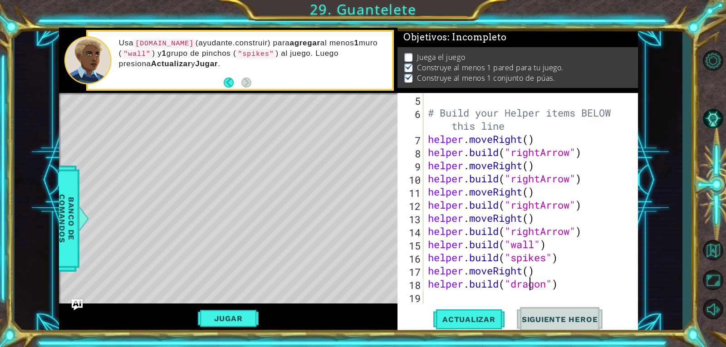
click at [530, 285] on div "# Build your Helper items BELOW this line helper . moveRight ( ) helper . build…" at bounding box center [529, 211] width 207 height 237
click at [549, 286] on div "# Build your Helper items BELOW this line helper . moveRight ( ) helper . build…" at bounding box center [529, 211] width 207 height 237
click at [475, 311] on button "Actualizar" at bounding box center [468, 319] width 71 height 24
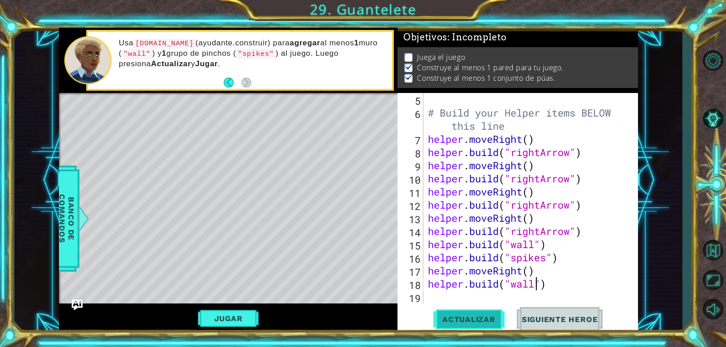
type textarea "[DOMAIN_NAME]("wall")"
click at [483, 319] on span "Actualizar" at bounding box center [468, 319] width 71 height 9
click at [225, 318] on button "Jugar" at bounding box center [228, 318] width 61 height 17
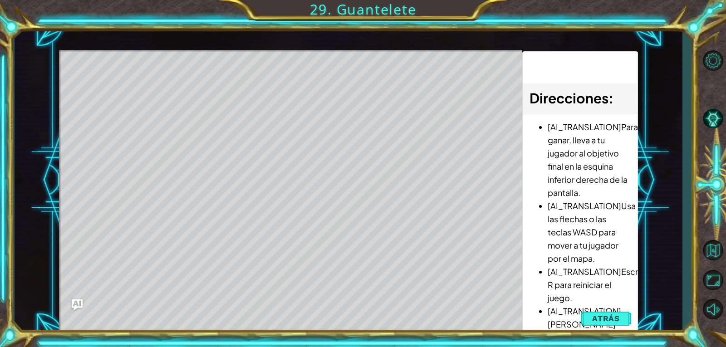
scroll to position [0, 0]
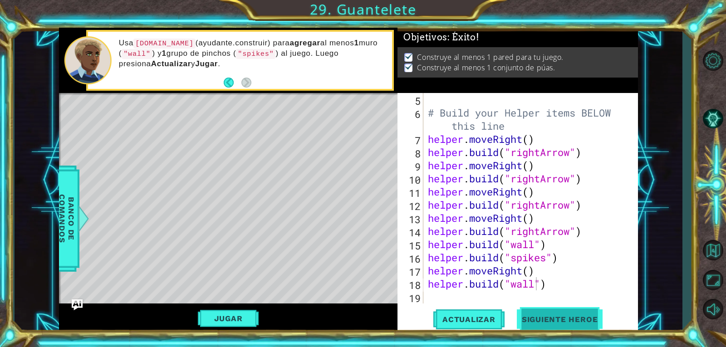
click at [528, 315] on span "Siguiente Heroe" at bounding box center [559, 319] width 94 height 9
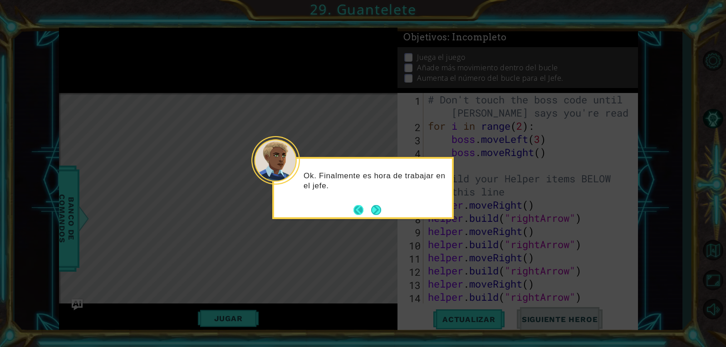
click at [371, 210] on button "Next" at bounding box center [376, 210] width 10 height 10
click at [370, 210] on icon at bounding box center [363, 173] width 726 height 347
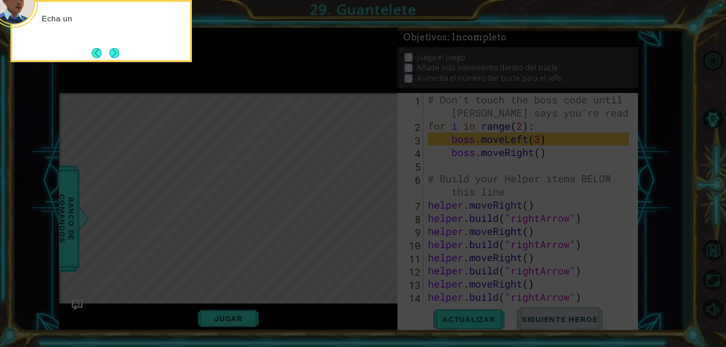
click at [379, 194] on icon at bounding box center [363, 52] width 726 height 590
click at [103, 53] on button "Back" at bounding box center [101, 53] width 18 height 10
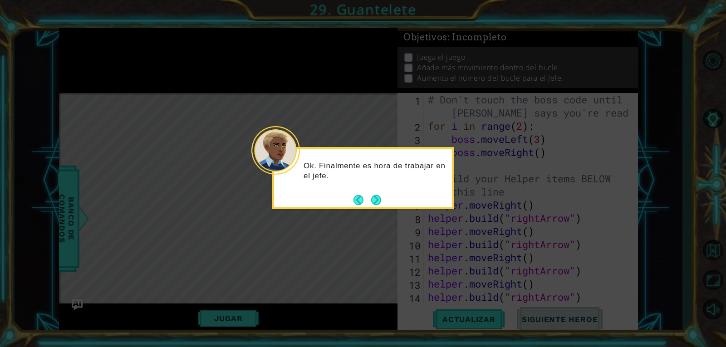
click at [112, 52] on icon at bounding box center [363, 173] width 726 height 347
click at [379, 205] on button "Next" at bounding box center [376, 200] width 10 height 10
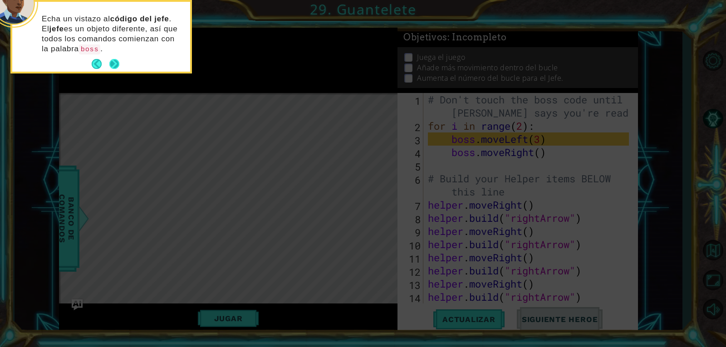
click at [113, 65] on button "Next" at bounding box center [114, 64] width 10 height 10
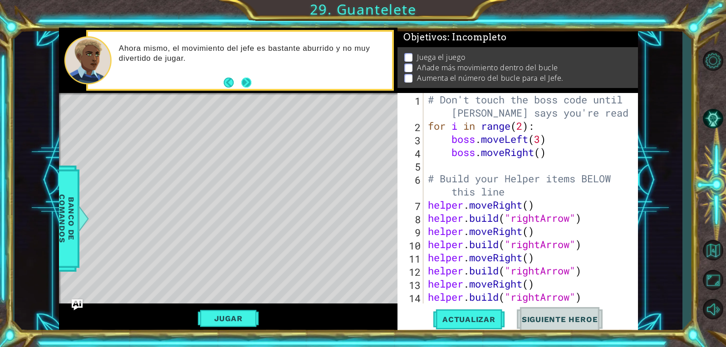
click at [249, 85] on button "Next" at bounding box center [246, 83] width 10 height 10
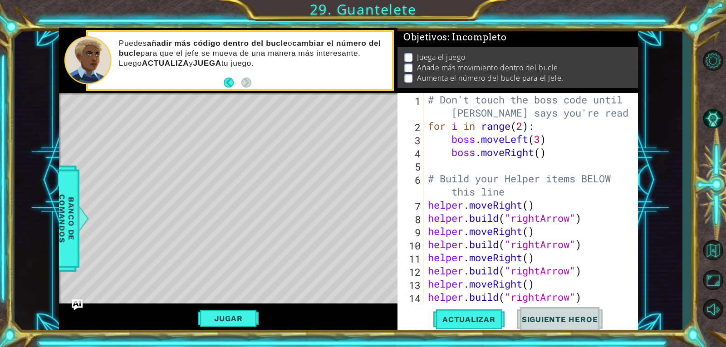
scroll to position [66, 0]
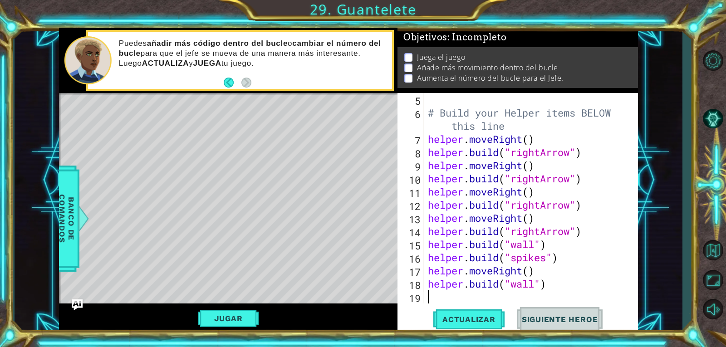
click at [431, 290] on div "# Build your Helper items BELOW this line helper . moveRight ( ) helper . build…" at bounding box center [529, 211] width 207 height 237
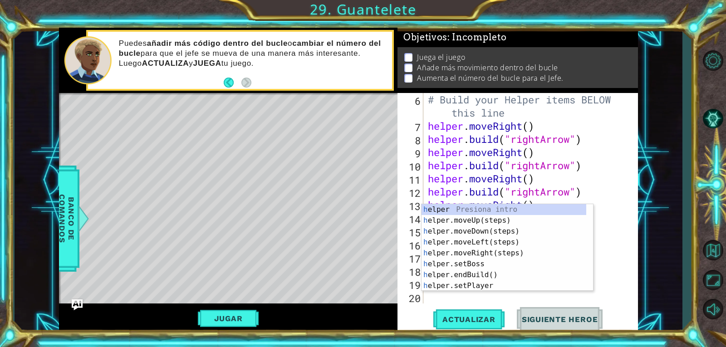
type textarea "he"
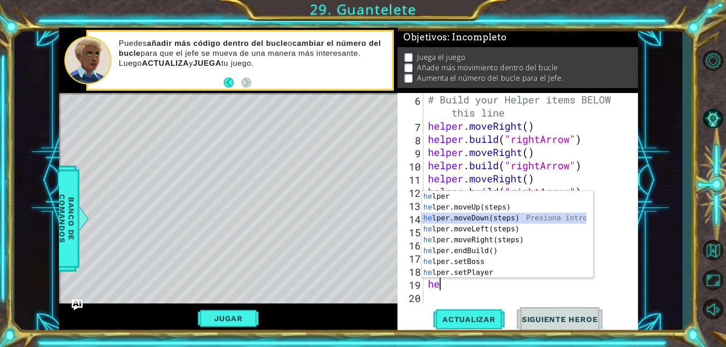
click at [468, 221] on div "he lper Presiona intro he lper.moveUp(steps) Presiona intro he lper.moveDown(st…" at bounding box center [503, 245] width 165 height 109
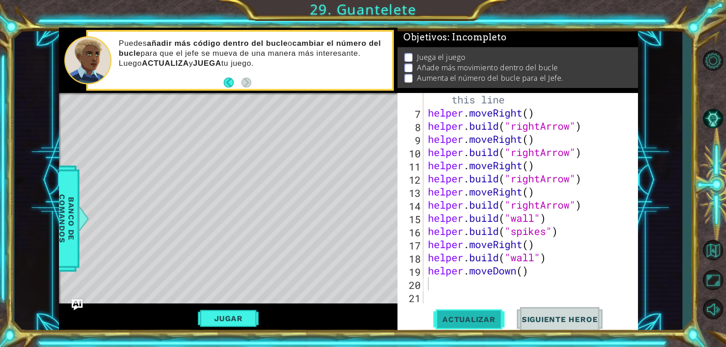
click at [458, 320] on span "Actualizar" at bounding box center [468, 319] width 71 height 9
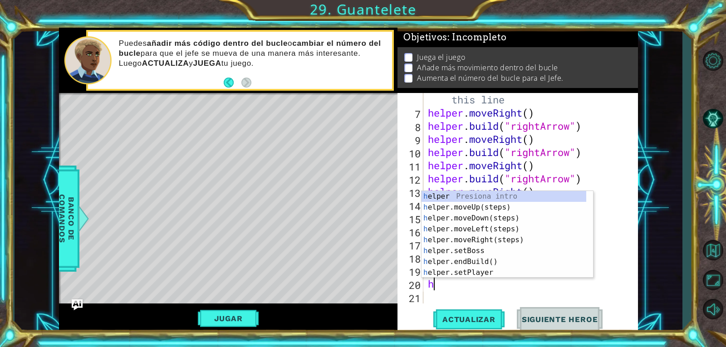
type textarea "he"
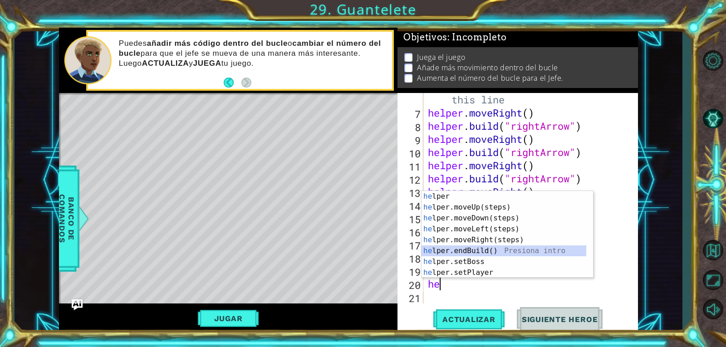
click at [479, 249] on div "he lper Presiona intro he lper.moveUp(steps) Presiona intro he lper.moveDown(st…" at bounding box center [503, 245] width 165 height 109
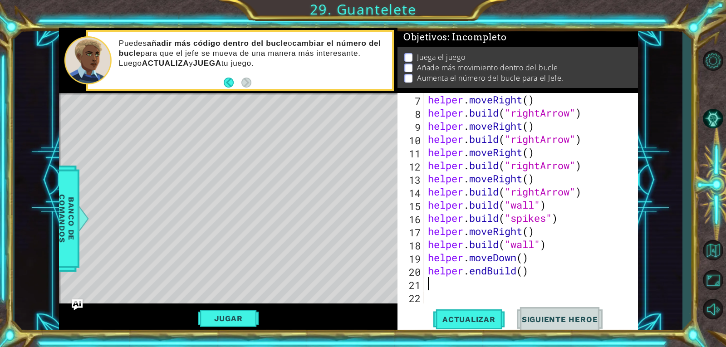
scroll to position [105, 0]
click at [493, 272] on div "helper . moveRight ( ) helper . build ( "rightArrow" ) helper . moveRight ( ) h…" at bounding box center [529, 211] width 207 height 237
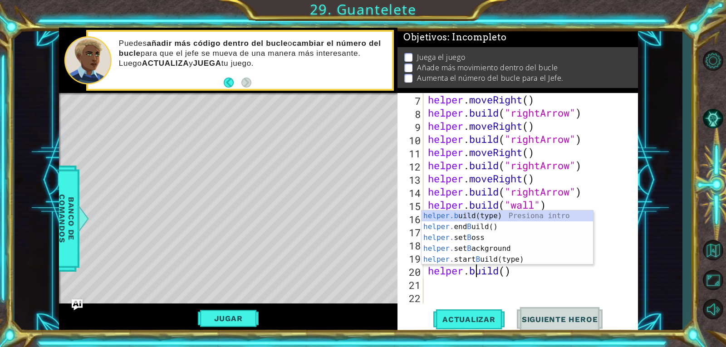
scroll to position [0, 2]
click at [505, 273] on div "helper . moveRight ( ) helper . build ( "rightArrow" ) helper . moveRight ( ) h…" at bounding box center [529, 211] width 207 height 237
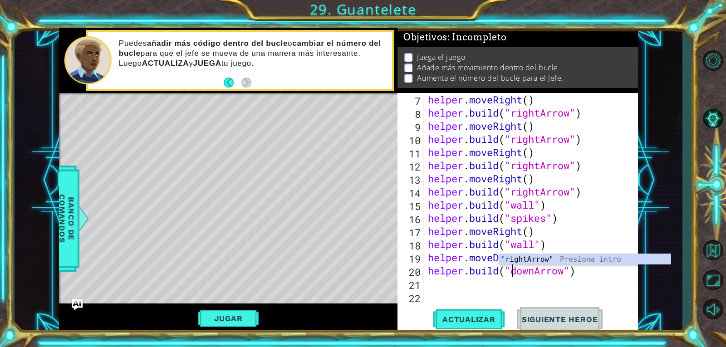
scroll to position [0, 4]
type textarea "[DOMAIN_NAME]("downArrow")"
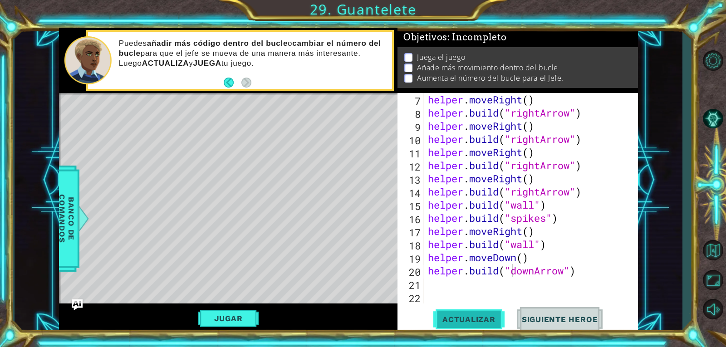
click at [488, 321] on span "Actualizar" at bounding box center [468, 319] width 71 height 9
click at [405, 63] on p at bounding box center [408, 67] width 8 height 9
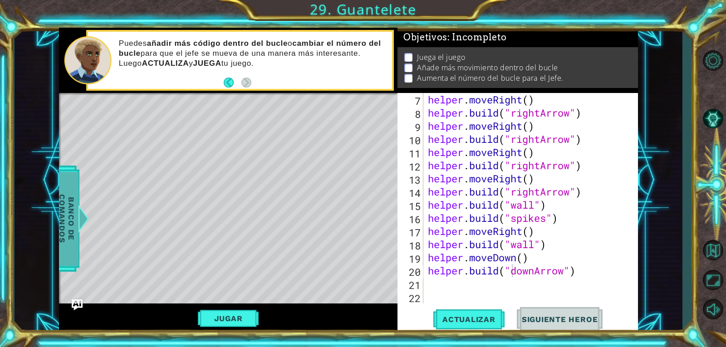
click at [75, 205] on span "Banco de comandos" at bounding box center [67, 219] width 24 height 94
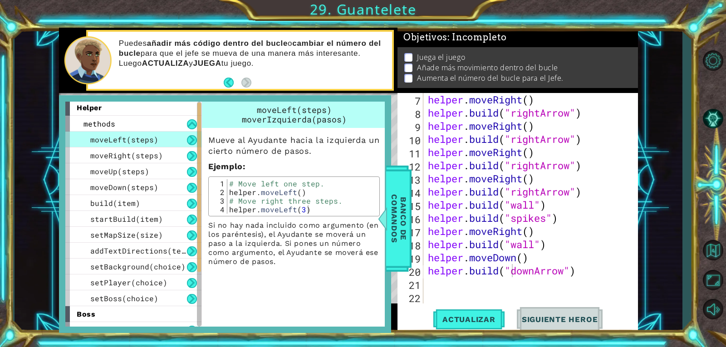
scroll to position [0, 0]
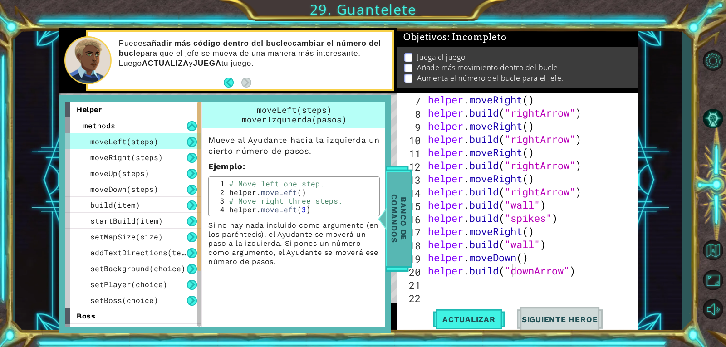
click at [395, 222] on span "Banco de comandos" at bounding box center [399, 219] width 24 height 94
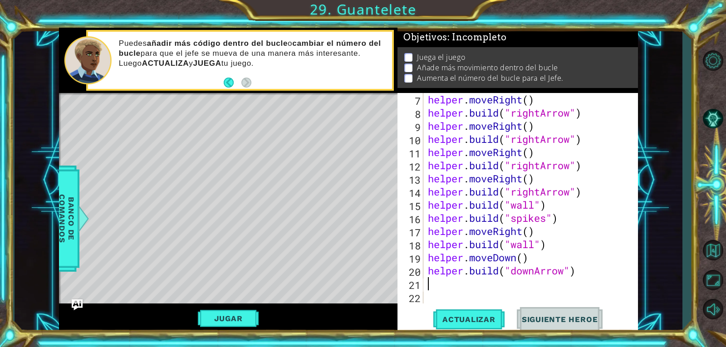
click at [597, 279] on div "helper . moveRight ( ) helper . build ( "rightArrow" ) helper . moveRight ( ) h…" at bounding box center [529, 211] width 207 height 237
click at [585, 273] on div "helper . moveRight ( ) helper . build ( "rightArrow" ) helper . moveRight ( ) h…" at bounding box center [529, 211] width 207 height 237
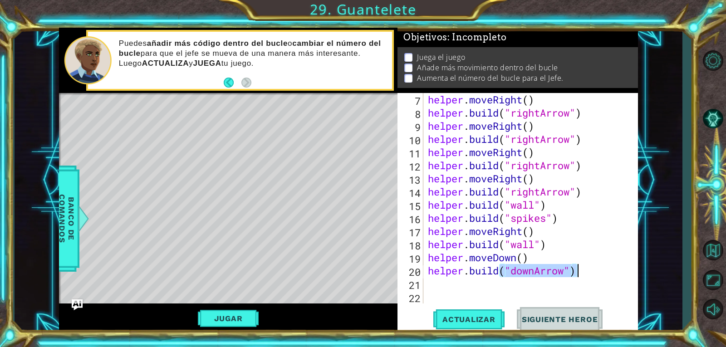
type textarea "[DOMAIN_NAME]("downArrow")"
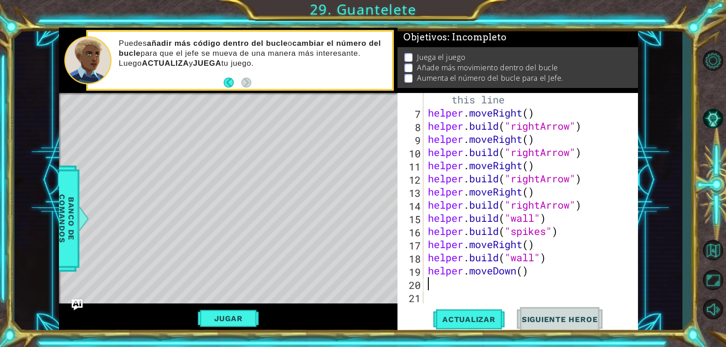
scroll to position [92, 0]
click at [585, 273] on div "# Build your Helper items BELOW this line helper . moveRight ( ) helper . build…" at bounding box center [529, 205] width 207 height 250
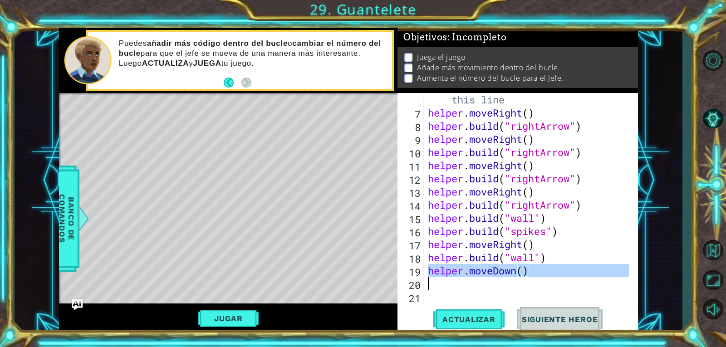
click at [585, 273] on div "# Build your Helper items BELOW this line helper . moveRight ( ) helper . build…" at bounding box center [529, 205] width 207 height 250
type textarea "helper.moveDown()"
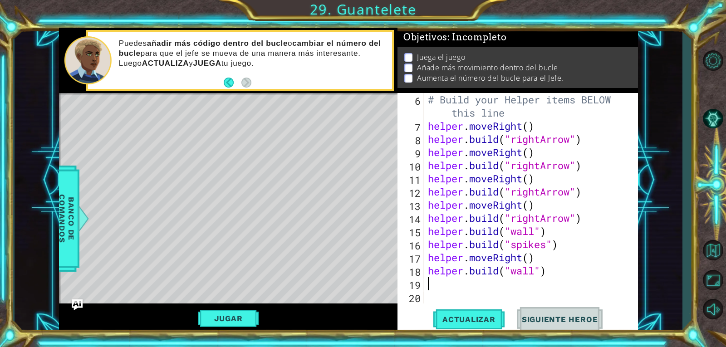
scroll to position [79, 0]
click at [456, 322] on span "Actualizar" at bounding box center [468, 319] width 71 height 9
click at [238, 317] on button "Jugar" at bounding box center [228, 318] width 61 height 17
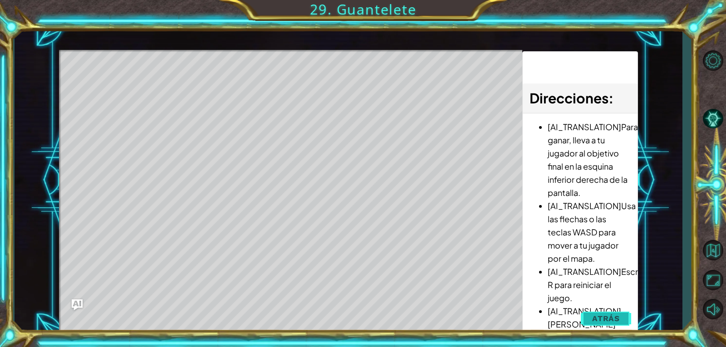
click at [614, 321] on span "Atrás" at bounding box center [606, 318] width 28 height 9
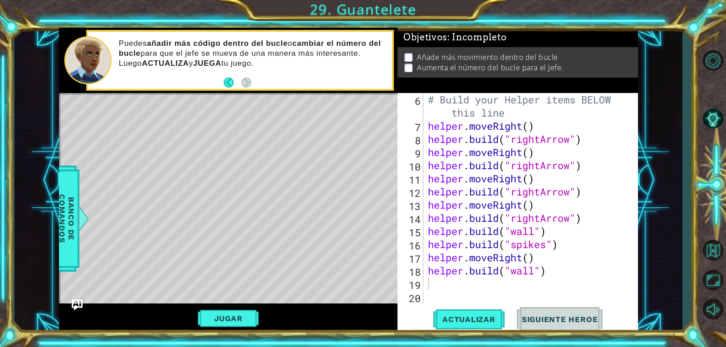
click at [476, 278] on div "# Build your Helper items BELOW this line helper . moveRight ( ) helper . build…" at bounding box center [529, 218] width 207 height 250
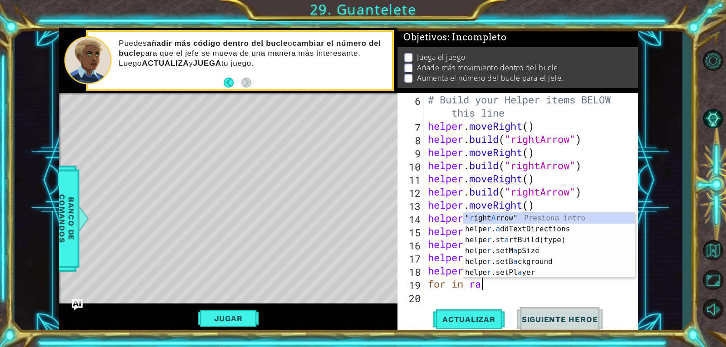
scroll to position [0, 1]
type textarea "f"
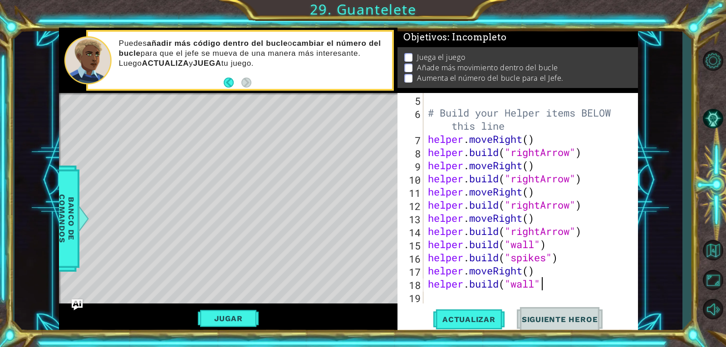
scroll to position [0, 5]
type textarea "[DOMAIN_NAME]("wall")"
click at [446, 313] on button "Actualizar" at bounding box center [468, 319] width 71 height 24
click at [447, 313] on button "Actualizar" at bounding box center [468, 319] width 71 height 24
click at [465, 295] on div "# Build your Helper items BELOW this line helper . moveRight ( ) helper . build…" at bounding box center [529, 211] width 207 height 237
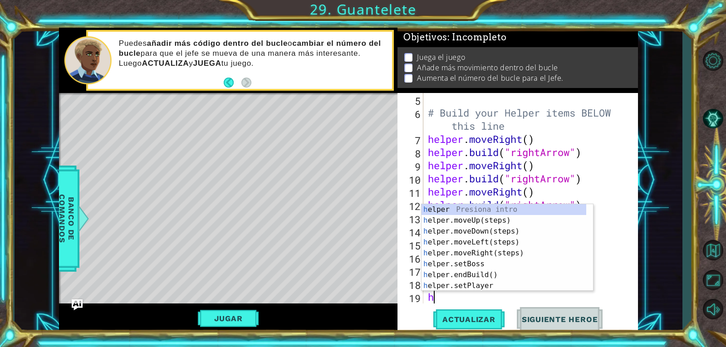
scroll to position [79, 0]
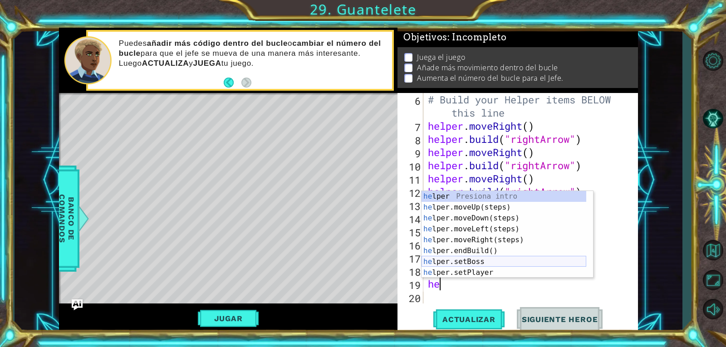
type textarea "h"
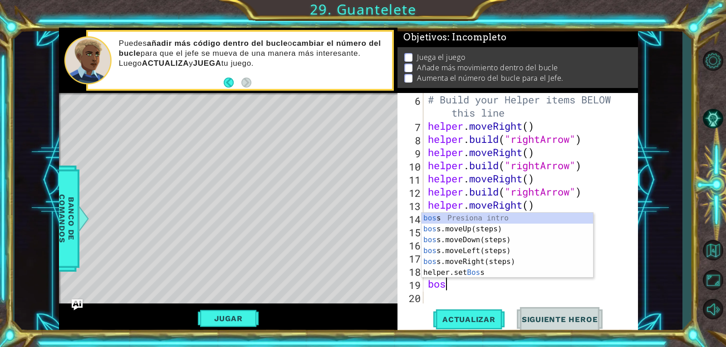
type textarea "boss"
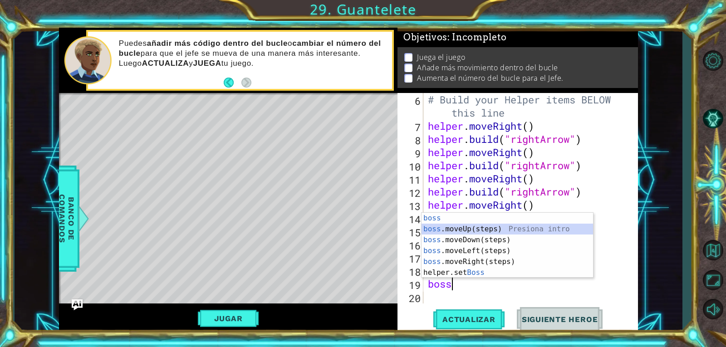
click at [451, 230] on div "boss Presiona intro boss .moveUp(steps) Presiona intro boss .moveDown(steps) Pr…" at bounding box center [506, 256] width 171 height 87
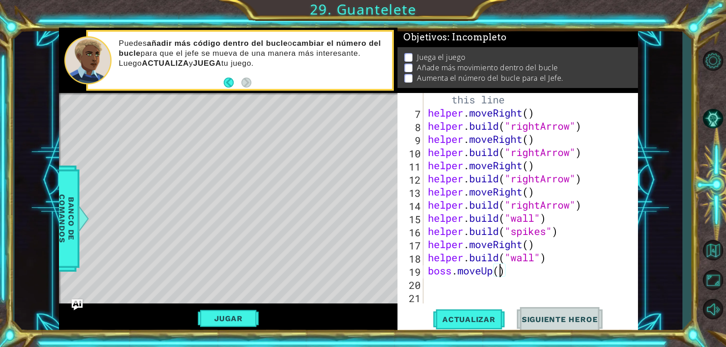
click at [499, 272] on div "# Build your Helper items BELOW this line helper . moveRight ( ) helper . build…" at bounding box center [529, 205] width 207 height 250
type textarea "boss.moveUp(2)"
click at [463, 312] on button "Actualizar" at bounding box center [468, 319] width 71 height 24
click at [244, 320] on button "Jugar" at bounding box center [228, 318] width 61 height 17
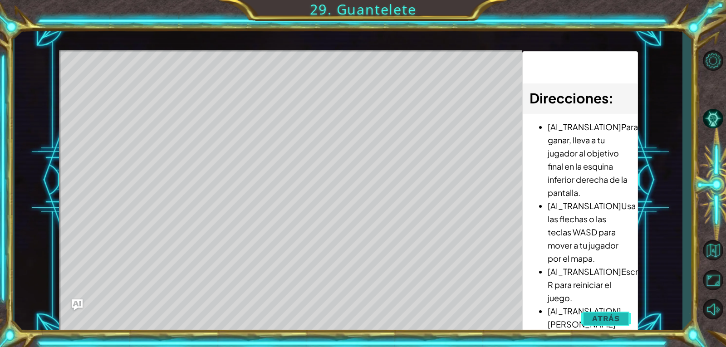
click at [603, 316] on span "Atrás" at bounding box center [606, 318] width 28 height 9
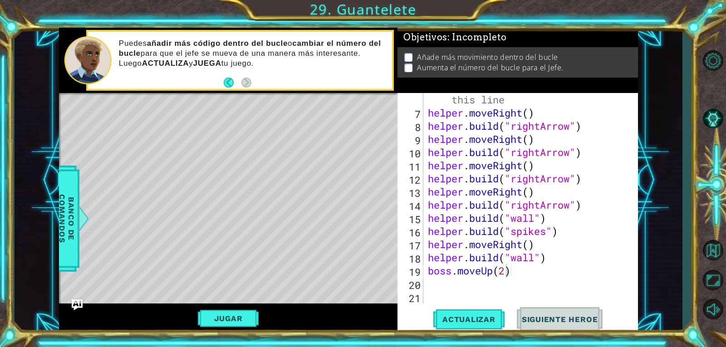
click at [457, 289] on div "# Build your Helper items BELOW this line helper . moveRight ( ) helper . build…" at bounding box center [529, 205] width 207 height 250
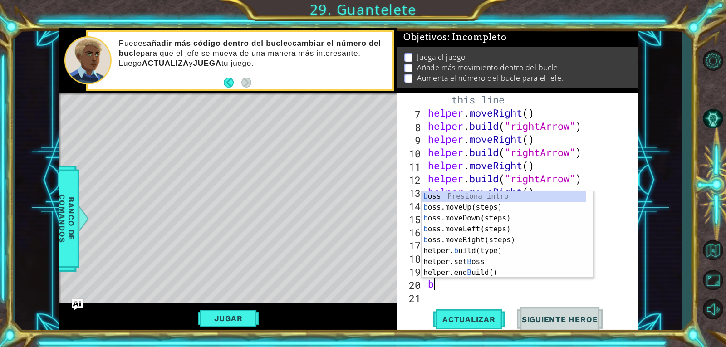
type textarea "bo"
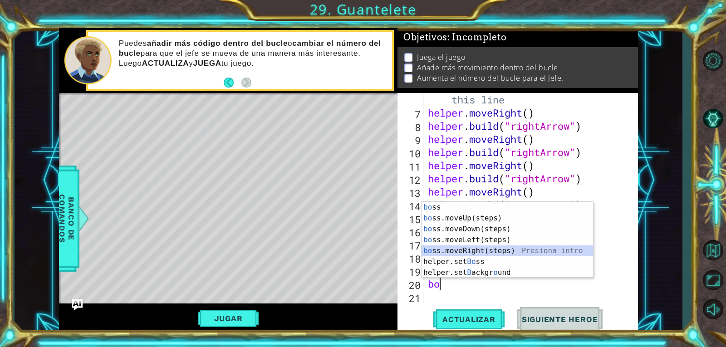
click at [492, 247] on div "bo ss Presiona intro bo ss.moveUp(steps) Presiona intro bo ss.moveDown(steps) P…" at bounding box center [506, 251] width 171 height 98
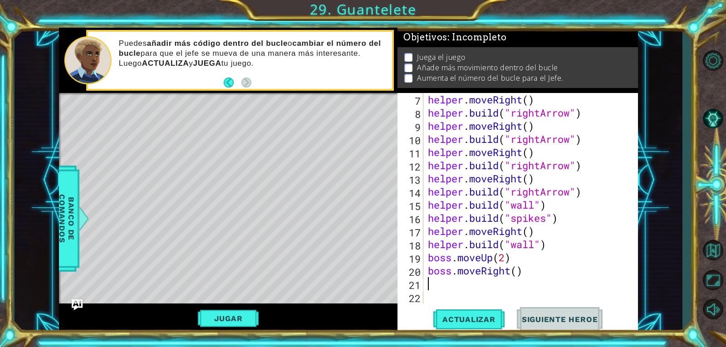
click at [517, 276] on div "helper . moveRight ( ) helper . build ( "rightArrow" ) helper . moveRight ( ) h…" at bounding box center [529, 211] width 207 height 237
type textarea "boss.moveRight(1)"
click at [473, 322] on span "Actualizar" at bounding box center [468, 319] width 71 height 9
click at [236, 313] on button "Jugar" at bounding box center [228, 318] width 61 height 17
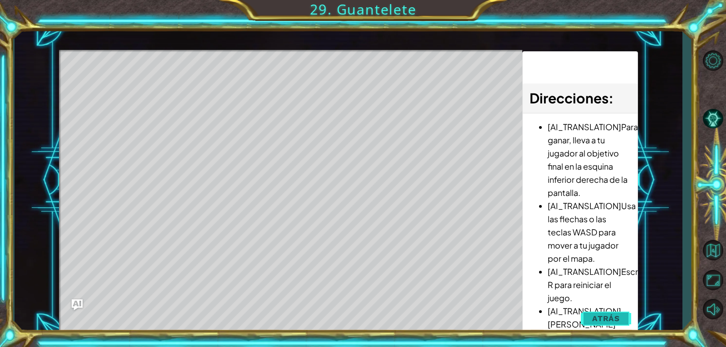
click at [594, 317] on span "Atrás" at bounding box center [606, 318] width 28 height 9
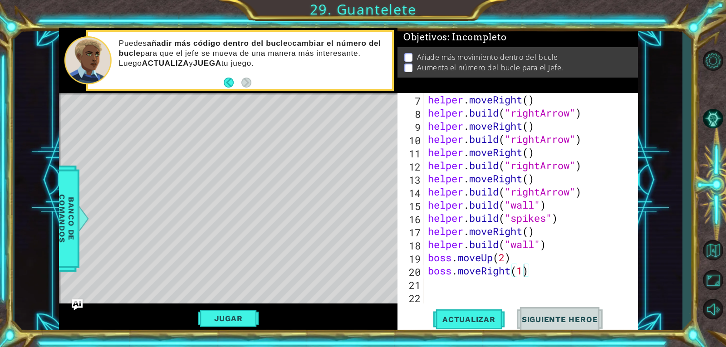
click at [406, 65] on p at bounding box center [408, 67] width 8 height 9
click at [411, 53] on p at bounding box center [408, 57] width 8 height 9
click at [74, 218] on span "Banco de comandos" at bounding box center [67, 219] width 24 height 94
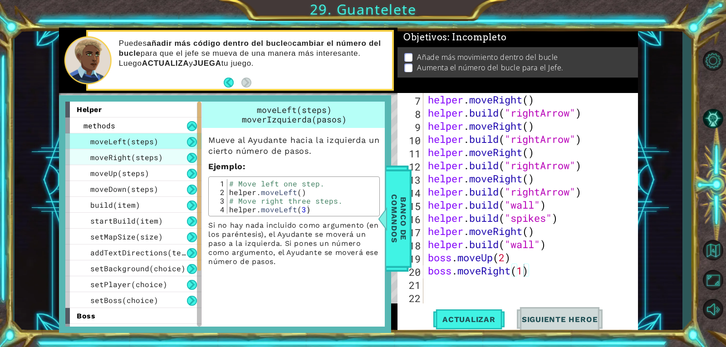
click at [123, 160] on span "moveRight(steps)" at bounding box center [126, 157] width 73 height 10
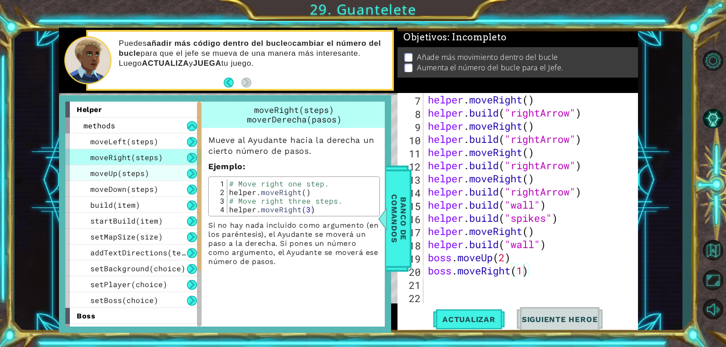
click at [123, 174] on span "moveUp(steps)" at bounding box center [119, 173] width 59 height 10
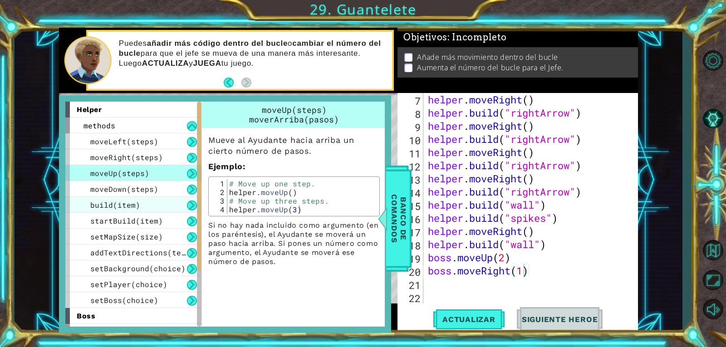
click at [115, 206] on span "build(item)" at bounding box center [115, 205] width 50 height 10
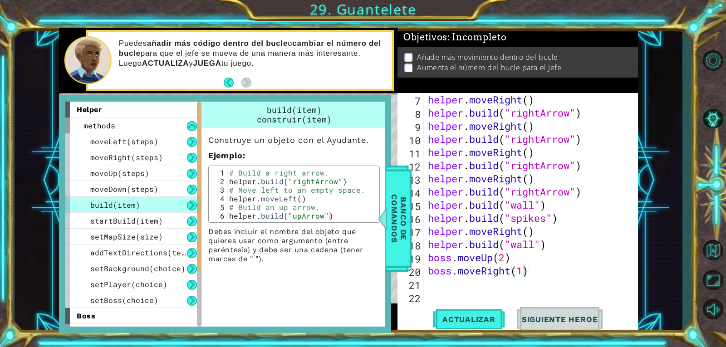
click at [615, 36] on div "Objetivos : Incompleto" at bounding box center [517, 38] width 240 height 20
click at [692, 20] on div "1 ההההההההההההההההההההההההההההההההההההההההההההההההההההההההההההההההההההההההההההה…" at bounding box center [363, 173] width 726 height 347
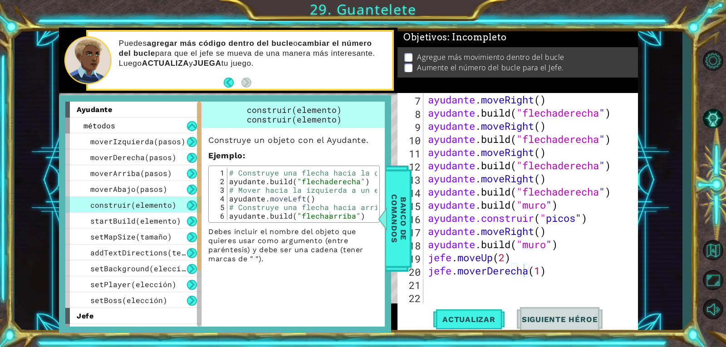
click at [668, 52] on div "1 [DEMOGRAPHIC_DATA] XXXXXXXXXXXXXXXXXXXXXXXXXXXXXXXXXXXXXXXXXXXXXXXXXXXXXXXXXX…" at bounding box center [349, 180] width 668 height 305
click at [652, 44] on div "1 [DEMOGRAPHIC_DATA] XXXXXXXXXXXXXXXXXXXXXXXXXXXXXXXXXXXXXXXXXXXXXXXXXXXXXXXXXX…" at bounding box center [349, 180] width 668 height 305
click at [483, 325] on button "Actualizar" at bounding box center [468, 319] width 71 height 24
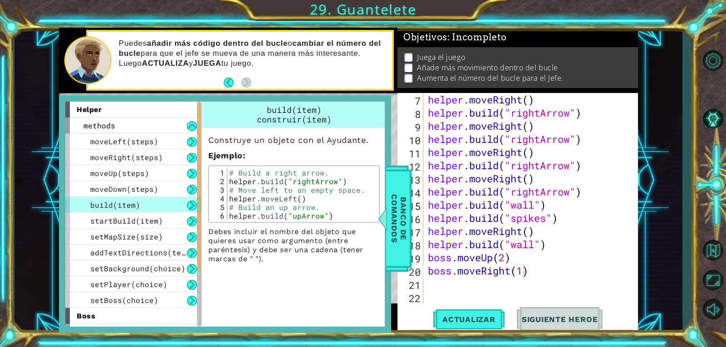
click at [416, 196] on div "14" at bounding box center [411, 192] width 24 height 13
click at [400, 204] on span "Banco de comandos" at bounding box center [399, 219] width 24 height 94
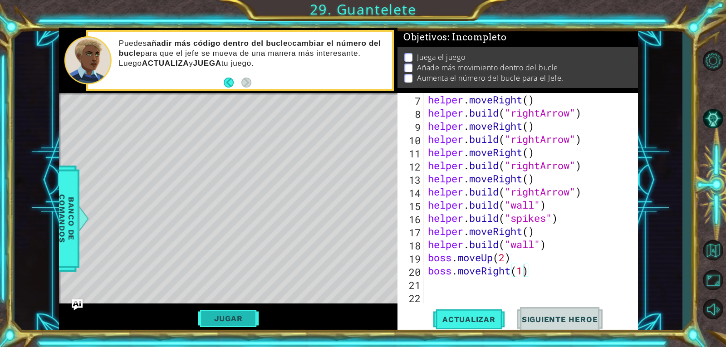
click at [235, 321] on button "Jugar" at bounding box center [228, 318] width 61 height 17
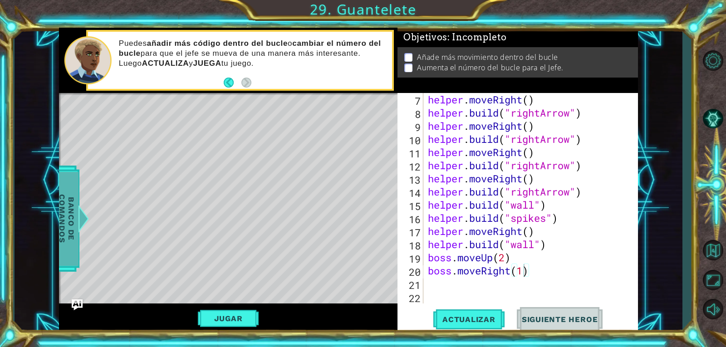
click at [59, 217] on span "Banco de comandos" at bounding box center [67, 219] width 24 height 94
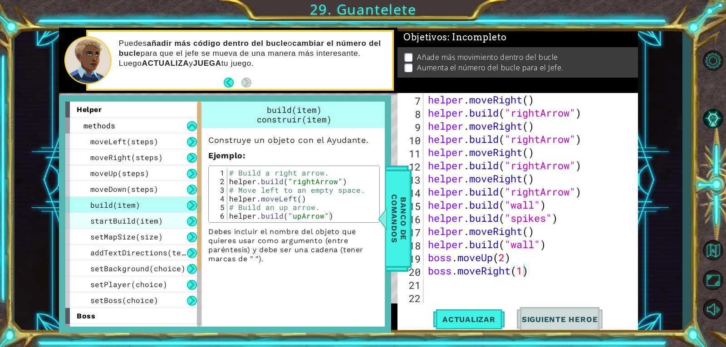
click at [103, 224] on span "startBuild(item)" at bounding box center [126, 221] width 73 height 10
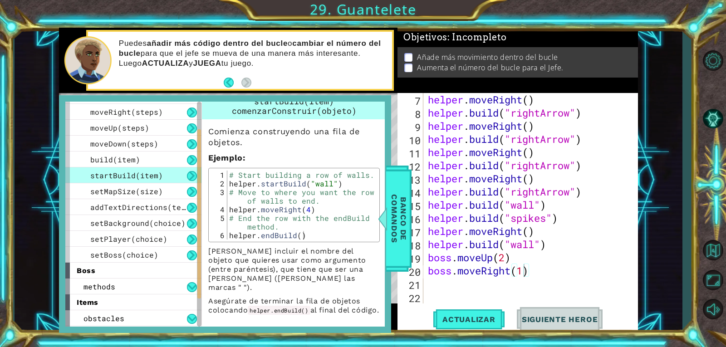
scroll to position [10, 0]
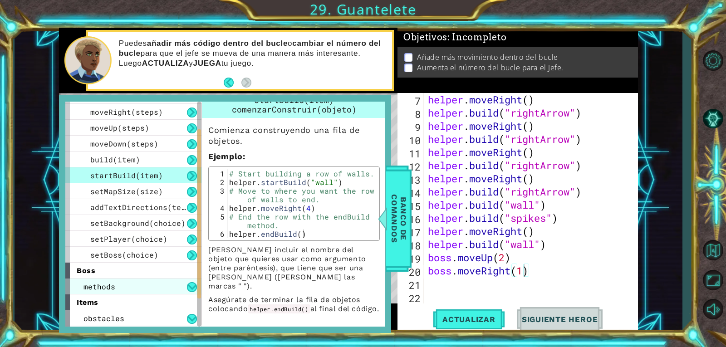
click at [96, 290] on span "methods" at bounding box center [99, 287] width 32 height 10
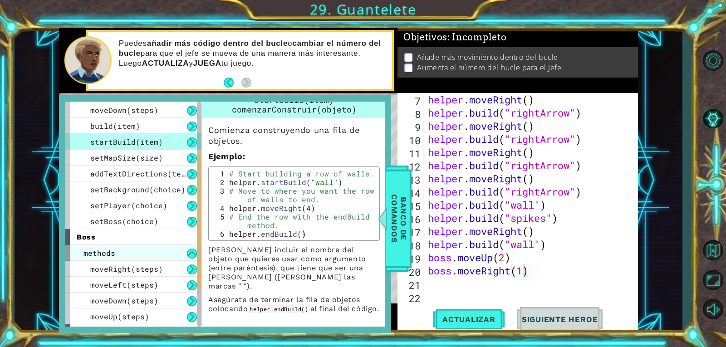
scroll to position [91, 0]
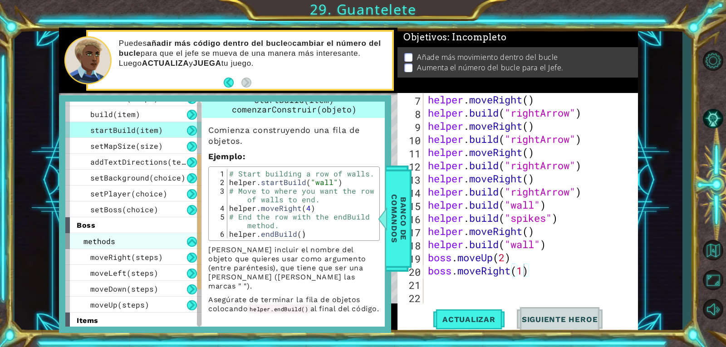
click at [183, 234] on div "methods" at bounding box center [133, 241] width 136 height 16
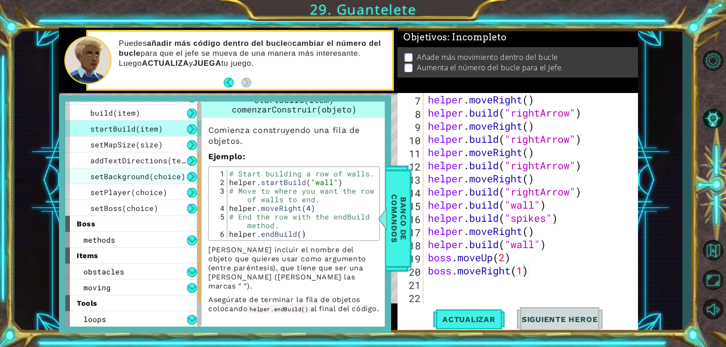
scroll to position [47, 0]
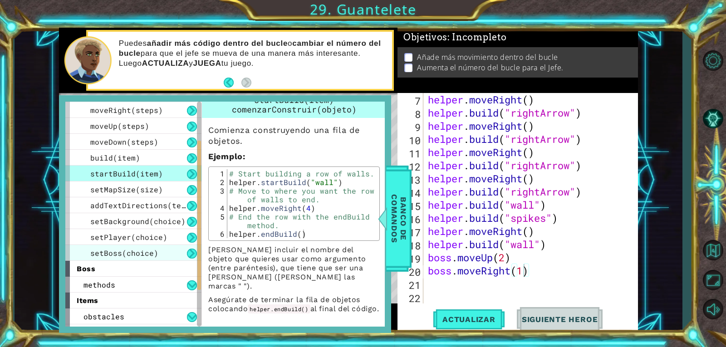
click at [183, 248] on div "setBoss(choice)" at bounding box center [133, 253] width 136 height 16
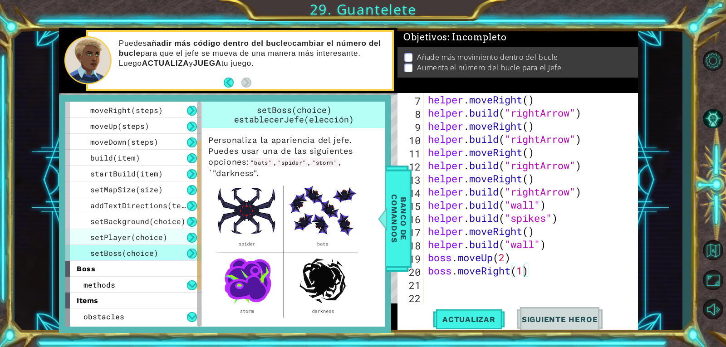
click at [165, 234] on div "setPlayer(choice)" at bounding box center [133, 237] width 136 height 16
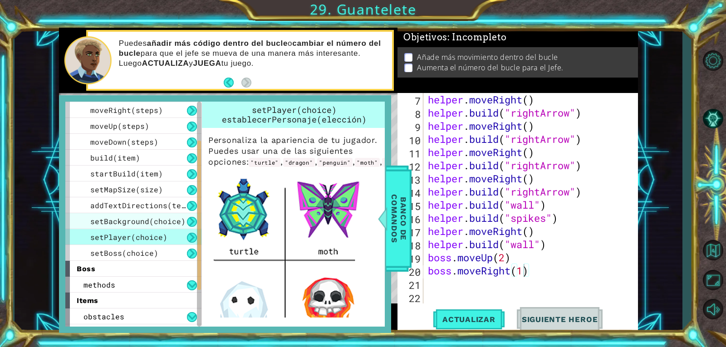
click at [154, 219] on span "setBackground(choice)" at bounding box center [137, 221] width 95 height 10
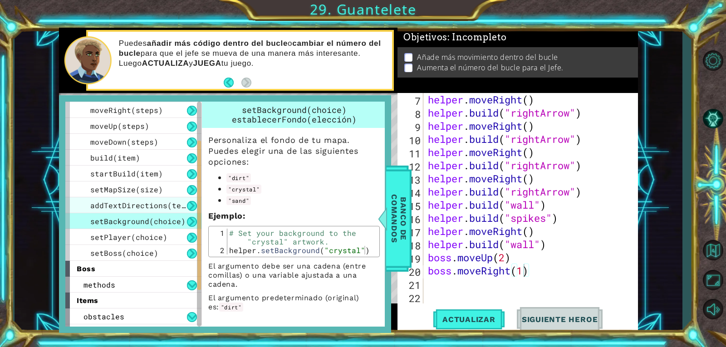
click at [146, 209] on span "addTextDirections(text)" at bounding box center [142, 205] width 104 height 10
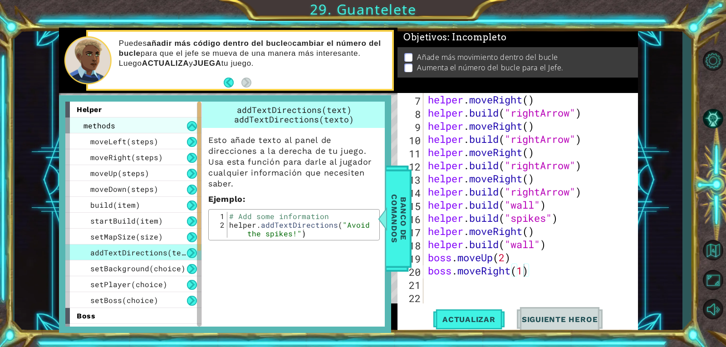
click at [166, 128] on div "methods" at bounding box center [133, 125] width 136 height 16
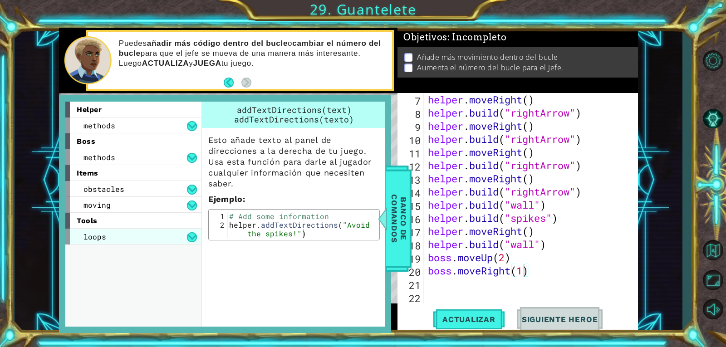
click at [109, 239] on div "loops" at bounding box center [133, 237] width 136 height 16
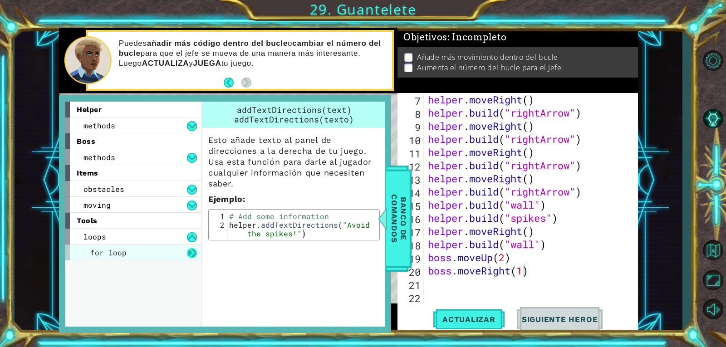
click at [196, 252] on button at bounding box center [192, 253] width 10 height 10
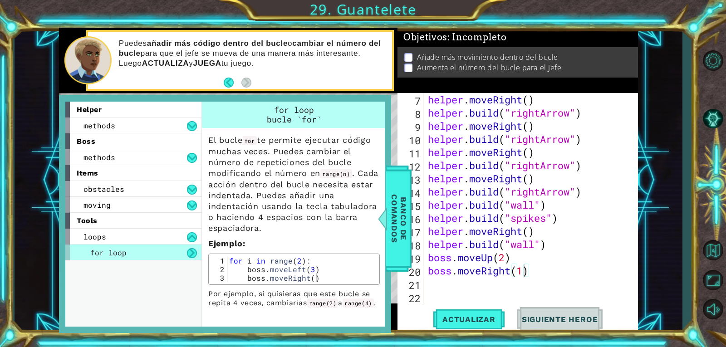
click at [191, 252] on button at bounding box center [192, 253] width 10 height 10
click at [192, 252] on button at bounding box center [192, 253] width 10 height 10
click at [190, 125] on button at bounding box center [192, 126] width 10 height 10
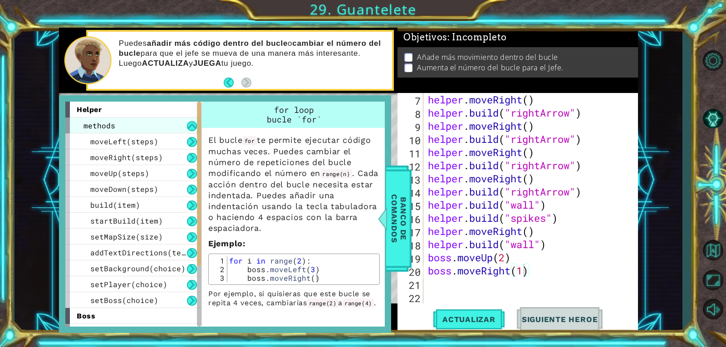
click at [186, 122] on div "methods" at bounding box center [133, 125] width 136 height 16
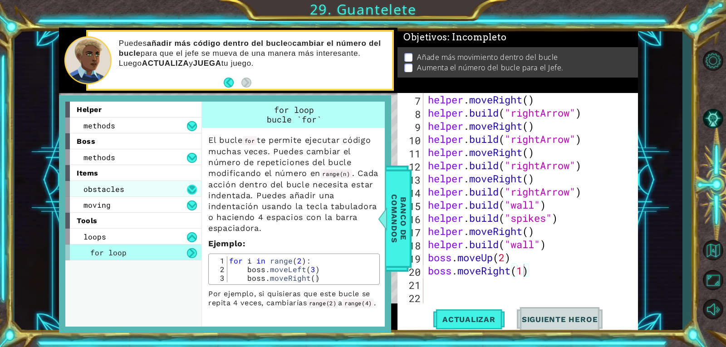
click at [192, 188] on button at bounding box center [192, 190] width 10 height 10
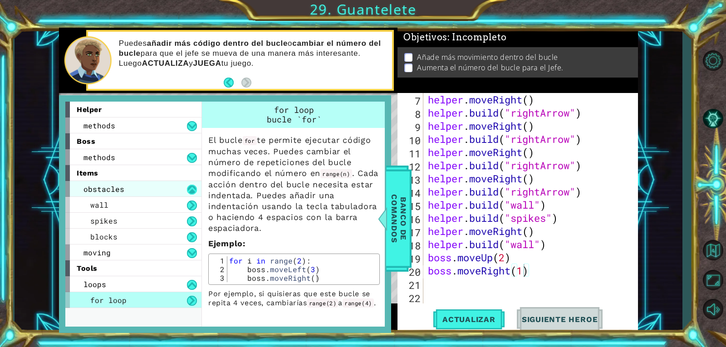
click at [189, 190] on button at bounding box center [192, 190] width 10 height 10
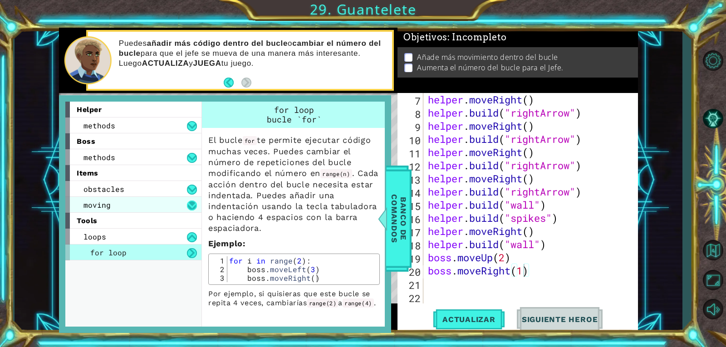
click at [191, 204] on button at bounding box center [192, 205] width 10 height 10
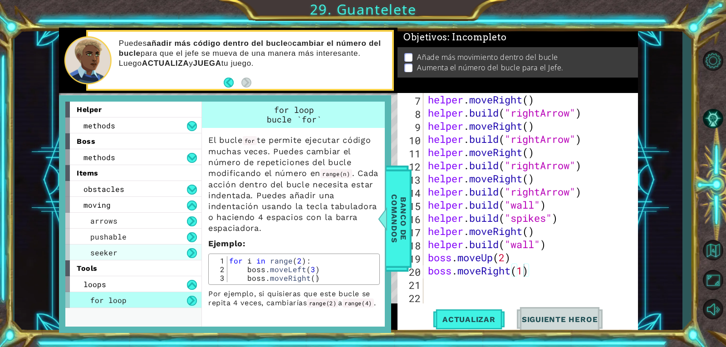
click at [144, 249] on div "seeker" at bounding box center [133, 252] width 136 height 16
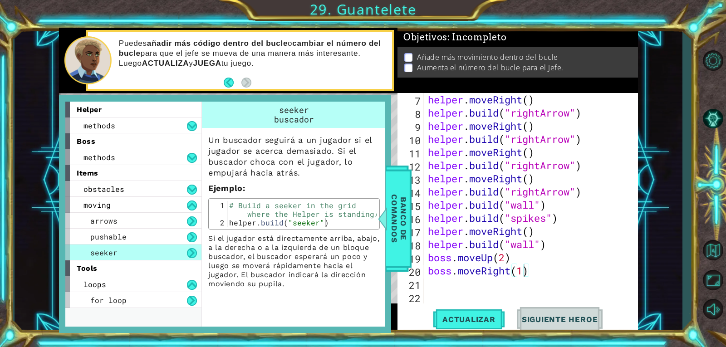
type textarea "[DOMAIN_NAME]("seeker")"
drag, startPoint x: 228, startPoint y: 221, endPoint x: 314, endPoint y: 230, distance: 86.6
click at [314, 230] on div "Un buscador seguirá a un jugador si el jugador se acerca demasiado. Si el busca…" at bounding box center [294, 208] width 184 height 161
click at [484, 287] on div "helper . moveRight ( ) helper . build ( "rightArrow" ) helper . moveRight ( ) h…" at bounding box center [529, 211] width 207 height 237
paste textarea "[DOMAIN_NAME]("seeker")"
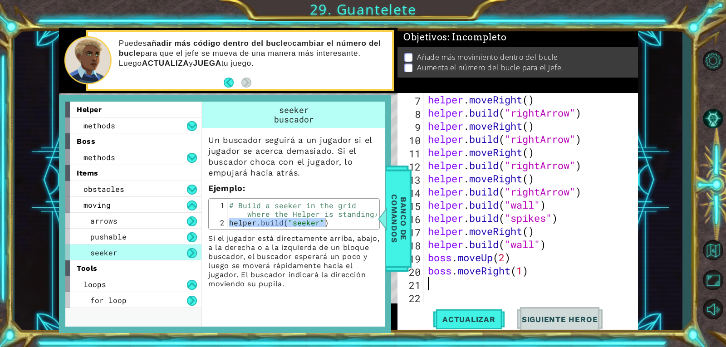
type textarea "[DOMAIN_NAME]("seeker")"
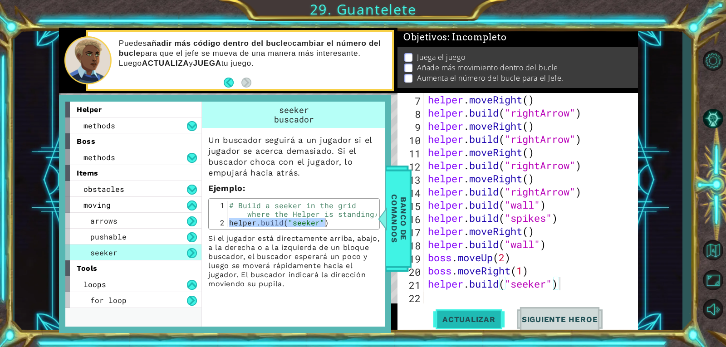
click at [477, 318] on span "Actualizar" at bounding box center [468, 319] width 71 height 9
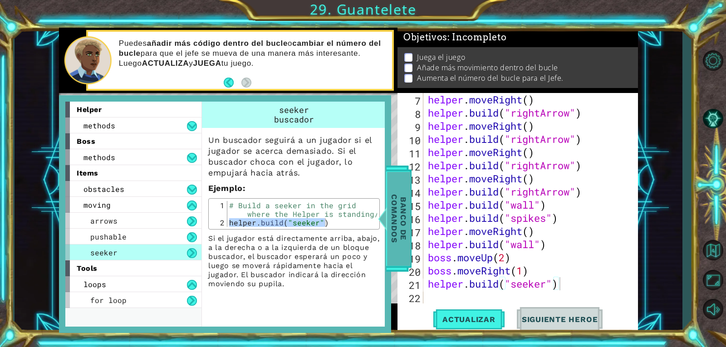
click at [388, 222] on div at bounding box center [382, 218] width 11 height 27
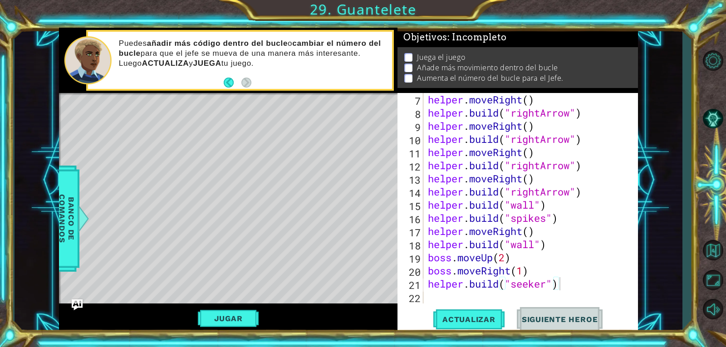
click at [234, 319] on button "Jugar" at bounding box center [228, 318] width 61 height 17
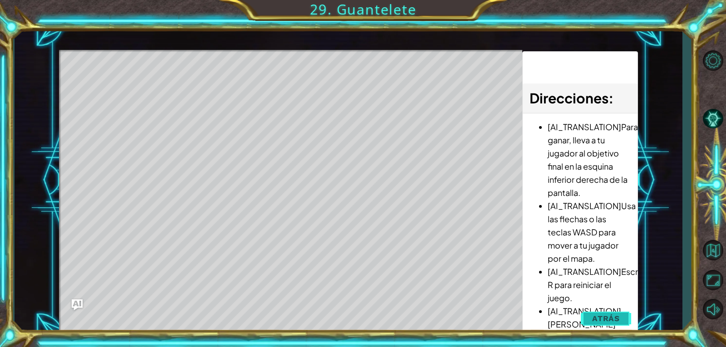
click at [620, 322] on button "Atrás" at bounding box center [605, 318] width 50 height 18
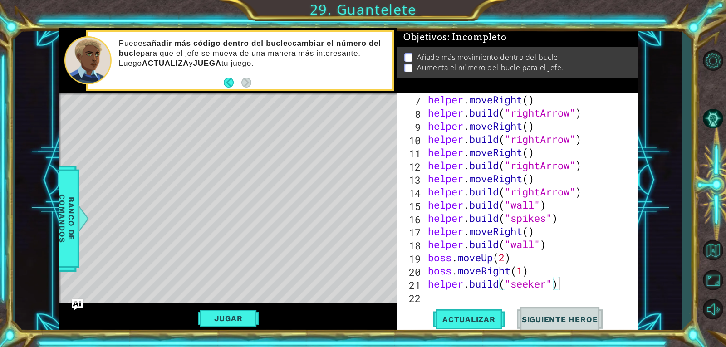
click at [55, 217] on div "1 ההההההההההההההההההההההההההההההההההההההההההההההההההההההההההההההההההההההההההההה…" at bounding box center [349, 180] width 668 height 305
click at [67, 212] on span "Banco de comandos" at bounding box center [67, 219] width 24 height 94
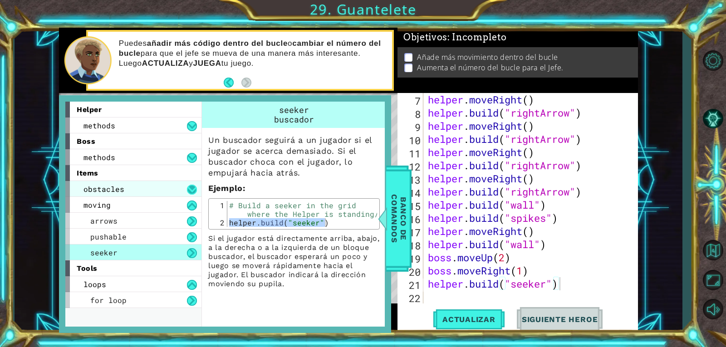
click at [191, 189] on button at bounding box center [192, 190] width 10 height 10
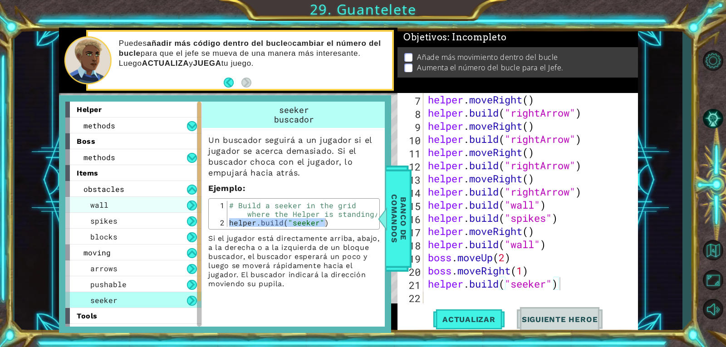
click at [175, 206] on div "wall" at bounding box center [133, 205] width 136 height 16
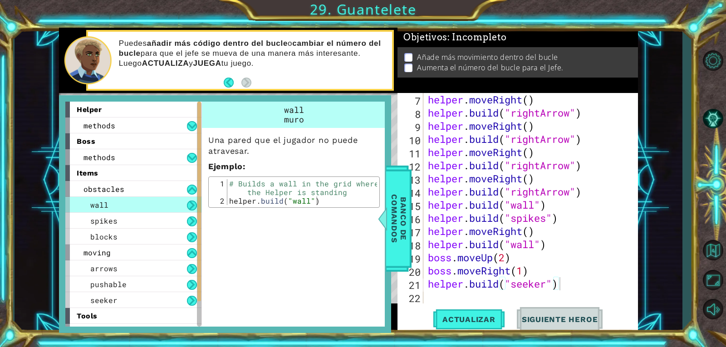
type textarea "[DOMAIN_NAME]("wall")"
drag, startPoint x: 230, startPoint y: 203, endPoint x: 337, endPoint y: 201, distance: 107.5
click at [337, 201] on div "# Builds a wall in the grid where the Helper is standing helper . build ( "wall…" at bounding box center [302, 205] width 150 height 52
click at [438, 293] on div "helper . moveRight ( ) helper . build ( "rightArrow" ) helper . moveRight ( ) h…" at bounding box center [529, 211] width 207 height 237
click at [527, 284] on div "helper . moveRight ( ) helper . build ( "rightArrow" ) helper . moveRight ( ) h…" at bounding box center [529, 211] width 207 height 237
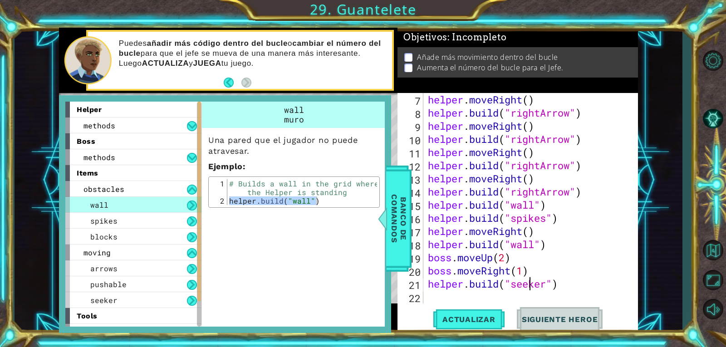
click at [527, 284] on div "helper . moveRight ( ) helper . build ( "rightArrow" ) helper . moveRight ( ) h…" at bounding box center [529, 211] width 207 height 237
type textarea "[DOMAIN_NAME]("seeker")"
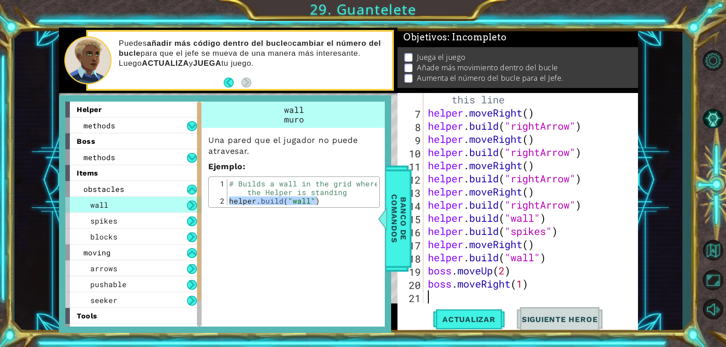
paste textarea "[DOMAIN_NAME]("wall")"
type textarea "[DOMAIN_NAME]("wall")"
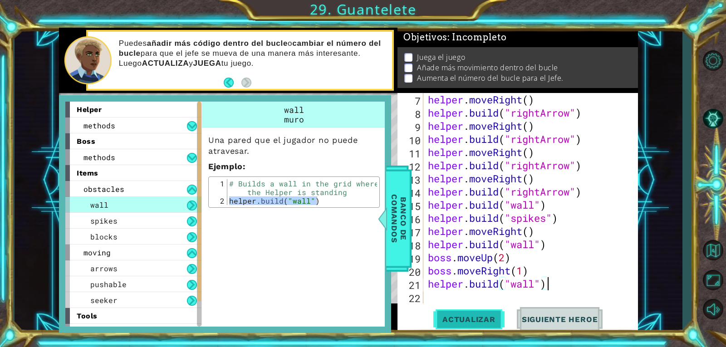
click at [469, 312] on button "Actualizar" at bounding box center [468, 319] width 71 height 24
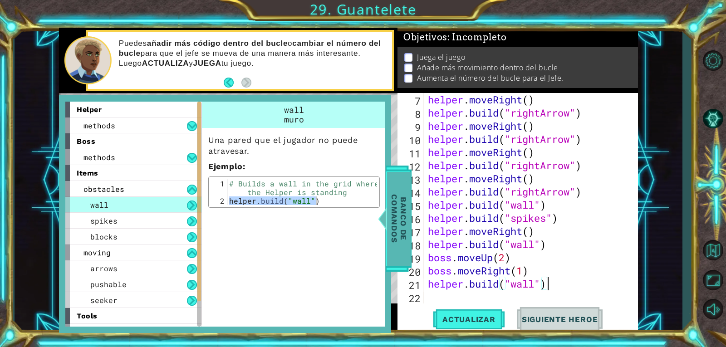
click at [396, 223] on span "Banco de comandos" at bounding box center [399, 219] width 24 height 94
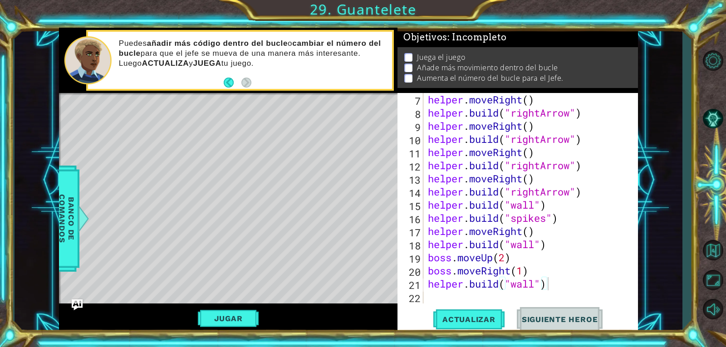
click at [431, 294] on div "helper . moveRight ( ) helper . build ( "rightArrow" ) helper . moveRight ( ) h…" at bounding box center [529, 211] width 207 height 237
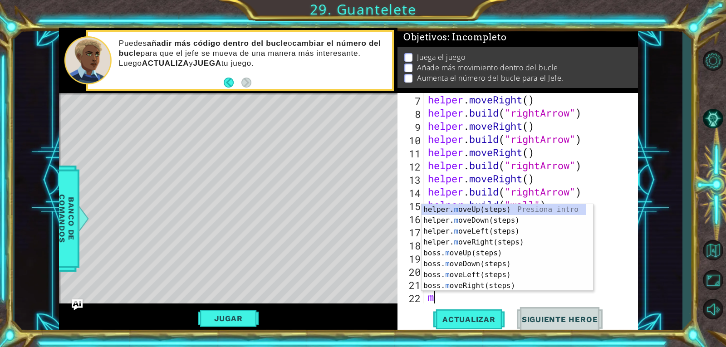
scroll to position [118, 0]
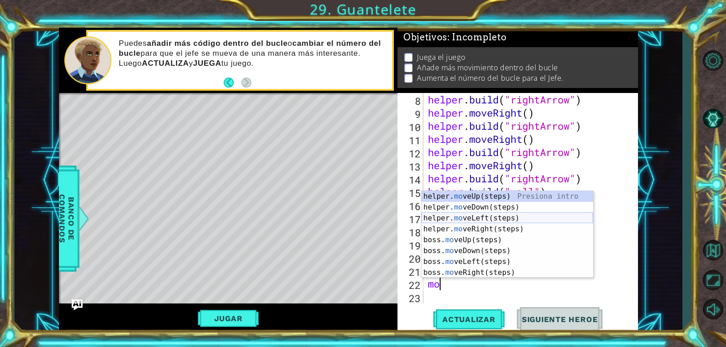
type textarea "m"
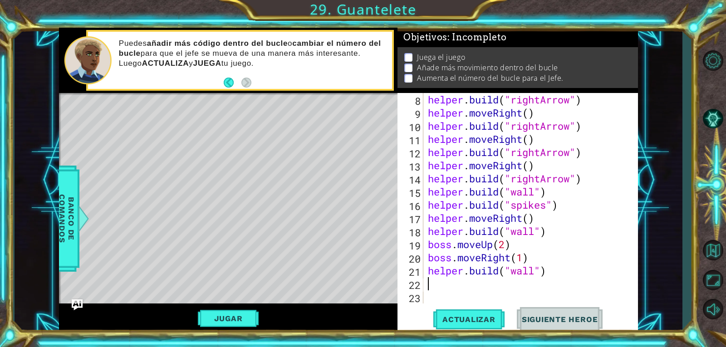
type textarea "e"
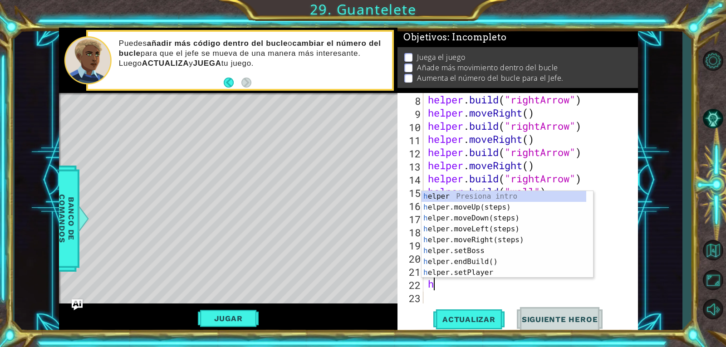
type textarea "he"
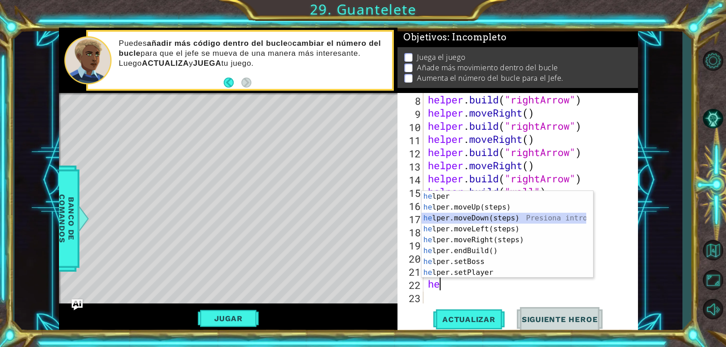
click at [473, 217] on div "he lper Presiona intro he lper.moveUp(steps) Presiona intro he lper.moveDown(st…" at bounding box center [503, 245] width 165 height 109
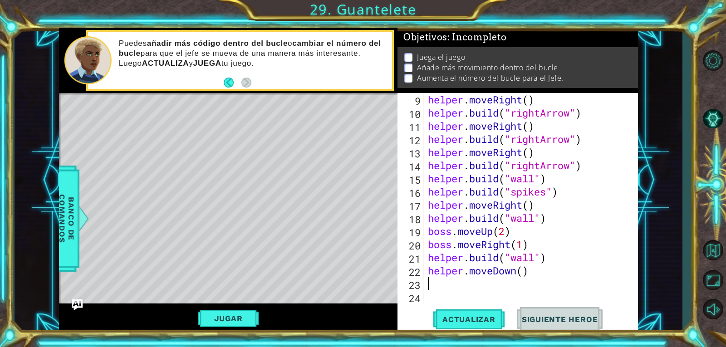
type textarea "h"
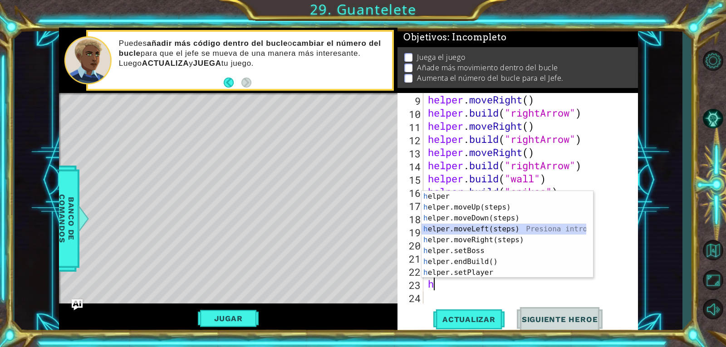
click at [471, 228] on div "h elper Presiona intro h elper.moveUp(steps) Presiona intro h elper.moveDown(st…" at bounding box center [503, 245] width 165 height 109
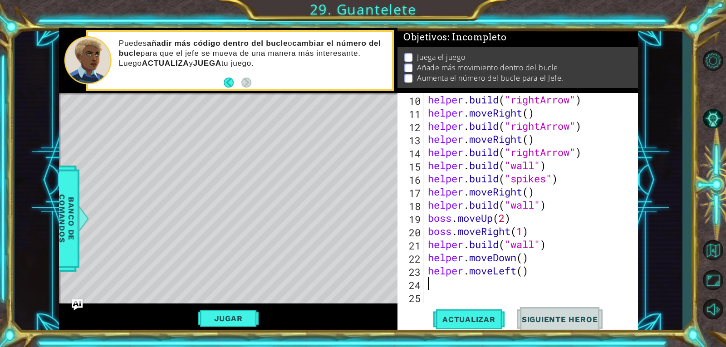
scroll to position [145, 0]
click at [485, 319] on span "Actualizar" at bounding box center [468, 319] width 71 height 9
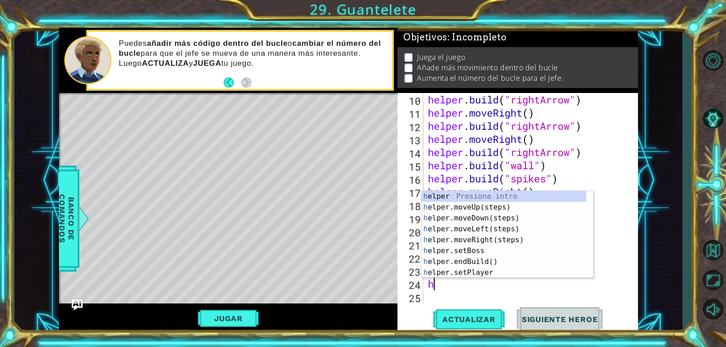
type textarea "he"
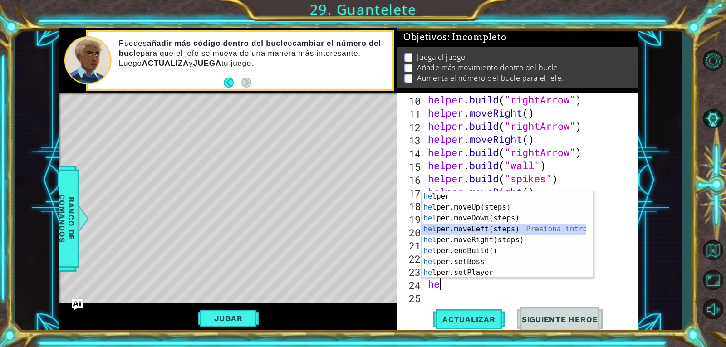
click at [458, 229] on div "he lper Presiona intro he lper.moveUp(steps) Presiona intro he lper.moveDown(st…" at bounding box center [503, 245] width 165 height 109
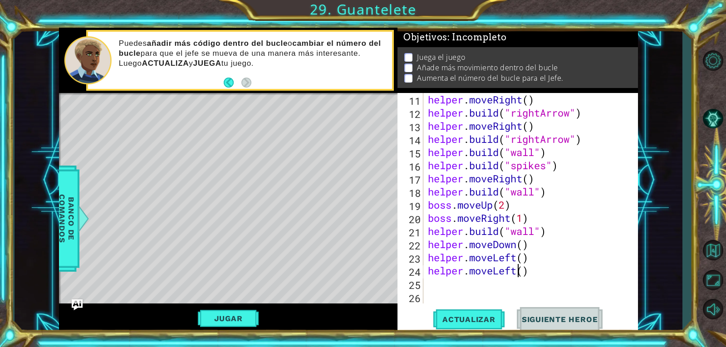
click at [516, 272] on div "helper . moveRight ( ) helper . build ( "rightArrow" ) helper . moveRight ( ) h…" at bounding box center [529, 211] width 207 height 237
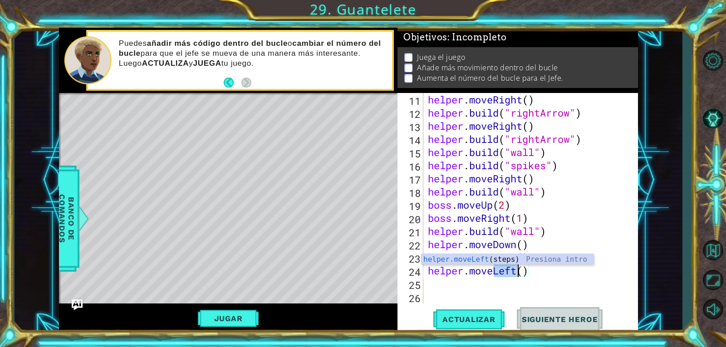
type textarea "he"
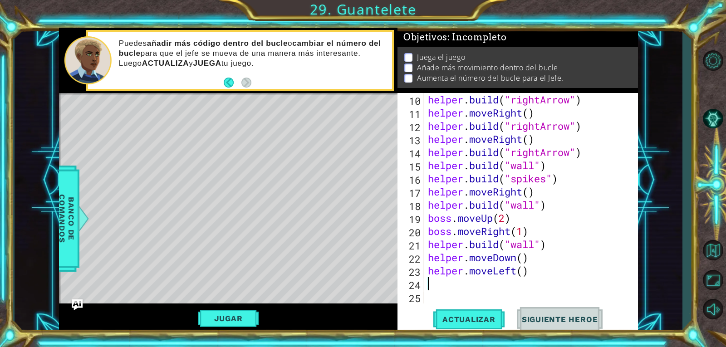
type textarea "h"
type textarea "he"
type textarea "e"
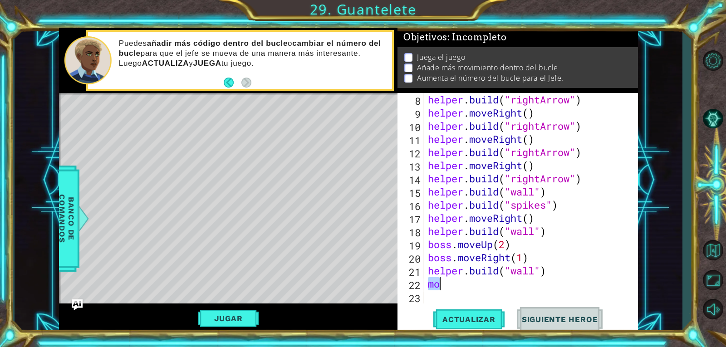
type textarea "m"
type textarea "[DOMAIN_NAME]("wall")"
type textarea "[DOMAIN_NAME]("seeker")"
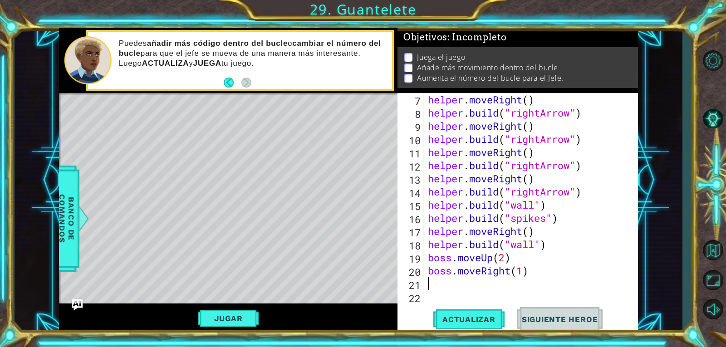
scroll to position [105, 0]
type textarea "bo"
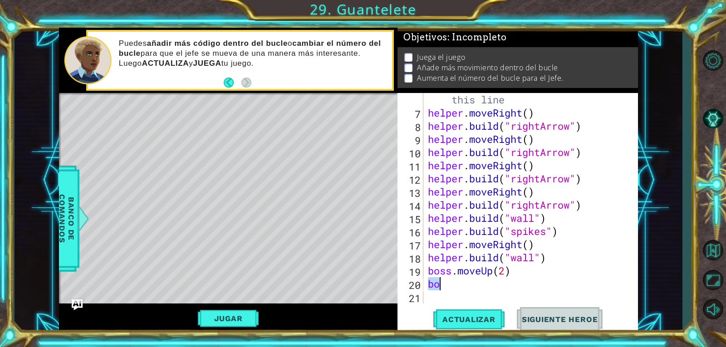
scroll to position [92, 0]
type textarea "boss"
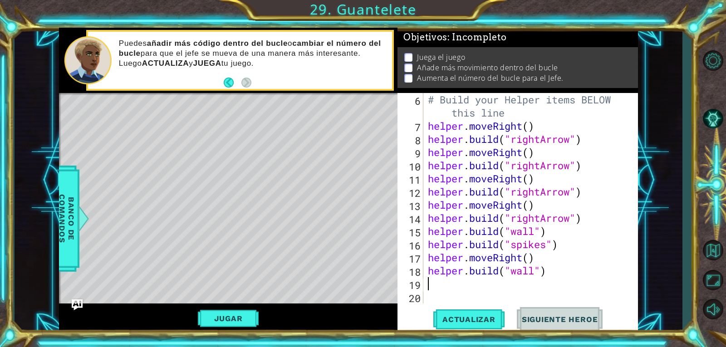
type textarea "h"
type textarea "for"
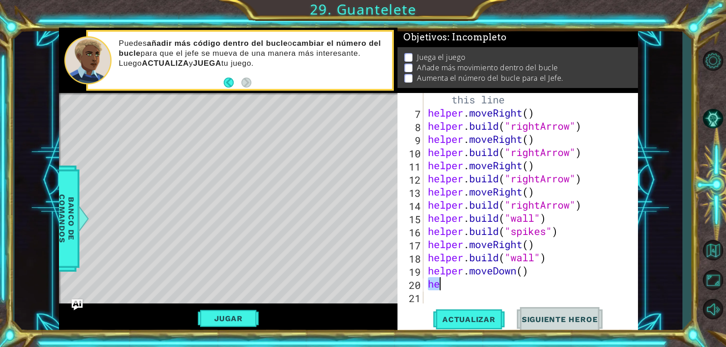
type textarea "he"
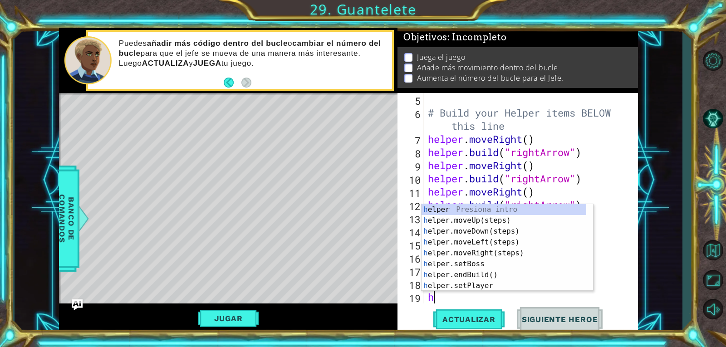
scroll to position [79, 0]
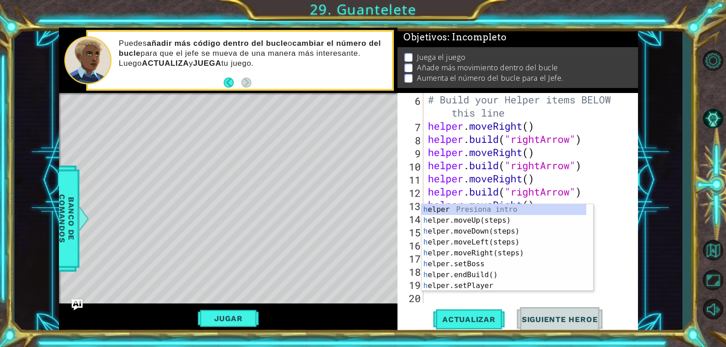
type textarea "h"
click at [373, 244] on div "Level Map" at bounding box center [268, 226] width 419 height 267
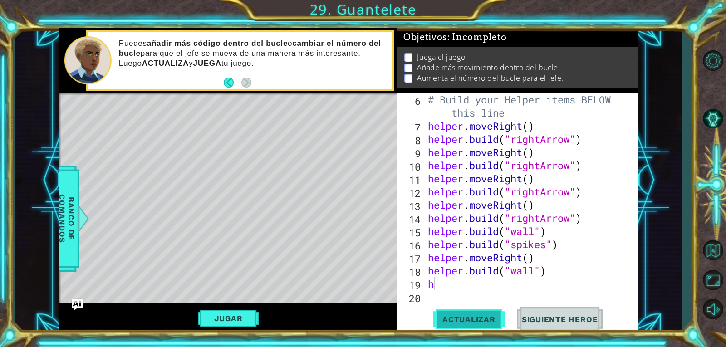
click at [477, 317] on span "Actualizar" at bounding box center [468, 319] width 71 height 9
type textarea "h"
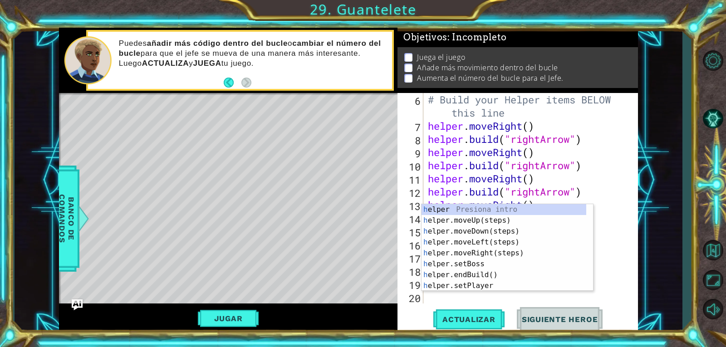
click at [341, 221] on div "Level Map" at bounding box center [268, 226] width 419 height 267
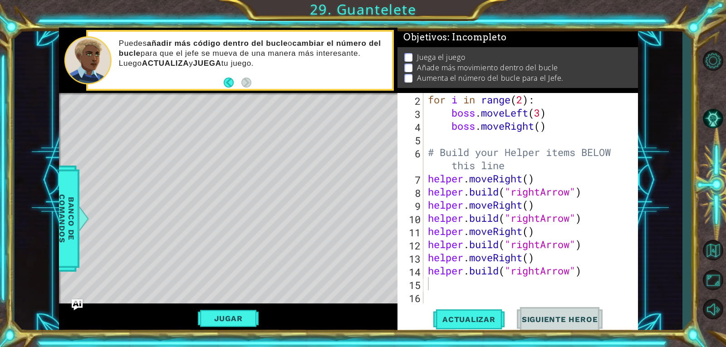
scroll to position [26, 0]
click at [455, 313] on button "Actualizar" at bounding box center [468, 319] width 71 height 24
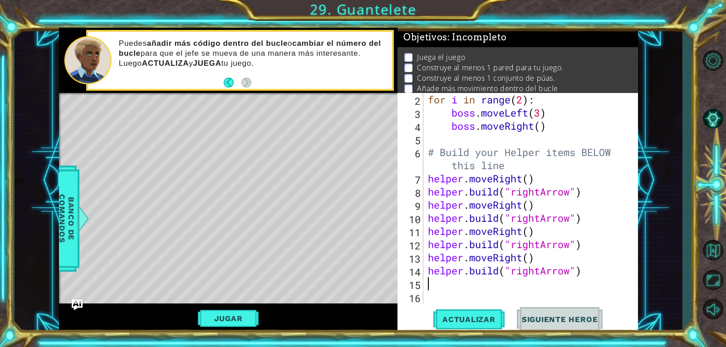
click at [586, 269] on div "for i in range ( 2 ) : boss . moveLeft ( 3 ) boss . moveRight ( ) # Build your …" at bounding box center [529, 211] width 207 height 237
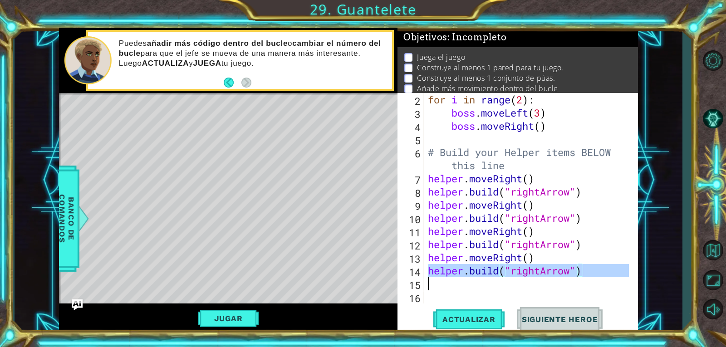
click at [586, 269] on div "for i in range ( 2 ) : boss . moveLeft ( 3 ) boss . moveRight ( ) # Build your …" at bounding box center [529, 211] width 207 height 237
type textarea "[DOMAIN_NAME]("rightArrow")"
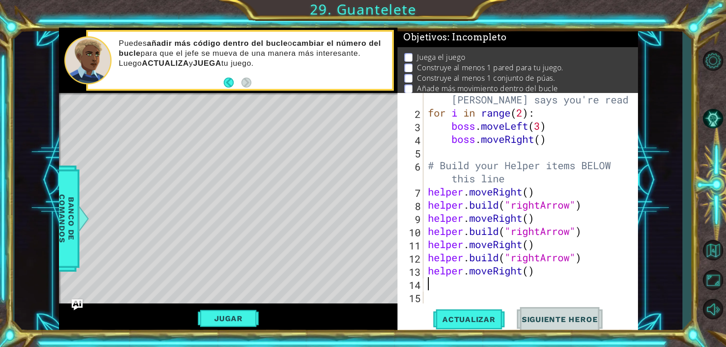
scroll to position [13, 0]
click at [467, 308] on button "Actualizar" at bounding box center [468, 319] width 71 height 24
type textarea "h"
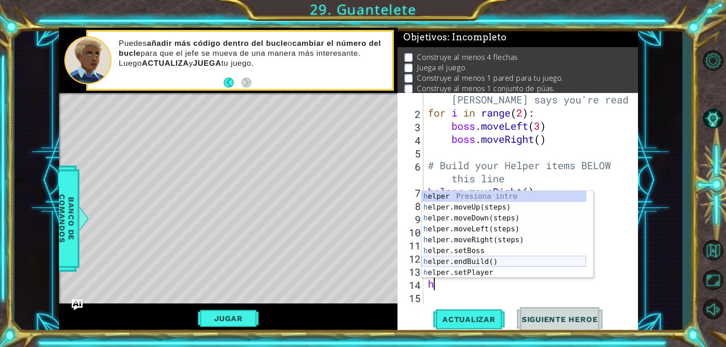
click at [478, 258] on div "h elper Presiona intro h elper.moveUp(steps) Presiona intro h elper.moveDown(st…" at bounding box center [503, 245] width 165 height 109
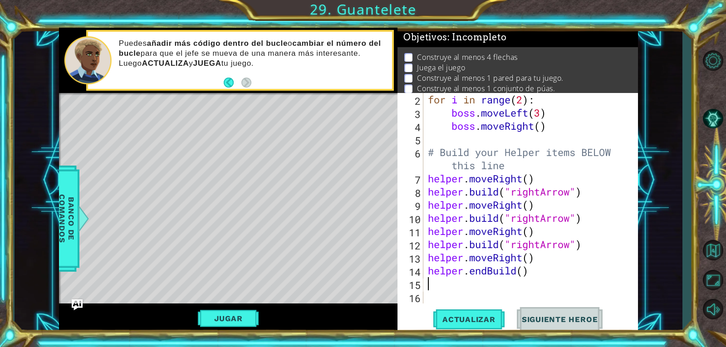
scroll to position [26, 0]
click at [491, 269] on div "for i in range ( 2 ) : boss . moveLeft ( 3 ) boss . moveRight ( ) # Build your …" at bounding box center [529, 211] width 207 height 237
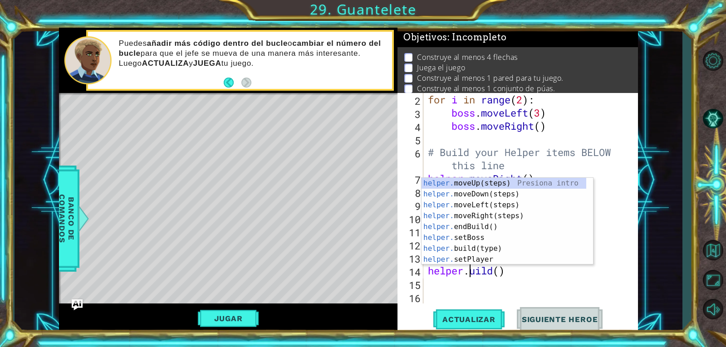
scroll to position [0, 2]
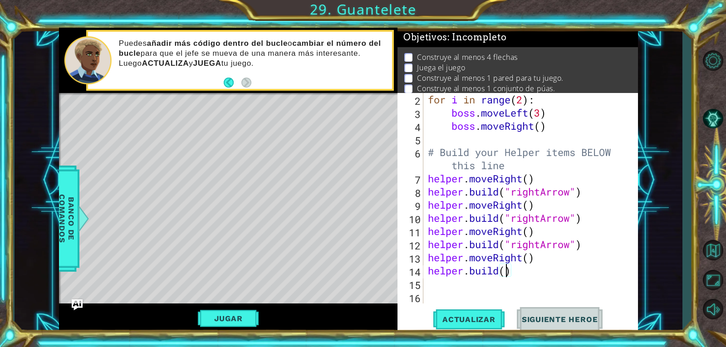
click at [504, 273] on div "for i in range ( 2 ) : boss . moveLeft ( 3 ) boss . moveRight ( ) # Build your …" at bounding box center [529, 211] width 207 height 237
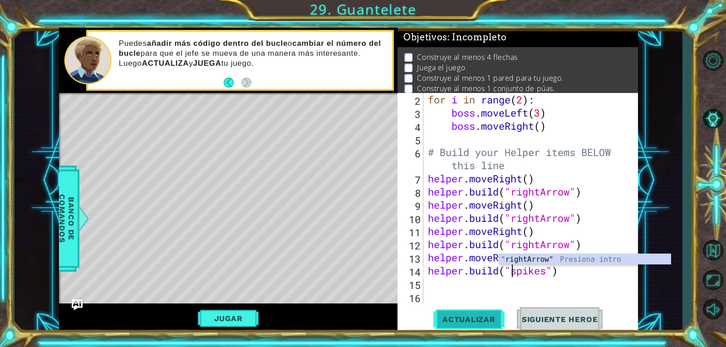
type textarea "[DOMAIN_NAME]("spikes")"
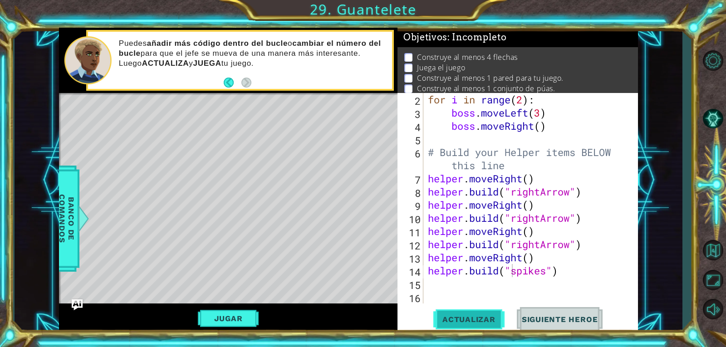
click at [472, 317] on span "Actualizar" at bounding box center [468, 319] width 71 height 9
click at [438, 289] on div "for i in range ( 2 ) : boss . moveLeft ( 3 ) boss . moveRight ( ) # Build your …" at bounding box center [529, 211] width 207 height 237
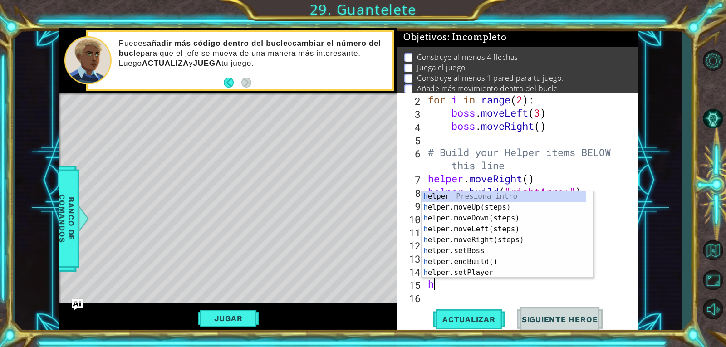
type textarea "he"
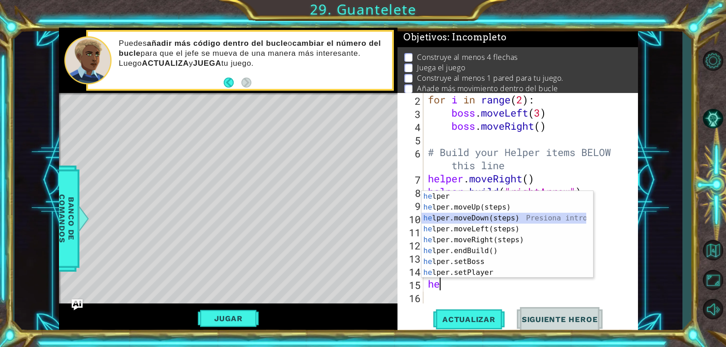
click at [483, 219] on div "he lper Presiona intro he lper.moveUp(steps) Presiona intro he lper.moveDown(st…" at bounding box center [503, 245] width 165 height 109
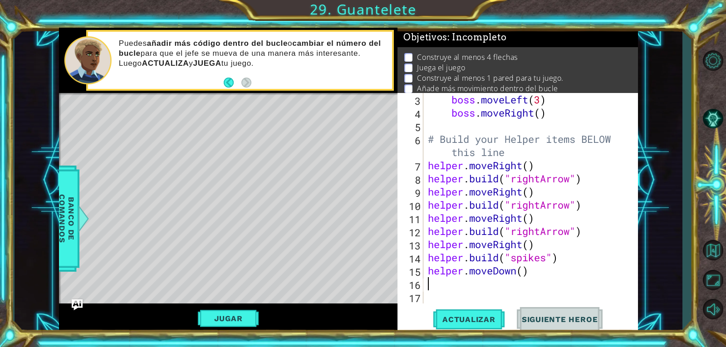
scroll to position [39, 0]
click at [473, 312] on button "Actualizar" at bounding box center [468, 319] width 71 height 24
type textarea "[DOMAIN_NAME]("wall")"
click at [486, 309] on button "Actualizar" at bounding box center [468, 319] width 71 height 24
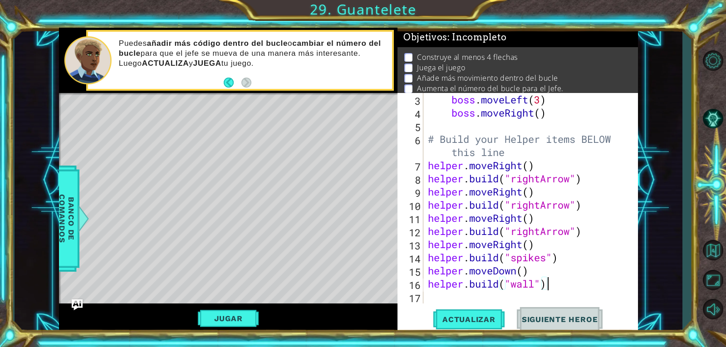
click at [442, 295] on div "boss . moveLeft ( 3 ) boss . moveRight ( ) # Build your Helper items BELOW this…" at bounding box center [529, 211] width 207 height 237
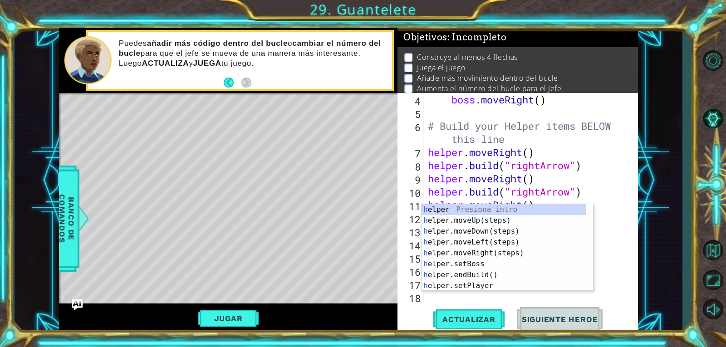
scroll to position [53, 0]
type textarea "he"
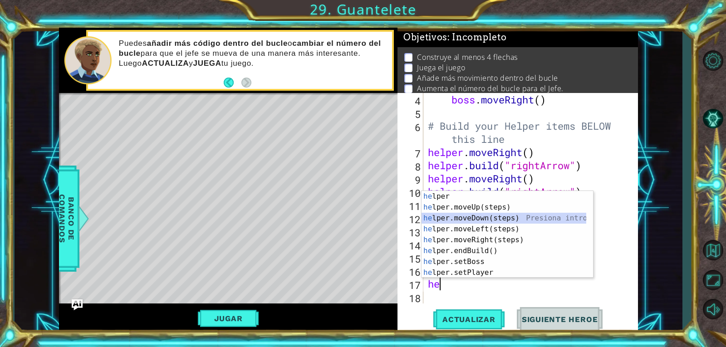
click at [463, 220] on div "he lper Presiona intro he lper.moveUp(steps) Presiona intro he lper.moveDown(st…" at bounding box center [503, 245] width 165 height 109
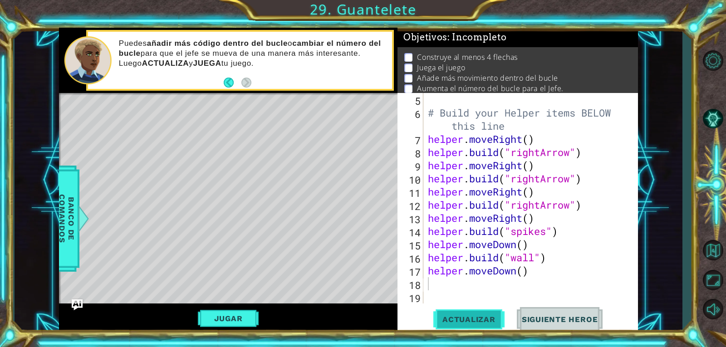
click at [468, 320] on span "Actualizar" at bounding box center [468, 319] width 71 height 9
click at [650, 158] on div "1 ההההההההההההההההההההההההההההההההההההההההההההההההההההההההההההההההההההההההההההה…" at bounding box center [349, 180] width 668 height 305
click at [469, 285] on div "# Build your Helper items BELOW this line helper . moveRight ( ) helper . build…" at bounding box center [529, 211] width 207 height 237
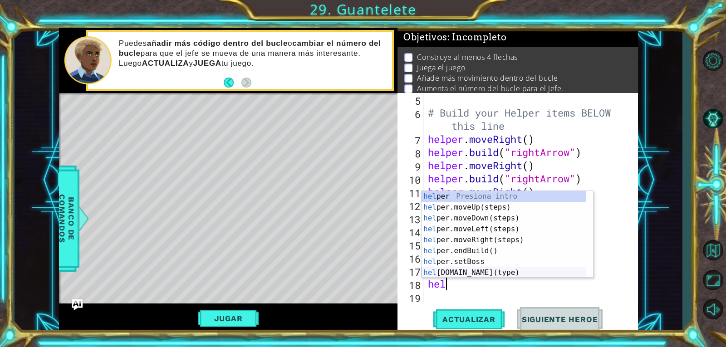
click at [502, 273] on div "hel per Presiona intro hel per.moveUp(steps) Presiona intro hel per.moveDown(st…" at bounding box center [503, 245] width 165 height 109
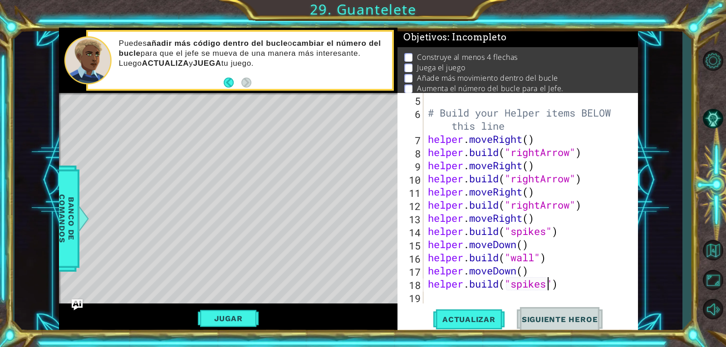
scroll to position [0, 5]
type textarea "[DOMAIN_NAME]("spikes")"
click at [473, 320] on span "Actualizar" at bounding box center [468, 319] width 71 height 9
click at [486, 299] on div "# Build your Helper items BELOW this line helper . moveRight ( ) helper . build…" at bounding box center [529, 211] width 207 height 237
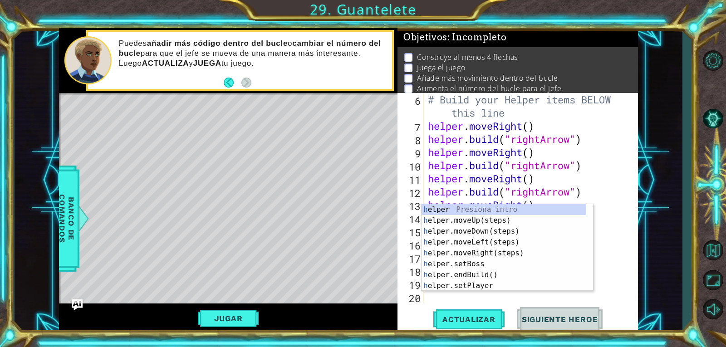
scroll to position [79, 0]
type textarea "he"
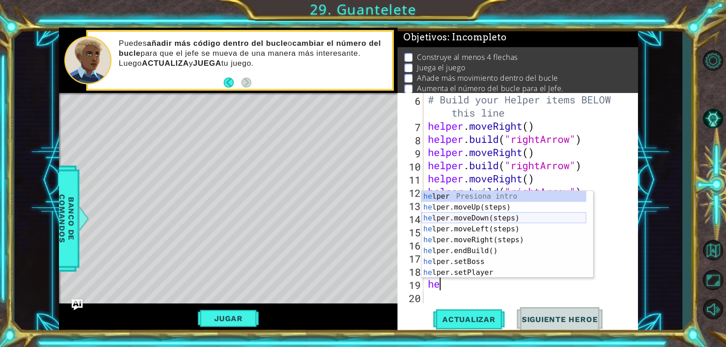
click at [468, 216] on div "he lper Presiona intro he lper.moveUp(steps) Presiona intro he lper.moveDown(st…" at bounding box center [503, 245] width 165 height 109
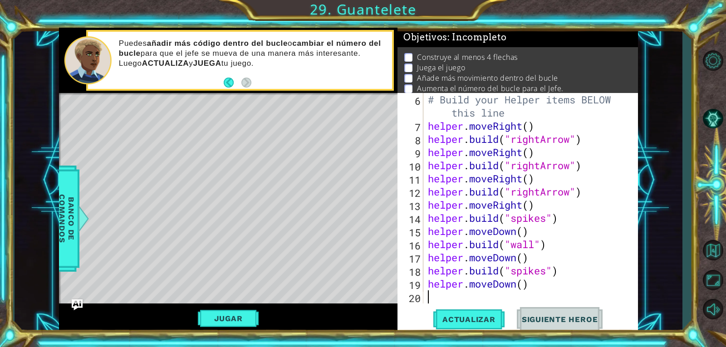
scroll to position [92, 0]
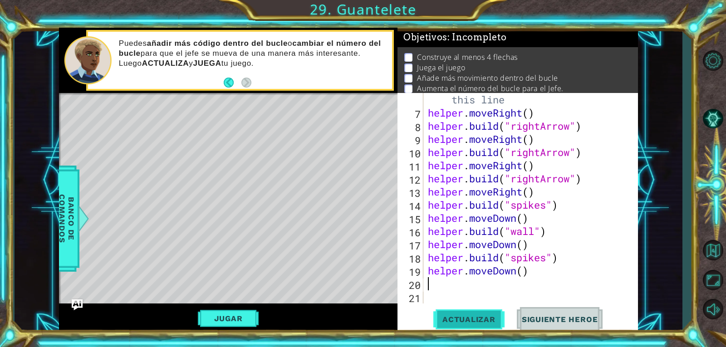
click at [475, 317] on span "Actualizar" at bounding box center [468, 319] width 71 height 9
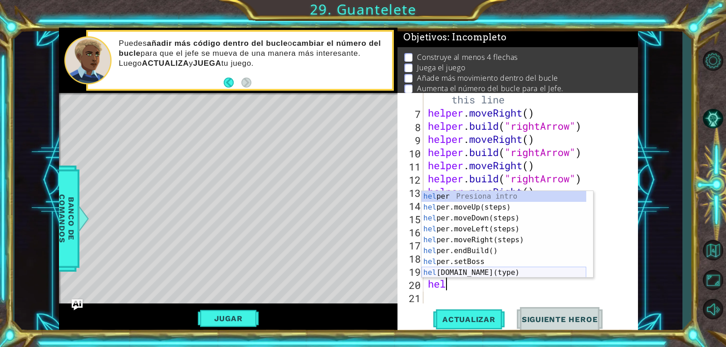
click at [470, 273] on div "hel per Presiona intro hel per.moveUp(steps) Presiona intro hel per.moveDown(st…" at bounding box center [503, 245] width 165 height 109
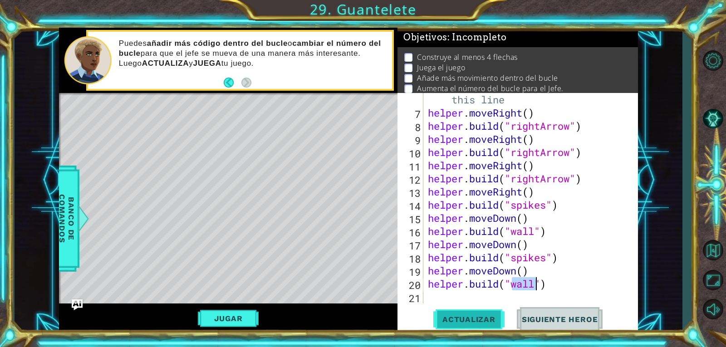
type textarea "[DOMAIN_NAME]("wall")"
click at [468, 320] on span "Actualizar" at bounding box center [468, 319] width 71 height 9
click at [435, 293] on div "# Build your Helper items BELOW this line helper . moveRight ( ) helper . build…" at bounding box center [529, 205] width 207 height 250
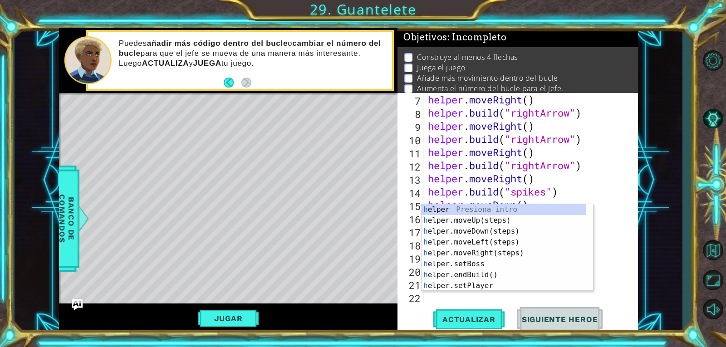
scroll to position [105, 0]
type textarea "he"
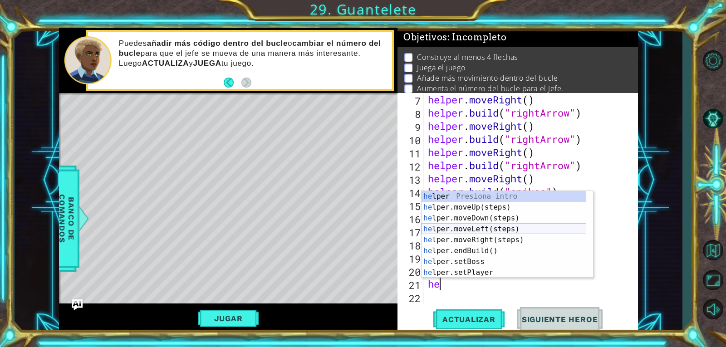
click at [493, 226] on div "he lper Presiona intro he lper.moveUp(steps) Presiona intro he lper.moveDown(st…" at bounding box center [503, 245] width 165 height 109
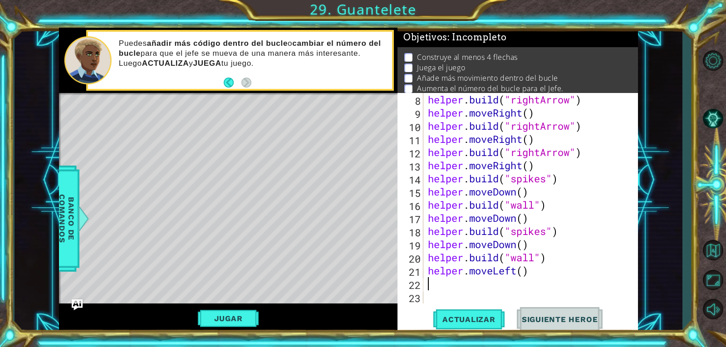
scroll to position [118, 0]
click at [481, 322] on span "Actualizar" at bounding box center [468, 319] width 71 height 9
click at [476, 291] on div "helper . build ( "rightArrow" ) helper . moveRight ( ) helper . build ( "rightA…" at bounding box center [529, 211] width 207 height 237
click at [441, 283] on div "helper . build ( "rightArrow" ) helper . moveRight ( ) helper . build ( "rightA…" at bounding box center [529, 211] width 207 height 237
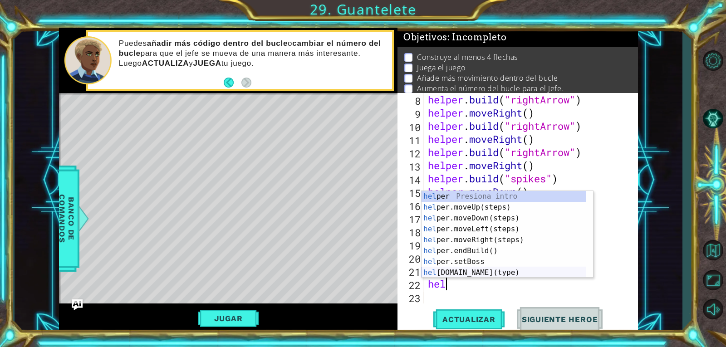
click at [478, 268] on div "hel per Presiona intro hel per.moveUp(steps) Presiona intro hel per.moveDown(st…" at bounding box center [503, 245] width 165 height 109
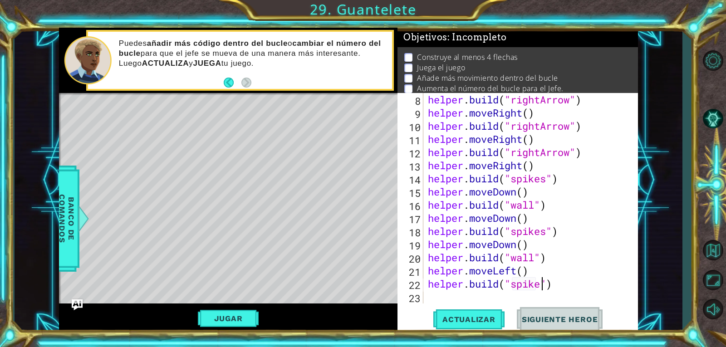
scroll to position [0, 5]
type textarea "[DOMAIN_NAME]("spikes")"
click at [492, 318] on span "Actualizar" at bounding box center [468, 319] width 71 height 9
click at [452, 297] on div "helper . build ( "rightArrow" ) helper . moveRight ( ) helper . build ( "rightA…" at bounding box center [529, 211] width 207 height 237
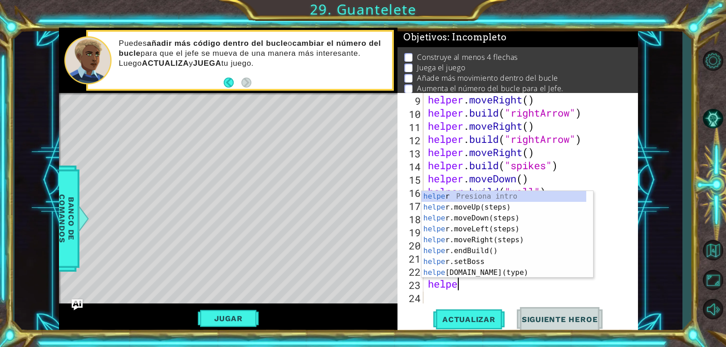
scroll to position [0, 1]
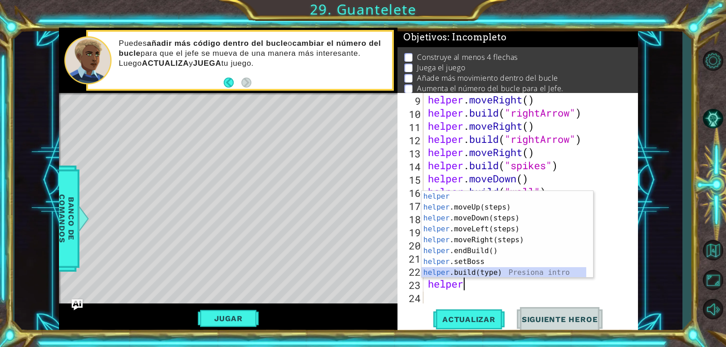
click at [454, 274] on div "helper Presiona intro helper .moveUp(steps) Presiona intro helper .moveDown(ste…" at bounding box center [503, 245] width 165 height 109
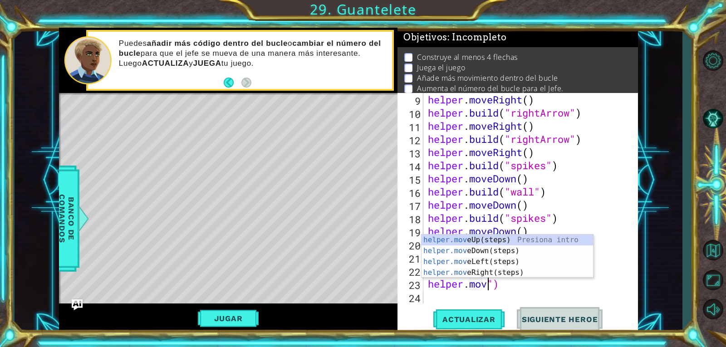
scroll to position [0, 3]
click at [468, 239] on div "helper.move Up(steps) Presiona intro helper.move Down(steps) Presiona intro hel…" at bounding box center [506, 266] width 171 height 65
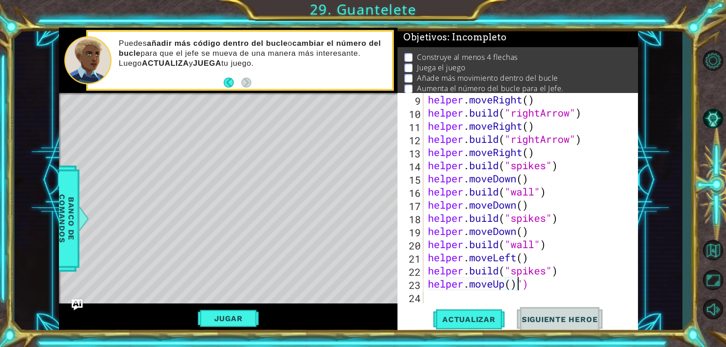
click at [531, 288] on div "helper . moveRight ( ) helper . build ( "rightArrow" ) helper . moveRight ( ) h…" at bounding box center [529, 211] width 207 height 237
type textarea "helper.moveUp()"
click at [463, 318] on span "Actualizar" at bounding box center [468, 319] width 71 height 9
click at [450, 301] on div "helper . moveRight ( ) helper . build ( "rightArrow" ) helper . moveRight ( ) h…" at bounding box center [529, 211] width 207 height 237
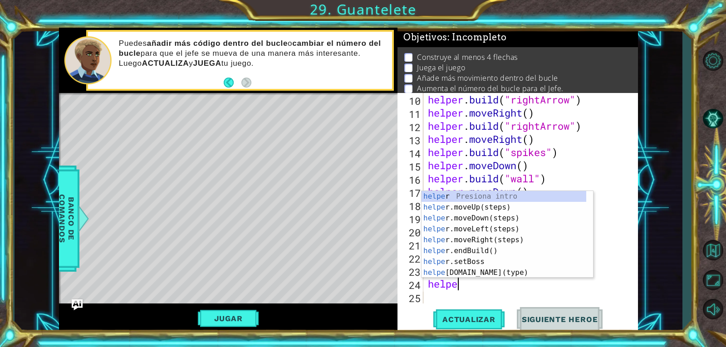
scroll to position [0, 1]
click at [477, 270] on div "helpe r Presiona intro helpe r.moveUp(steps) Presiona intro helpe r.moveDown(st…" at bounding box center [503, 245] width 165 height 109
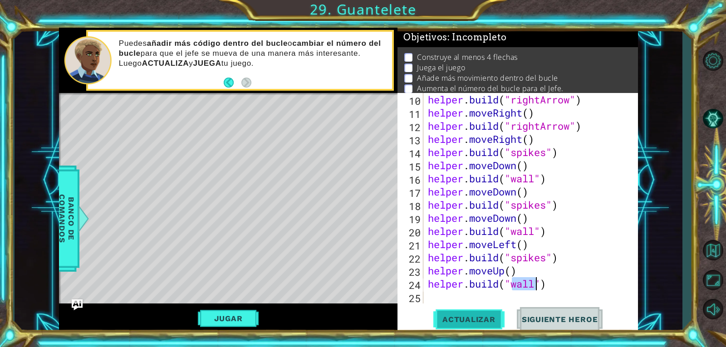
click at [488, 325] on button "Actualizar" at bounding box center [468, 319] width 71 height 24
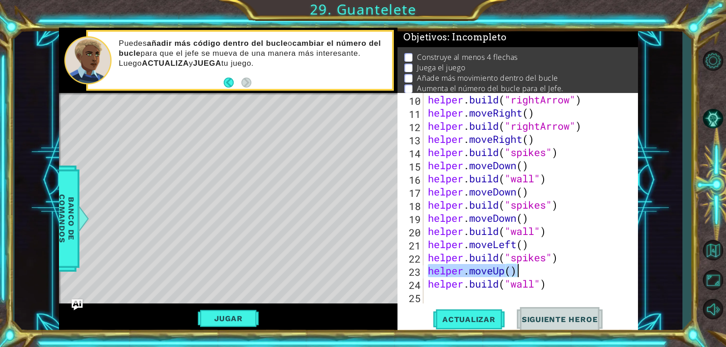
drag, startPoint x: 428, startPoint y: 271, endPoint x: 533, endPoint y: 270, distance: 104.8
click at [533, 270] on div "helper . build ( "rightArrow" ) helper . moveRight ( ) helper . build ( "rightA…" at bounding box center [529, 211] width 207 height 237
type textarea "helper.moveUp()"
click at [487, 291] on div "helper . build ( "rightArrow" ) helper . moveRight ( ) helper . build ( "rightA…" at bounding box center [529, 211] width 207 height 237
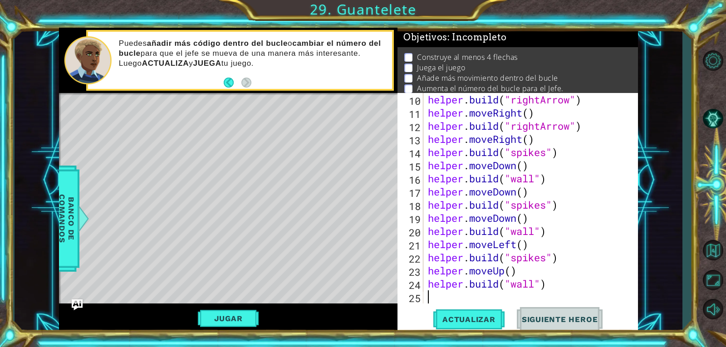
paste textarea "helper.moveUp()"
type textarea "helper.moveUp()"
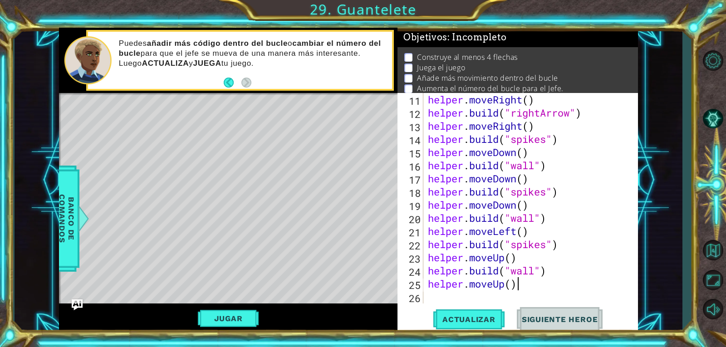
scroll to position [158, 0]
click at [456, 322] on span "Actualizar" at bounding box center [468, 319] width 71 height 9
click at [466, 295] on div "helper . moveRight ( ) helper . build ( "rightArrow" ) helper . moveRight ( ) h…" at bounding box center [529, 211] width 207 height 237
type textarea "e"
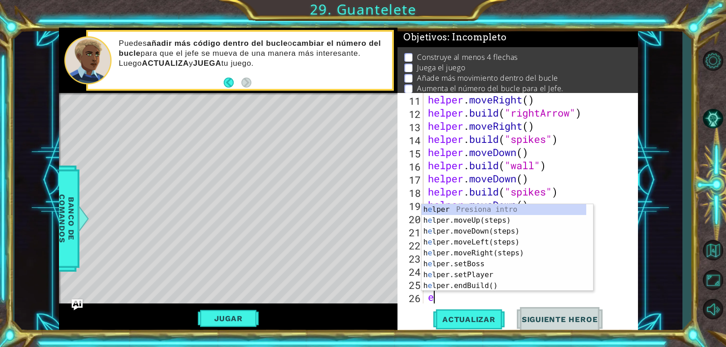
scroll to position [171, 0]
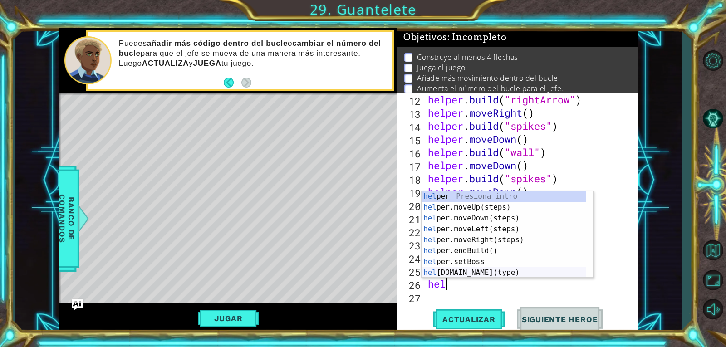
click at [478, 274] on div "hel per Presiona intro hel per.moveUp(steps) Presiona intro hel per.moveDown(st…" at bounding box center [503, 245] width 165 height 109
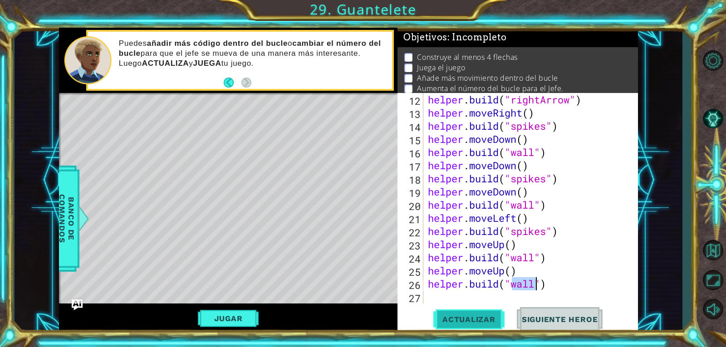
click at [463, 320] on span "Actualizar" at bounding box center [468, 319] width 71 height 9
type textarea "[DOMAIN_NAME]("spikes")"
click at [460, 315] on span "Actualizar" at bounding box center [468, 319] width 71 height 9
click at [472, 321] on span "Actualizar" at bounding box center [468, 319] width 71 height 9
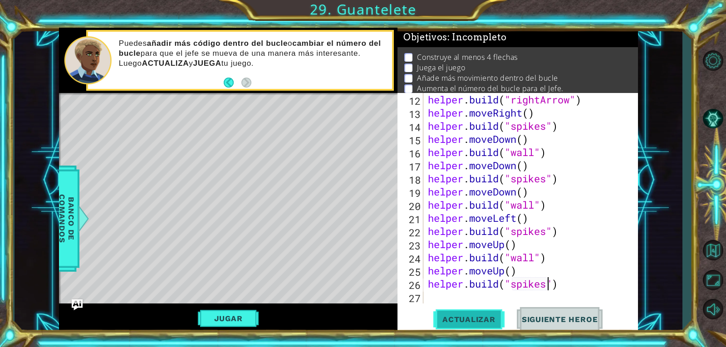
click at [466, 313] on button "Actualizar" at bounding box center [468, 319] width 71 height 24
click at [457, 315] on span "Actualizar" at bounding box center [468, 319] width 71 height 9
